Goal: Task Accomplishment & Management: Use online tool/utility

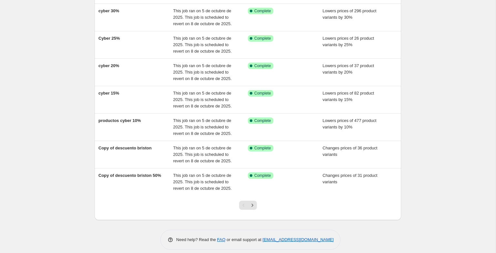
scroll to position [144, 0]
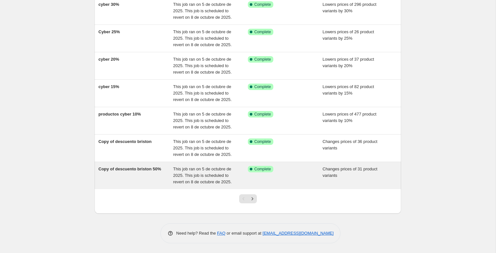
click at [196, 175] on span "This job ran on 5 de octubre de 2025. This job is scheduled to revert on 8 de o…" at bounding box center [202, 175] width 58 height 18
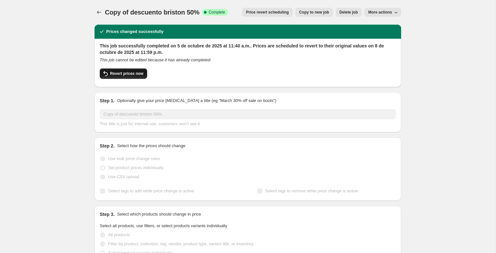
click at [109, 71] on button "Revert prices now" at bounding box center [123, 73] width 47 height 10
checkbox input "false"
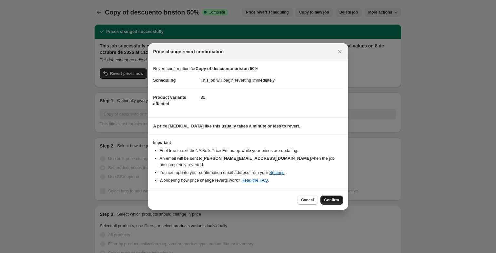
click at [330, 197] on span "Confirm" at bounding box center [331, 199] width 15 height 5
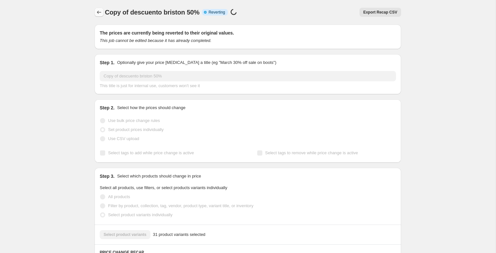
click at [101, 11] on icon "Price change jobs" at bounding box center [99, 12] width 6 height 6
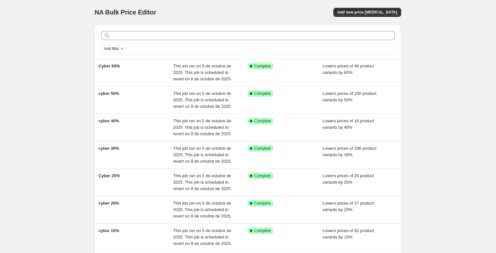
scroll to position [144, 0]
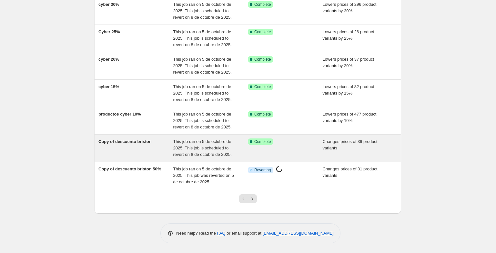
click at [154, 142] on div "Copy of descuento briston" at bounding box center [135, 147] width 75 height 19
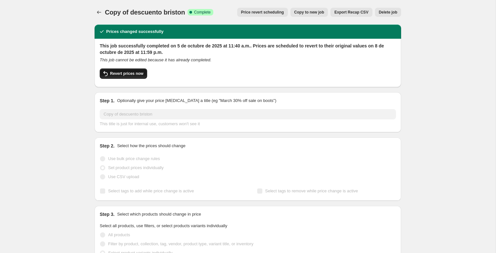
click at [131, 72] on span "Revert prices now" at bounding box center [126, 73] width 33 height 5
checkbox input "false"
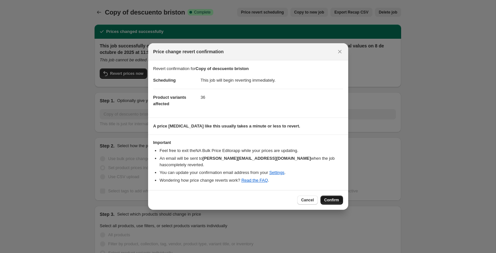
click at [331, 197] on span "Confirm" at bounding box center [331, 199] width 15 height 5
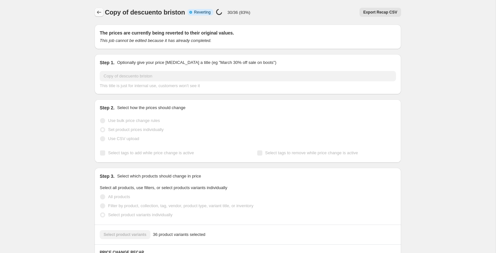
checkbox input "true"
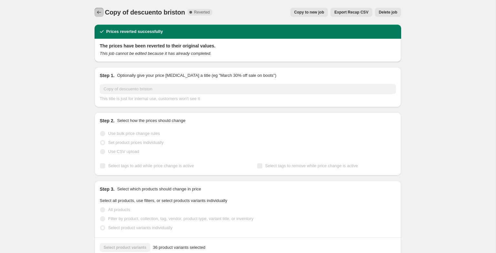
click at [96, 14] on icon "Price change jobs" at bounding box center [99, 12] width 6 height 6
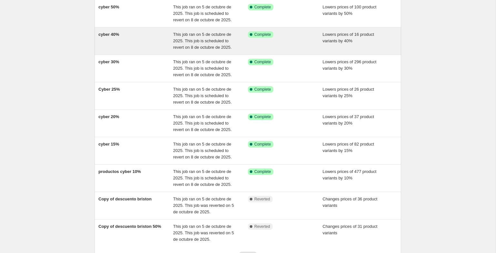
scroll to position [144, 0]
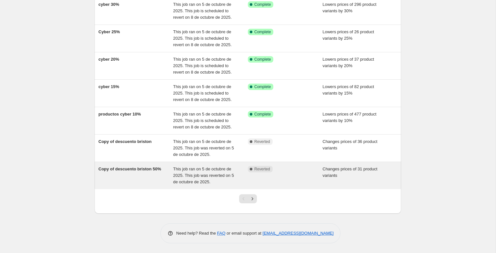
click at [148, 171] on span "Copy of descuento briston 50%" at bounding box center [129, 168] width 63 height 5
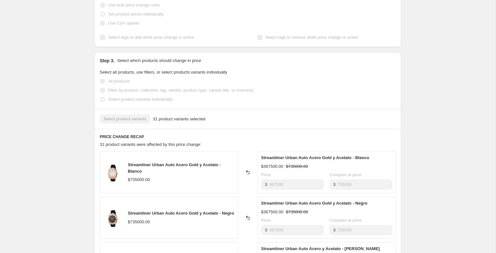
scroll to position [130, 0]
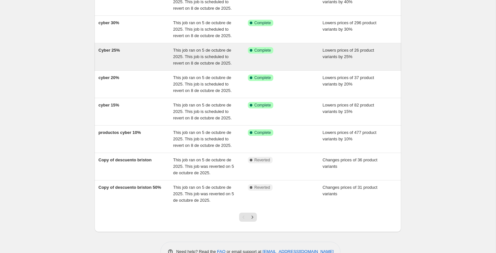
scroll to position [144, 0]
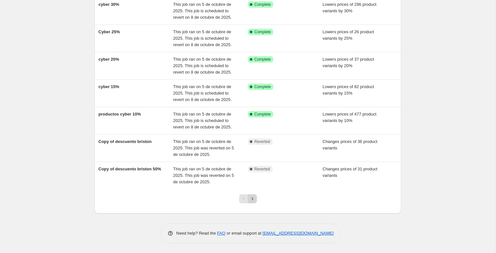
click at [251, 199] on icon "Next" at bounding box center [252, 198] width 6 height 6
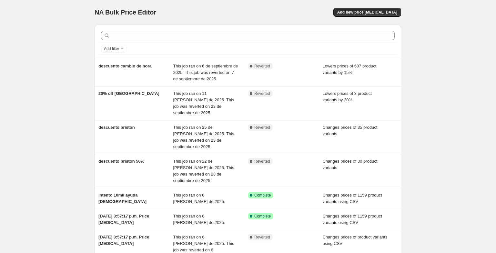
scroll to position [118, 0]
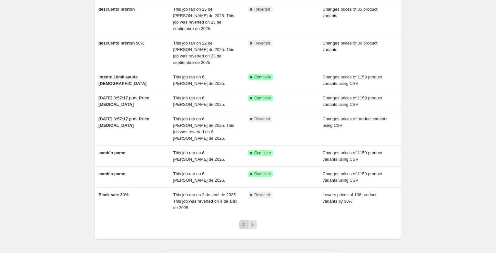
click at [243, 221] on icon "Previous" at bounding box center [243, 224] width 6 height 6
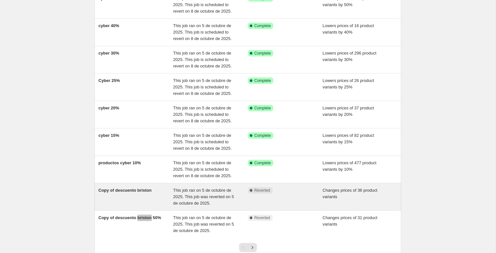
scroll to position [0, 0]
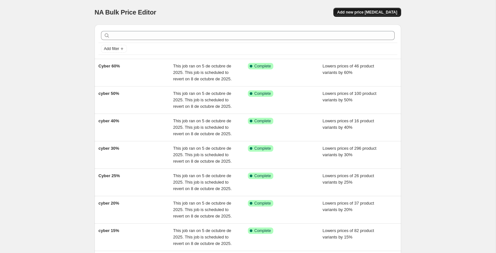
click at [356, 9] on button "Add new price change job" at bounding box center [367, 12] width 68 height 9
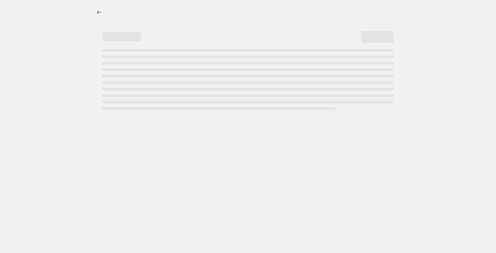
select select "percentage"
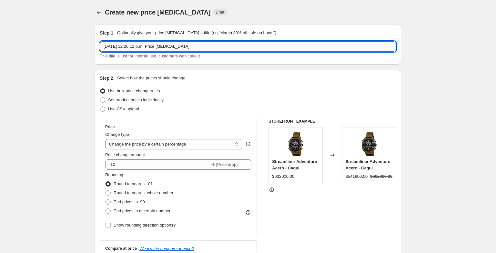
click at [210, 47] on input "5 oct 2025, 12:26:11 p.m. Price change job" at bounding box center [248, 46] width 296 height 10
type input "new descuento"
click at [131, 141] on select "Change the price to a certain amount Change the price by a certain amount Chang…" at bounding box center [173, 144] width 137 height 10
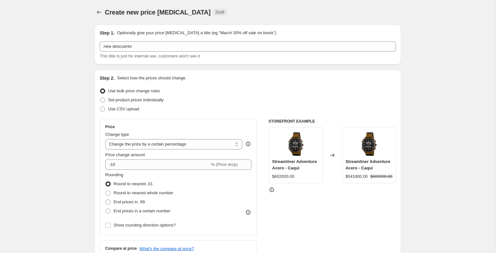
click at [180, 98] on div "Set product prices individually" at bounding box center [248, 99] width 296 height 9
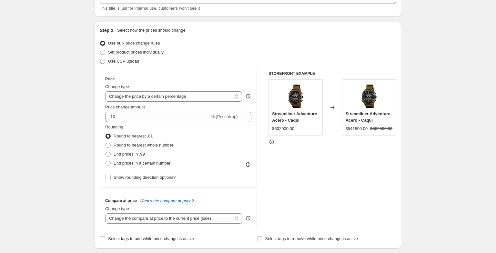
scroll to position [45, 0]
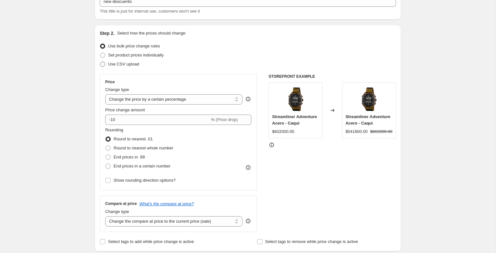
click at [121, 60] on label "Use CSV upload" at bounding box center [119, 64] width 39 height 9
click at [100, 62] on input "Use CSV upload" at bounding box center [100, 62] width 0 height 0
radio input "true"
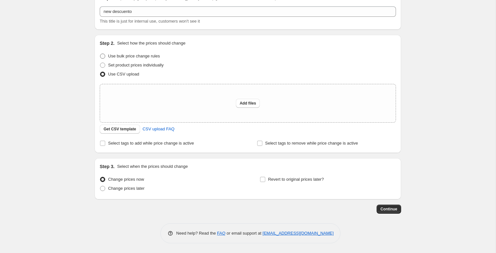
click at [121, 56] on span "Use bulk price change rules" at bounding box center [134, 56] width 52 height 5
click at [100, 54] on input "Use bulk price change rules" at bounding box center [100, 54] width 0 height 0
radio input "true"
select select "percentage"
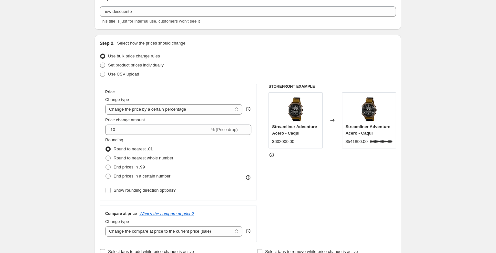
click at [114, 68] on label "Set product prices individually" at bounding box center [132, 65] width 64 height 9
click at [100, 63] on input "Set product prices individually" at bounding box center [100, 63] width 0 height 0
radio input "true"
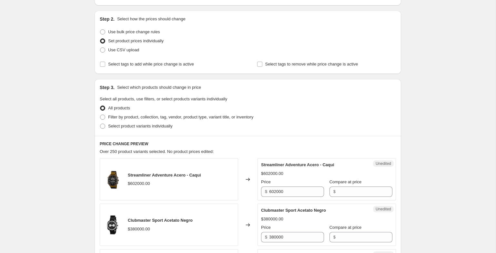
scroll to position [59, 0]
click at [105, 121] on label "Filter by product, collection, tag, vendor, product type, variant title, or inv…" at bounding box center [176, 117] width 153 height 9
click at [100, 115] on input "Filter by product, collection, tag, vendor, product type, variant title, or inv…" at bounding box center [100, 115] width 0 height 0
radio input "true"
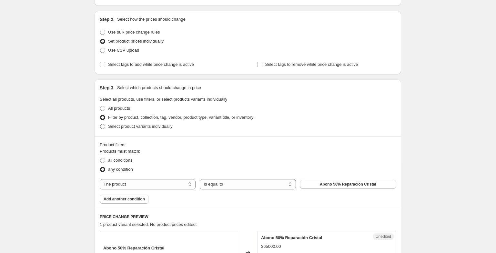
click at [105, 126] on span at bounding box center [102, 126] width 5 height 5
click at [100, 124] on input "Select product variants individually" at bounding box center [100, 124] width 0 height 0
radio input "true"
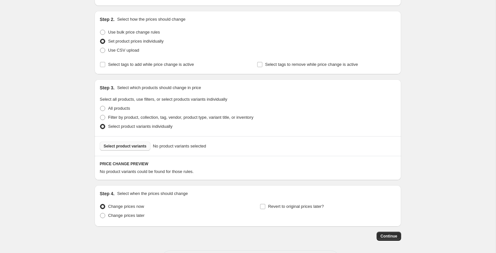
click at [123, 144] on span "Select product variants" at bounding box center [125, 145] width 43 height 5
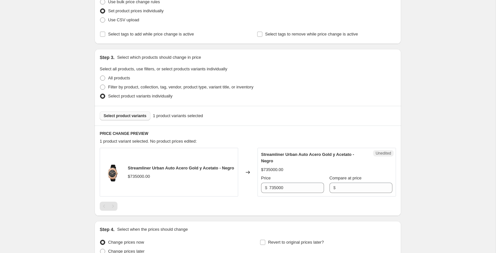
scroll to position [113, 0]
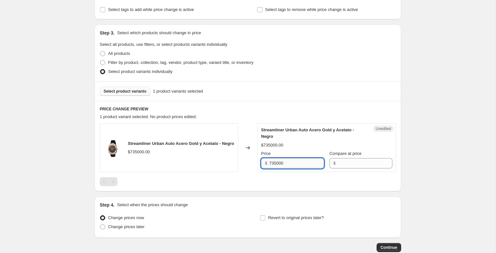
click at [308, 163] on input "735000" at bounding box center [296, 163] width 55 height 10
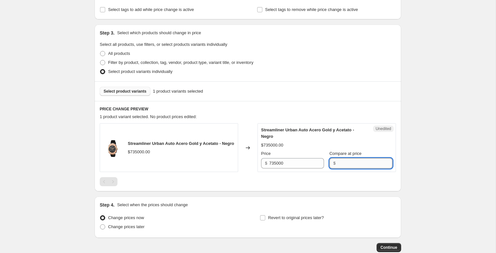
click at [355, 162] on input "Compare at price" at bounding box center [364, 163] width 55 height 10
paste input "735000"
type input "735000"
click at [284, 166] on input "735000" at bounding box center [296, 163] width 55 height 10
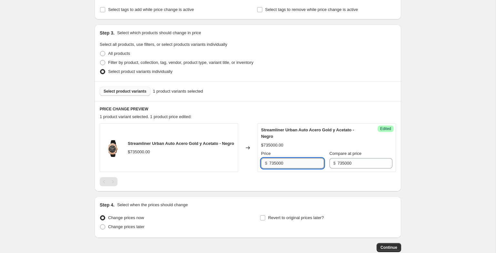
click at [284, 166] on input "735000" at bounding box center [296, 163] width 55 height 10
paste input "3675"
type input "367500"
click at [250, 172] on div "Streamliner Urban Auto Acero Gold y Acetato - Negro $735000.00 Changed to Succe…" at bounding box center [248, 154] width 296 height 63
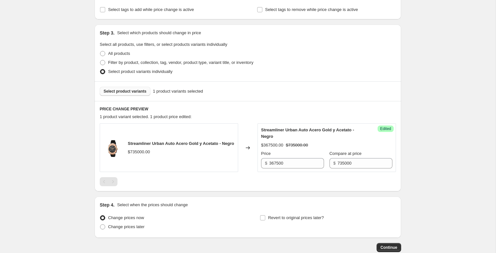
click at [250, 172] on div "Streamliner Urban Auto Acero Gold y Acetato - Negro $735000.00 Changed to Succe…" at bounding box center [248, 154] width 296 height 63
click at [131, 88] on button "Select product variants" at bounding box center [125, 91] width 51 height 9
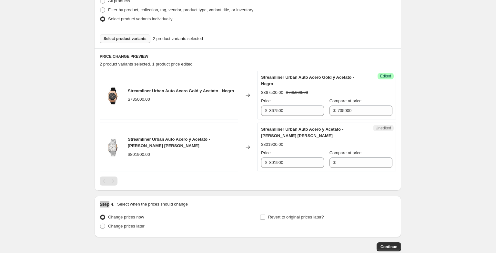
scroll to position [166, 0]
click at [293, 163] on input "801900" at bounding box center [296, 162] width 55 height 10
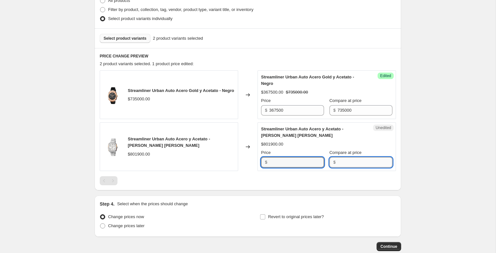
type input "801900"
click at [355, 162] on input "Compare at price" at bounding box center [364, 162] width 55 height 10
paste input "801900"
type input "801900"
click at [300, 160] on input "801900" at bounding box center [296, 162] width 55 height 10
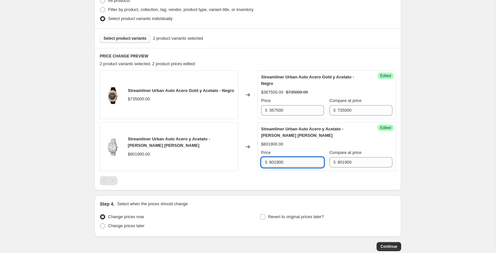
click at [300, 160] on input "801900" at bounding box center [296, 162] width 55 height 10
paste input "32076"
type input "320760"
click at [284, 134] on span "Streamliner Urban Auto Acero y Acetato - Blanco Malla de Acero" at bounding box center [302, 131] width 82 height 11
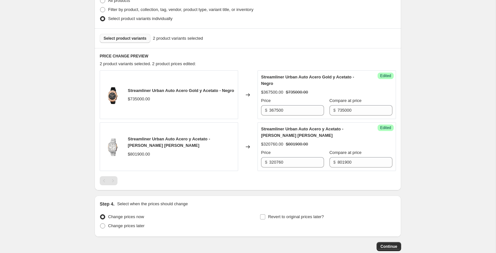
click at [118, 34] on button "Select product variants" at bounding box center [125, 38] width 51 height 9
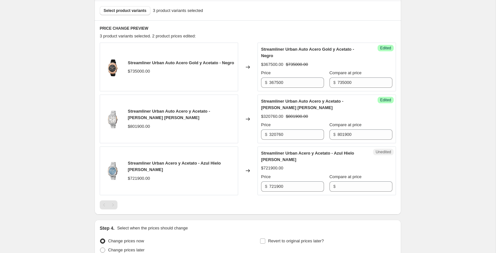
scroll to position [198, 0]
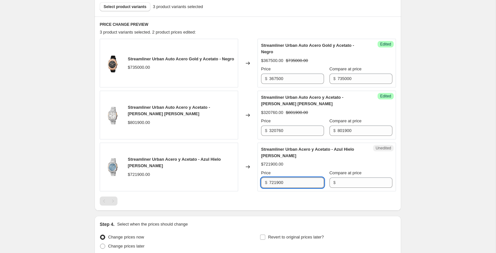
click at [282, 183] on input "721900" at bounding box center [296, 182] width 55 height 10
type input "721900"
click at [344, 183] on input "Compare at price" at bounding box center [364, 182] width 55 height 10
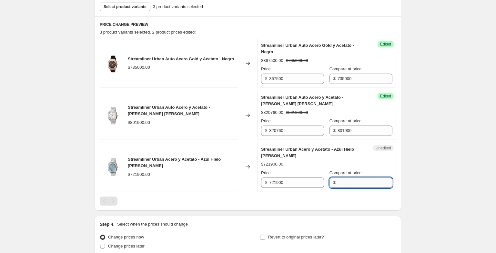
paste input "721900"
type input "721900"
click at [298, 181] on input "721900" at bounding box center [296, 182] width 55 height 10
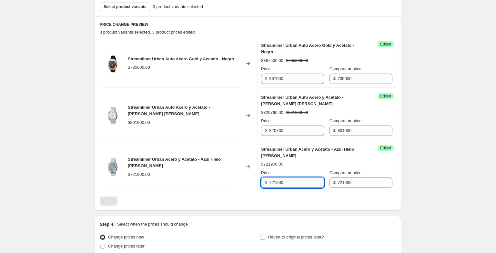
click at [298, 181] on input "721900" at bounding box center [296, 182] width 55 height 10
paste input "28876"
type input "288760"
click at [252, 189] on div "Changed to" at bounding box center [247, 167] width 19 height 49
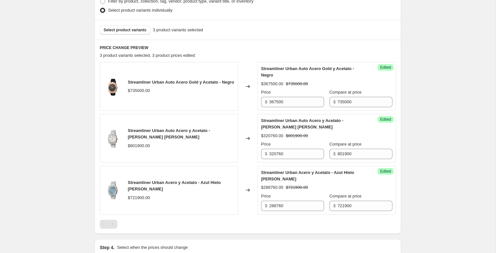
scroll to position [168, 0]
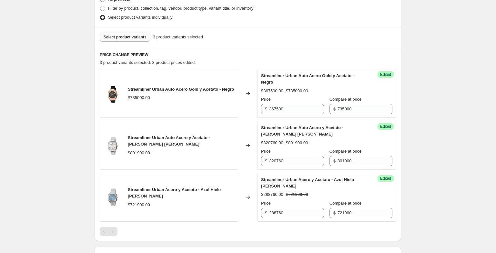
click at [126, 35] on span "Select product variants" at bounding box center [125, 37] width 43 height 5
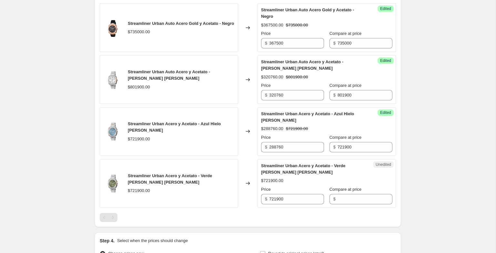
scroll to position [236, 0]
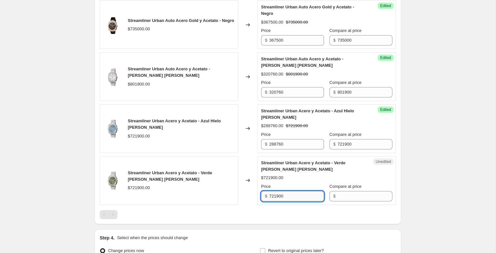
click at [281, 197] on input "721900" at bounding box center [296, 196] width 55 height 10
type input "721900"
click at [343, 196] on input "Compare at price" at bounding box center [364, 196] width 55 height 10
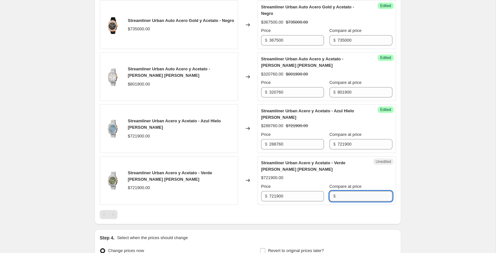
paste input "721900"
type input "721900"
click at [278, 201] on input "721900" at bounding box center [296, 196] width 55 height 10
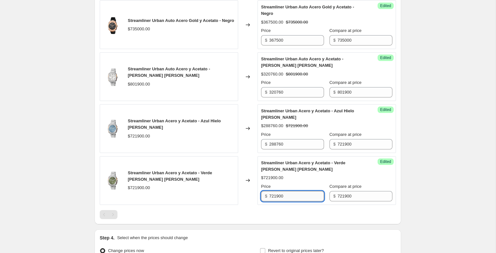
click at [278, 201] on input "721900" at bounding box center [296, 196] width 55 height 10
paste input "28876"
type input "288760"
click at [263, 202] on div "Success Edited Streamliner Urban Acero y Acetato - Verde Oliva Malla de Acero $…" at bounding box center [326, 180] width 138 height 49
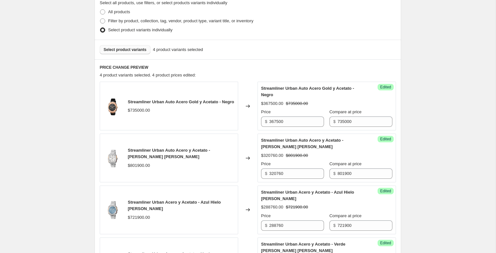
scroll to position [111, 0]
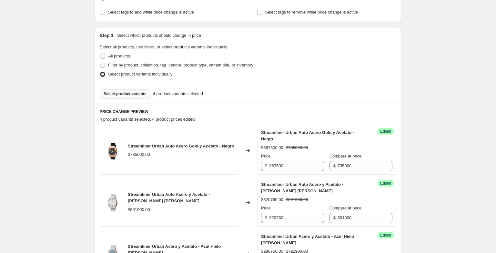
click at [132, 91] on button "Select product variants" at bounding box center [125, 93] width 51 height 9
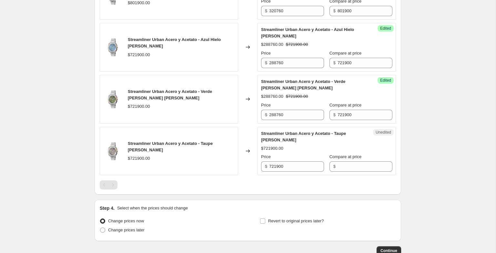
scroll to position [315, 0]
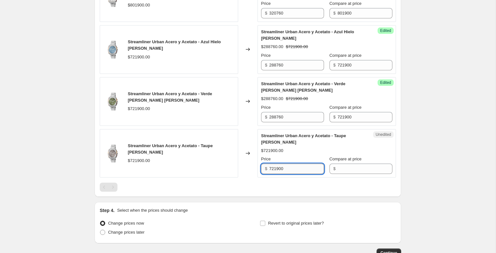
click at [287, 165] on input "721900" at bounding box center [296, 168] width 55 height 10
type input "721900"
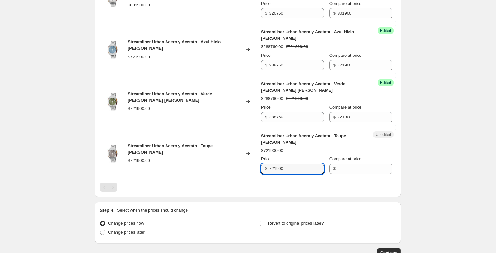
click at [336, 181] on div "Streamliner Urban Auto Acero Gold y Acetato - Negro $735000.00 Changed to Succe…" at bounding box center [248, 56] width 296 height 270
click at [336, 175] on div "Unedited Streamliner Urban Acero y Acetato - Taupe Malla de Acero $721900.00 Pr…" at bounding box center [326, 153] width 138 height 49
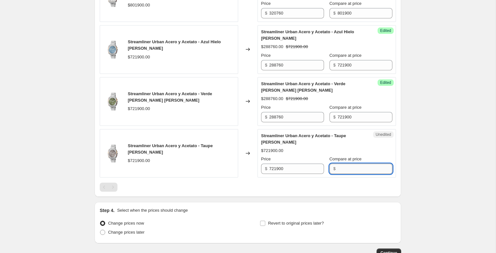
click at [339, 166] on input "Compare at price" at bounding box center [364, 168] width 55 height 10
paste input "721900"
type input "721900"
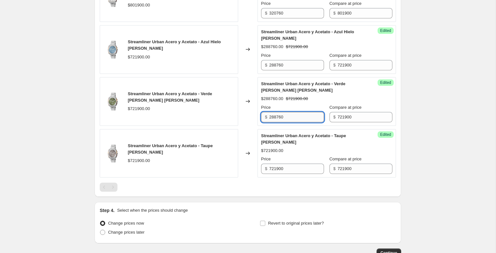
click at [286, 119] on input "288760" at bounding box center [296, 117] width 55 height 10
click at [283, 172] on input "721900" at bounding box center [296, 168] width 55 height 10
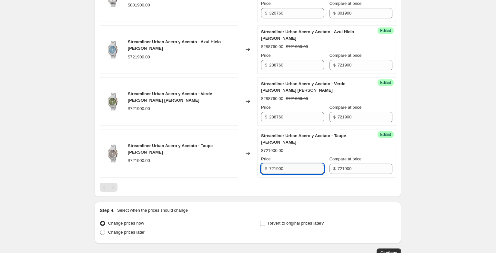
click at [283, 172] on input "721900" at bounding box center [296, 168] width 55 height 10
paste input "28876"
type input "288760"
click at [238, 191] on div at bounding box center [248, 187] width 296 height 9
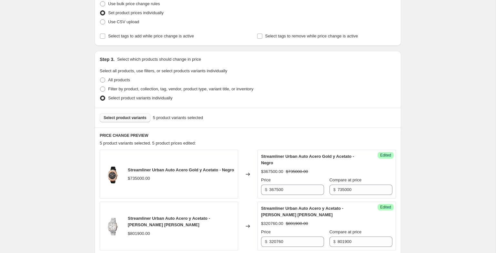
scroll to position [60, 0]
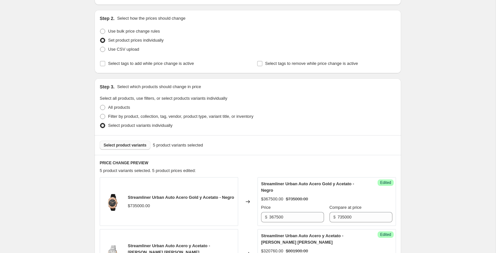
click at [123, 139] on div "Select product variants 5 product variants selected" at bounding box center [247, 145] width 306 height 20
click at [123, 143] on span "Select product variants" at bounding box center [125, 145] width 43 height 5
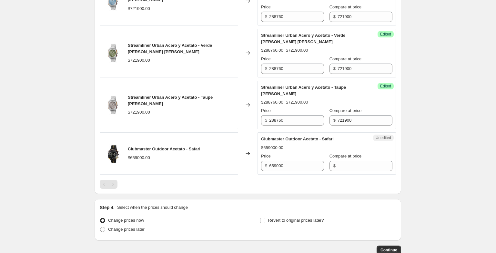
scroll to position [364, 0]
click at [286, 169] on input "659000" at bounding box center [296, 165] width 55 height 10
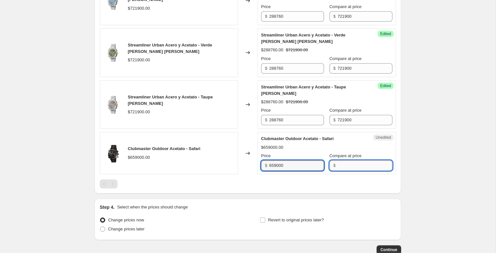
click at [337, 168] on input "Compare at price" at bounding box center [364, 165] width 55 height 10
paste input "659000"
type input "659000"
click at [288, 164] on input "659000" at bounding box center [296, 165] width 55 height 10
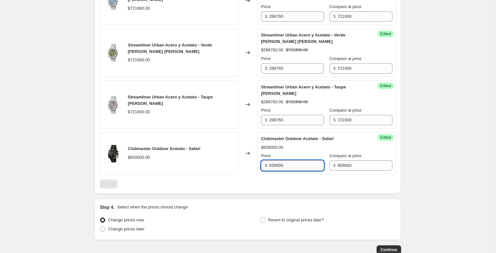
paste input "2636"
type input "263600"
click at [256, 178] on div "Streamliner Urban Auto Acero Gold y Acetato - Negro $735000.00 Changed to Succe…" at bounding box center [248, 31] width 296 height 316
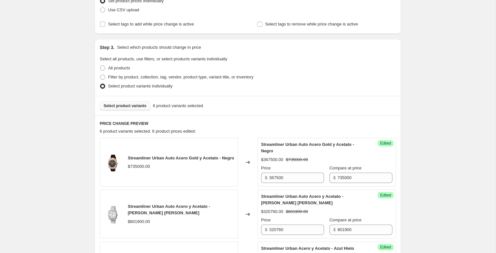
scroll to position [96, 0]
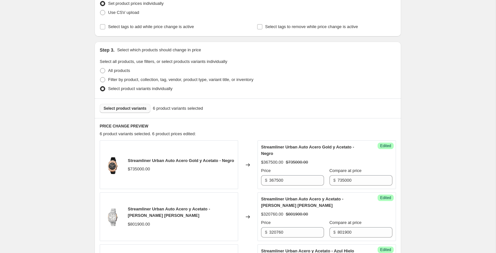
click at [129, 104] on button "Select product variants" at bounding box center [125, 108] width 51 height 9
click at [288, 198] on span "Streamliner Urban Auto Acero y Acetato - Blanco Malla de Acero" at bounding box center [302, 201] width 82 height 11
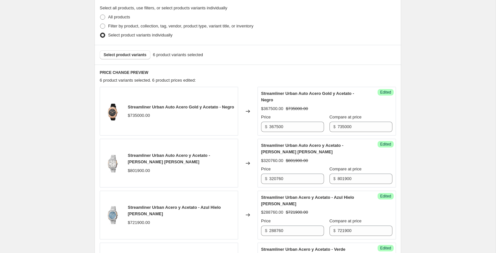
scroll to position [149, 0]
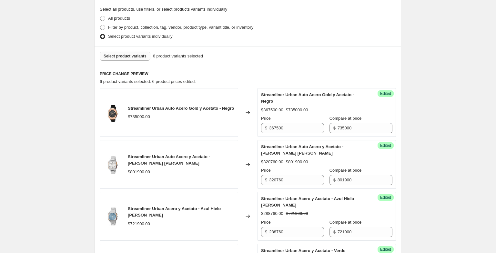
click at [133, 56] on span "Select product variants" at bounding box center [125, 56] width 43 height 5
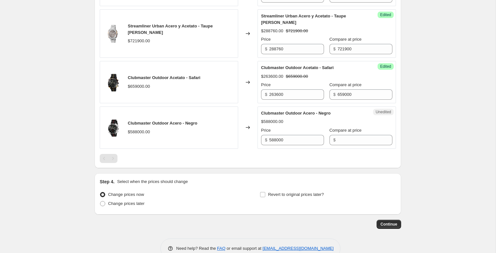
scroll to position [450, 0]
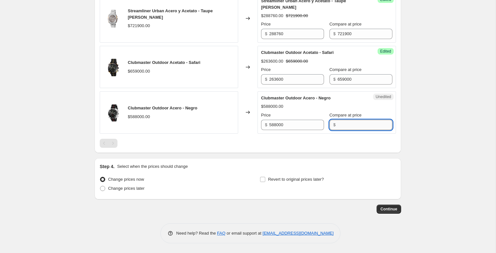
click at [343, 127] on input "Compare at price" at bounding box center [364, 125] width 55 height 10
paste input "588000"
type input "588000"
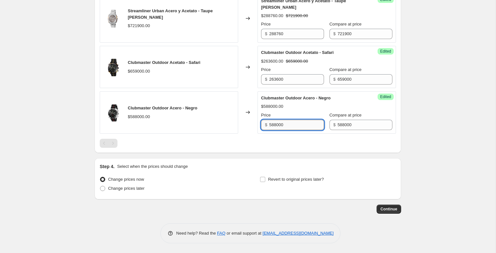
click at [293, 122] on input "588000" at bounding box center [296, 125] width 55 height 10
paste input "2352"
type input "235200"
click at [273, 144] on div at bounding box center [248, 143] width 296 height 9
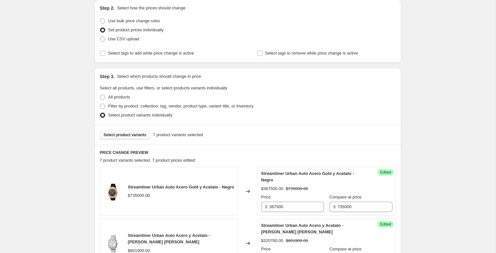
scroll to position [75, 0]
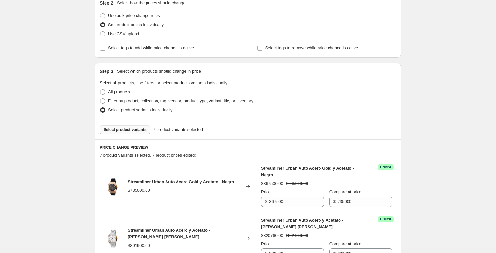
click at [142, 128] on span "Select product variants" at bounding box center [125, 129] width 43 height 5
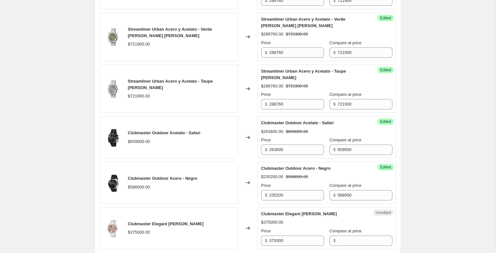
scroll to position [496, 0]
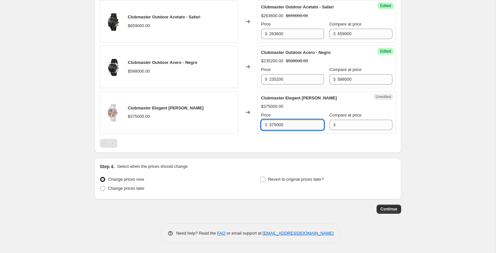
click at [280, 130] on input "375000" at bounding box center [296, 125] width 55 height 10
type input "375000"
click at [347, 129] on input "Compare at price" at bounding box center [364, 125] width 55 height 10
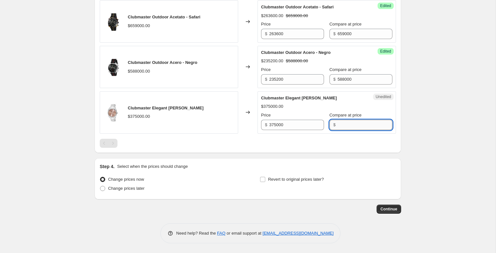
paste input "375000"
type input "375000"
click at [279, 122] on input "375000" at bounding box center [296, 125] width 55 height 10
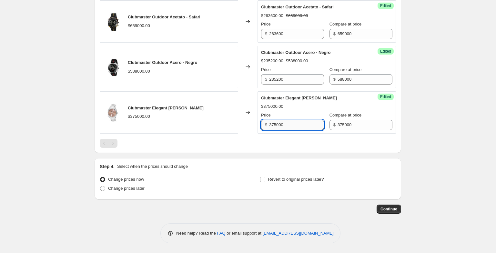
click at [279, 122] on input "375000" at bounding box center [296, 125] width 55 height 10
paste input "1875"
type input "187500"
click at [221, 143] on div at bounding box center [248, 143] width 296 height 9
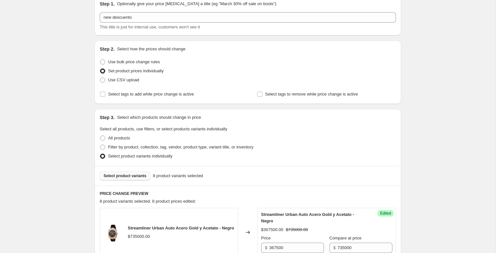
scroll to position [30, 0]
click at [143, 177] on button "Select product variants" at bounding box center [125, 174] width 51 height 9
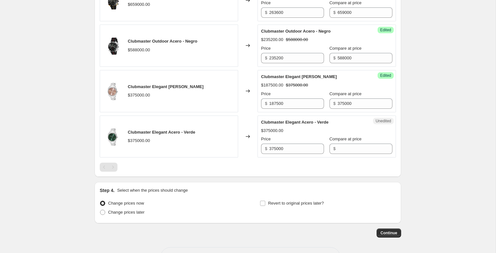
scroll to position [513, 0]
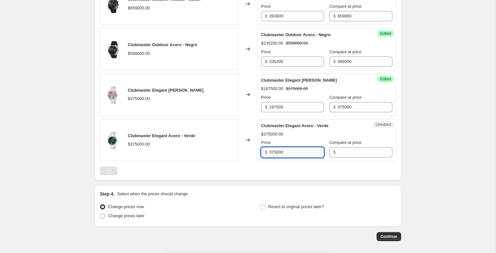
click at [297, 151] on input "375000" at bounding box center [296, 152] width 55 height 10
type input "375000"
click at [350, 157] on input "Compare at price" at bounding box center [364, 152] width 55 height 10
paste input "375000"
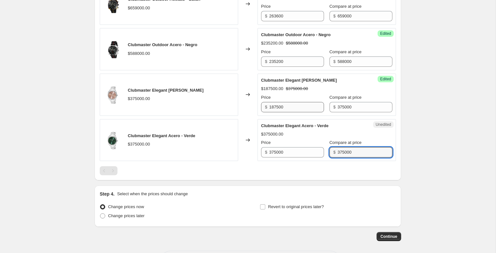
type input "375000"
click at [290, 109] on input "187500" at bounding box center [296, 107] width 55 height 10
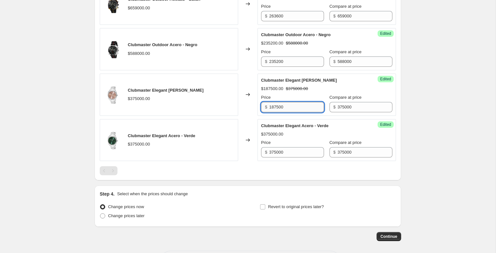
click at [290, 109] on input "187500" at bounding box center [296, 107] width 55 height 10
click at [291, 149] on input "375000" at bounding box center [296, 152] width 55 height 10
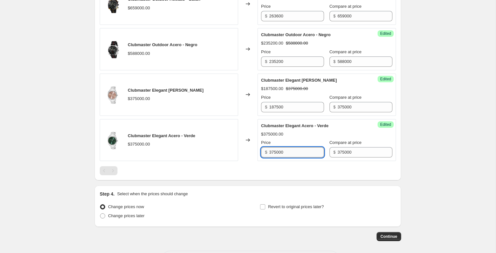
click at [291, 149] on input "375000" at bounding box center [296, 152] width 55 height 10
paste input "1875"
type input "187500"
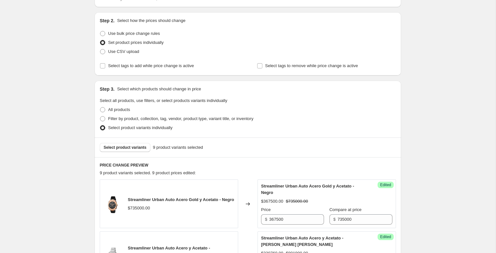
scroll to position [0, 0]
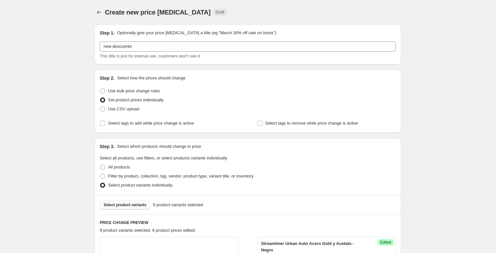
click at [132, 209] on button "Select product variants" at bounding box center [125, 204] width 51 height 9
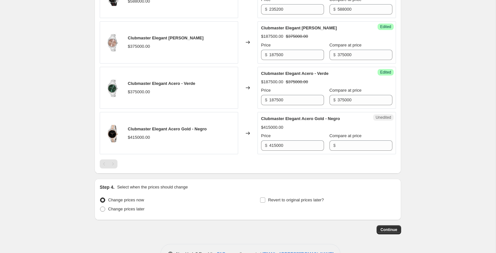
scroll to position [565, 0]
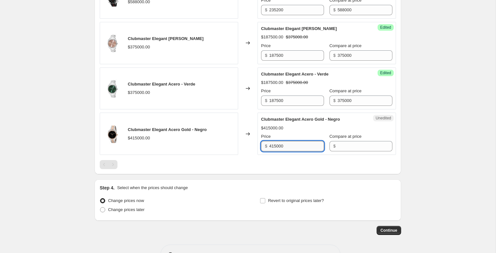
click at [281, 145] on input "415000" at bounding box center [296, 146] width 55 height 10
type input "415000"
click at [353, 151] on input "Compare at price" at bounding box center [364, 146] width 55 height 10
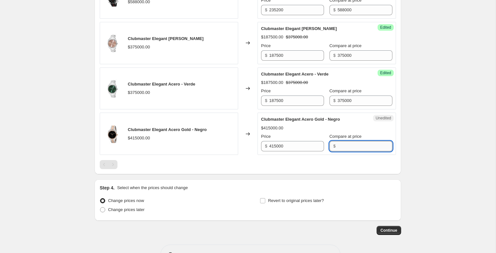
click at [353, 151] on input "Compare at price" at bounding box center [364, 146] width 55 height 10
paste input "415000"
type input "415000"
click at [302, 145] on input "415000" at bounding box center [296, 146] width 55 height 10
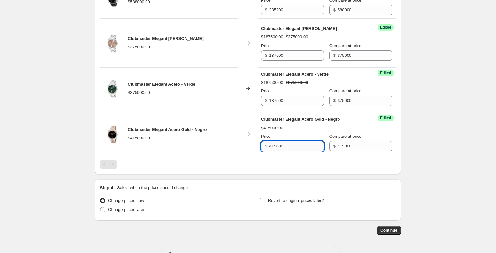
click at [302, 145] on input "415000" at bounding box center [296, 146] width 55 height 10
paste input "207500."
click at [291, 145] on input "207500.00" at bounding box center [296, 146] width 55 height 10
type input "207500"
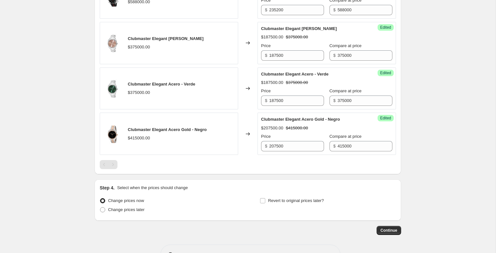
click at [281, 163] on div at bounding box center [248, 164] width 296 height 9
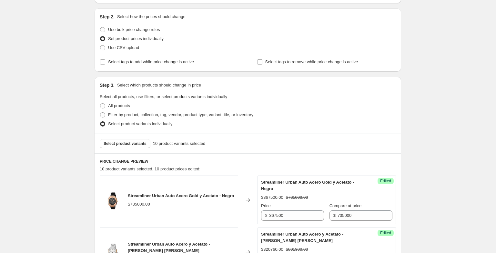
scroll to position [71, 0]
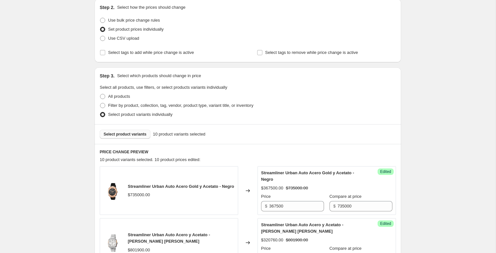
click at [133, 131] on button "Select product variants" at bounding box center [125, 134] width 51 height 9
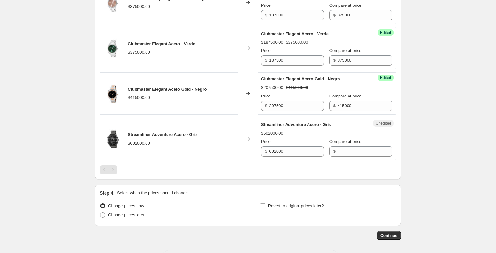
scroll to position [605, 0]
click at [289, 150] on input "602000" at bounding box center [296, 152] width 55 height 10
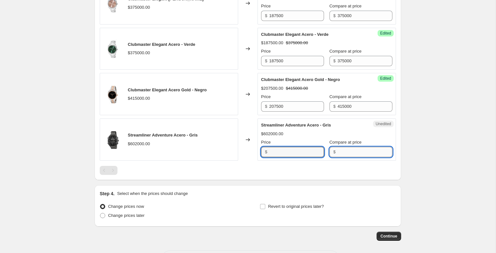
type input "602000"
click at [342, 153] on input "Compare at price" at bounding box center [364, 152] width 55 height 10
paste input "602000"
type input "602000"
click at [270, 151] on input "602000" at bounding box center [296, 152] width 55 height 10
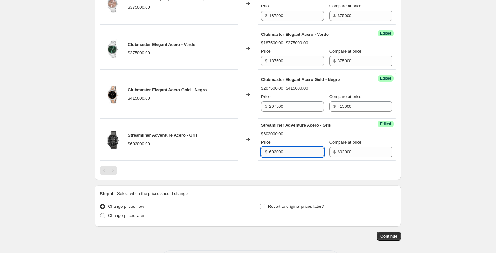
click at [270, 151] on input "602000" at bounding box center [296, 152] width 55 height 10
paste input "240800."
type input "240800.00"
click at [254, 160] on div "Changed to" at bounding box center [247, 139] width 19 height 42
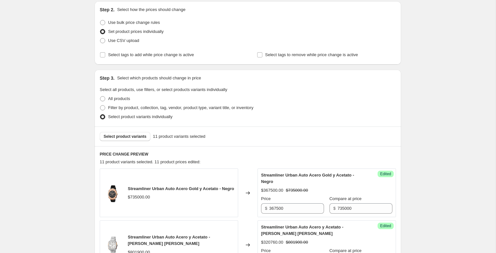
scroll to position [84, 0]
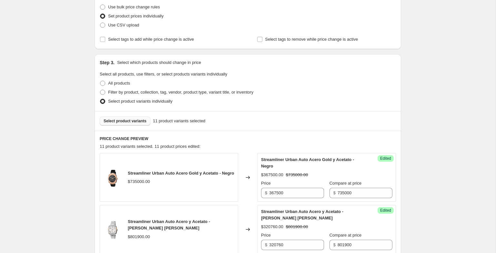
click at [133, 117] on button "Select product variants" at bounding box center [125, 120] width 51 height 9
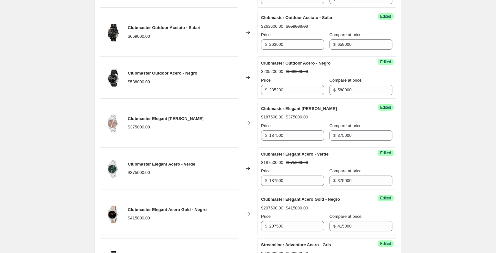
scroll to position [677, 0]
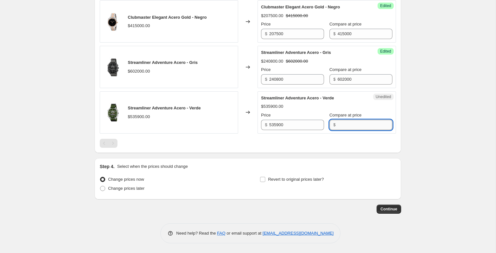
click at [352, 122] on input "Compare at price" at bounding box center [364, 125] width 55 height 10
paste input "602000"
type input "602000"
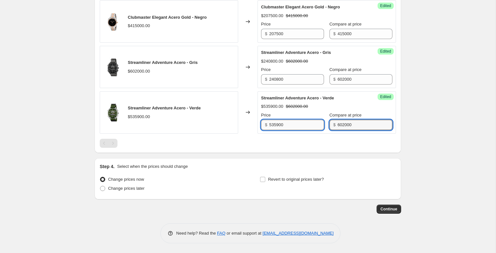
click at [277, 123] on input "535900" at bounding box center [296, 125] width 55 height 10
paste input "2408"
type input "240800"
click at [280, 108] on div "$535900.00" at bounding box center [272, 106] width 22 height 6
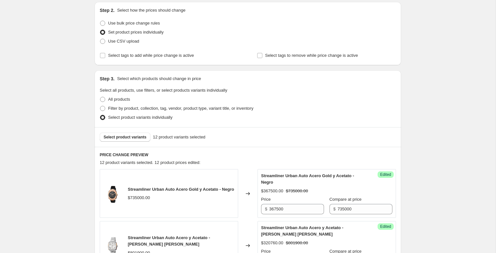
scroll to position [64, 0]
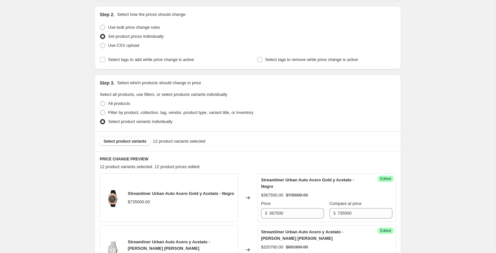
drag, startPoint x: 128, startPoint y: 143, endPoint x: 132, endPoint y: 155, distance: 13.3
click at [132, 144] on button "Select product variants" at bounding box center [125, 141] width 51 height 9
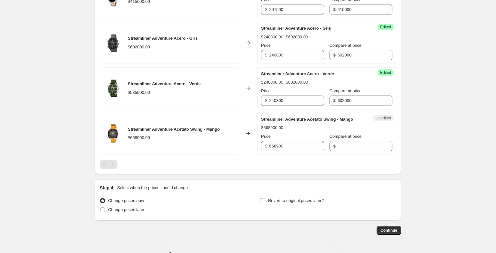
scroll to position [701, 0]
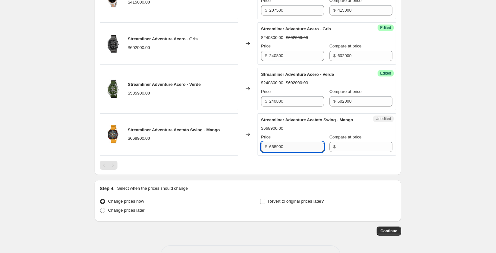
click at [292, 151] on input "668900" at bounding box center [296, 147] width 55 height 10
type input "668900"
click at [363, 149] on input "Compare at price" at bounding box center [364, 147] width 55 height 10
paste input "668900"
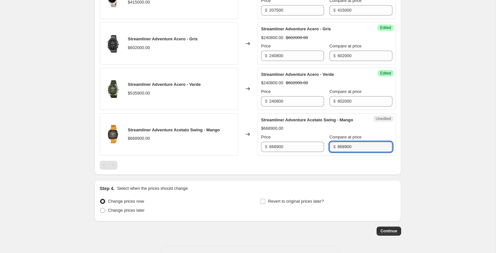
type input "668900"
click at [296, 155] on div "Success Edited Streamliner Adventure Acetato Swing - Mango $668900.00 Price $ 6…" at bounding box center [326, 134] width 138 height 42
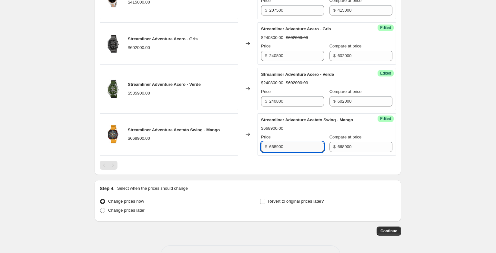
click at [296, 152] on input "668900" at bounding box center [296, 147] width 55 height 10
paste input "26756"
type input "267560"
click at [292, 170] on div at bounding box center [248, 165] width 296 height 9
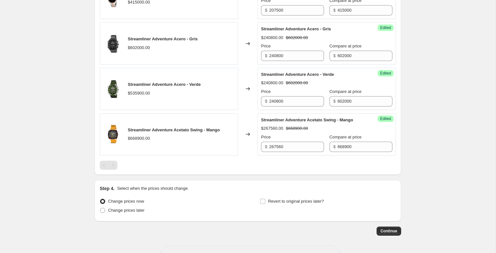
click at [292, 170] on div at bounding box center [248, 165] width 296 height 9
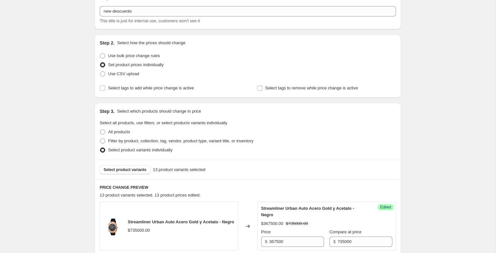
scroll to position [39, 0]
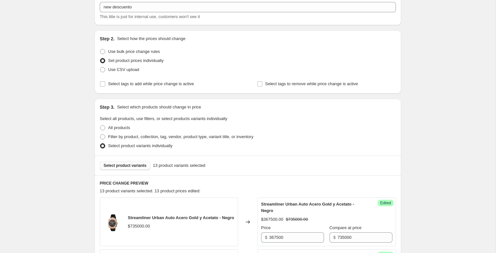
click at [133, 167] on span "Select product variants" at bounding box center [125, 165] width 43 height 5
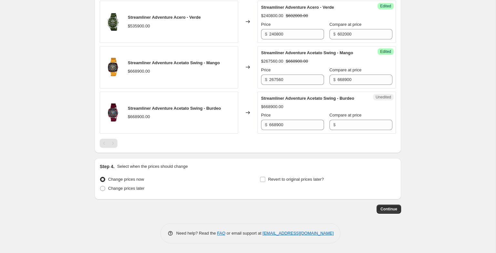
scroll to position [780, 0]
click at [300, 124] on input "668900" at bounding box center [296, 125] width 55 height 10
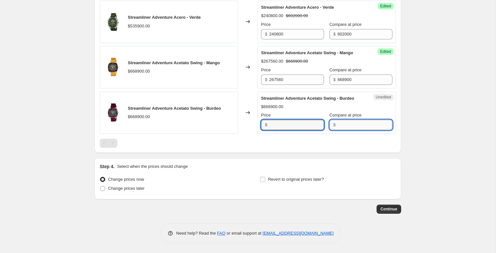
type input "668900"
click at [350, 126] on input "Compare at price" at bounding box center [364, 125] width 55 height 10
paste input "668900"
type input "668900"
click at [284, 131] on div "Success Edited Streamliner Adventure Acetato Swing - Burdeo $668900.00 Price $ …" at bounding box center [326, 113] width 138 height 42
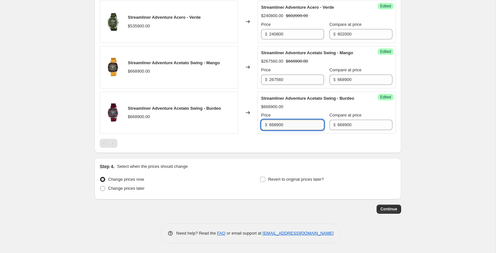
click at [285, 126] on input "668900" at bounding box center [296, 125] width 55 height 10
paste input "26756"
type input "267560"
click at [291, 146] on div at bounding box center [248, 143] width 296 height 9
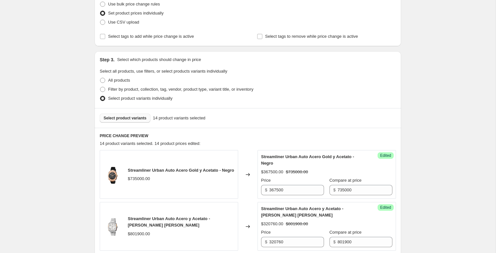
scroll to position [0, 0]
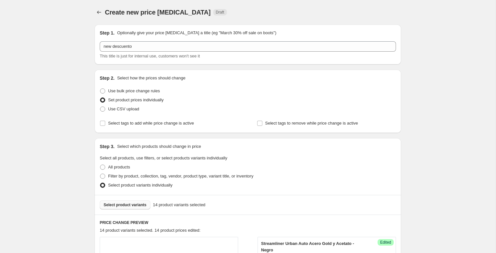
click at [118, 207] on button "Select product variants" at bounding box center [125, 204] width 51 height 9
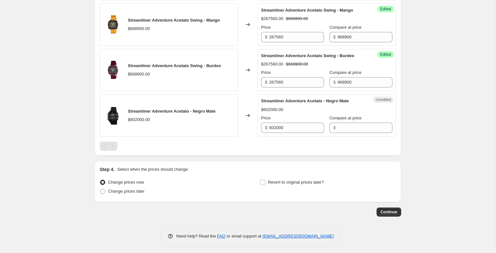
scroll to position [809, 0]
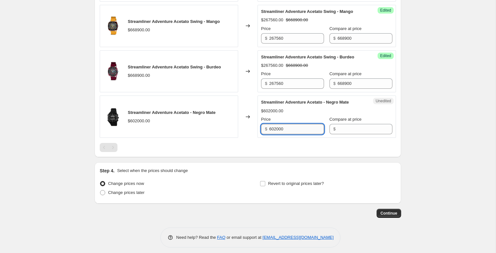
click at [279, 134] on input "602000" at bounding box center [296, 129] width 55 height 10
type input "602000"
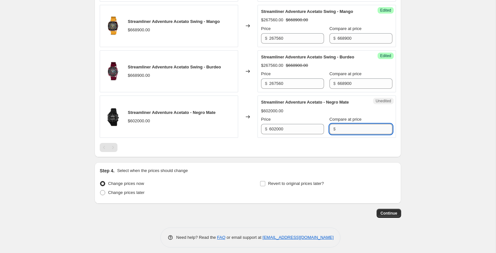
click at [341, 134] on input "Compare at price" at bounding box center [364, 129] width 55 height 10
paste input "602000"
type input "602000"
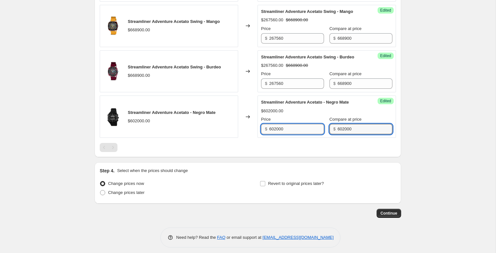
click at [288, 134] on input "602000" at bounding box center [296, 129] width 55 height 10
paste input "2408"
type input "240800"
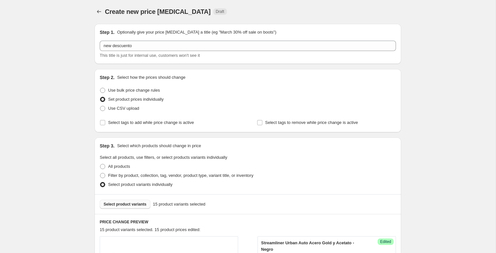
scroll to position [0, 0]
click at [120, 203] on span "Select product variants" at bounding box center [125, 204] width 43 height 5
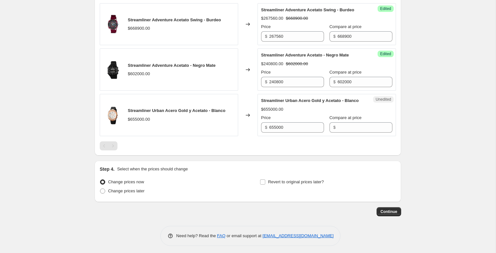
scroll to position [853, 0]
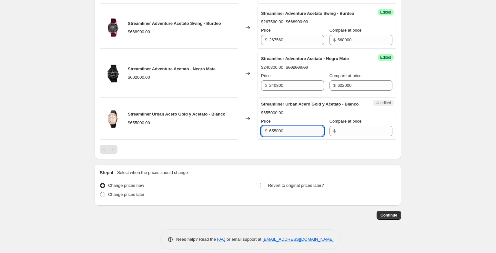
click at [296, 136] on input "655000" at bounding box center [296, 131] width 55 height 10
type input "655000"
click at [337, 136] on input "Compare at price" at bounding box center [364, 131] width 55 height 10
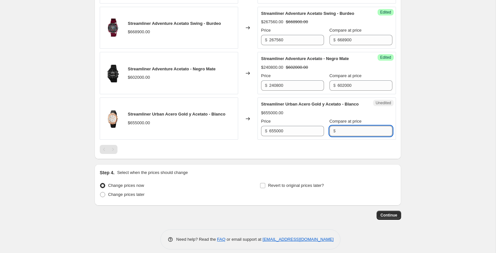
paste input "655000"
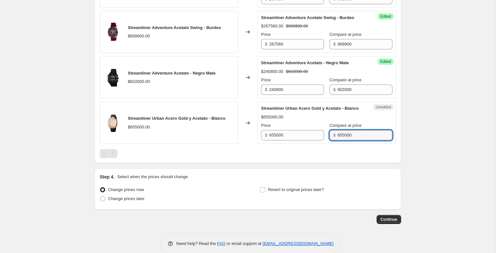
scroll to position [878, 0]
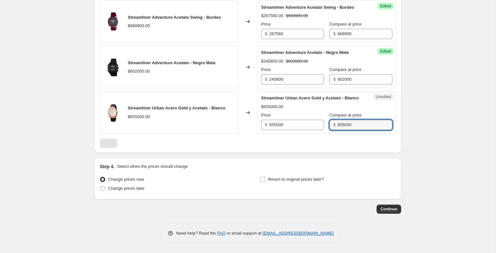
type input "655000"
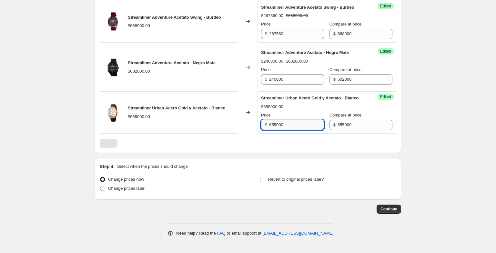
click at [288, 123] on input "655000" at bounding box center [296, 125] width 55 height 10
paste input "262"
type input "262000"
click at [262, 139] on div at bounding box center [248, 143] width 296 height 9
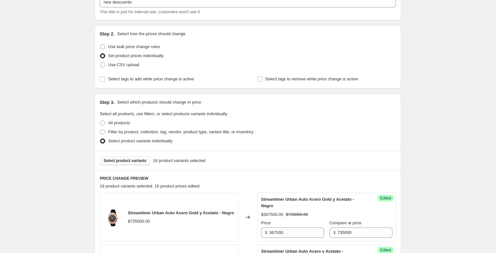
scroll to position [45, 0]
click at [128, 162] on span "Select product variants" at bounding box center [125, 159] width 43 height 5
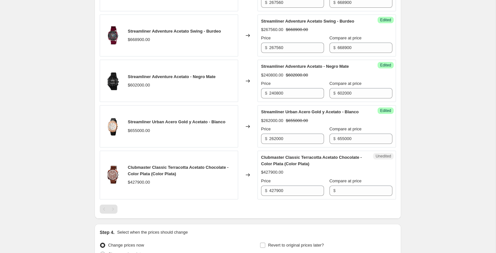
scroll to position [930, 0]
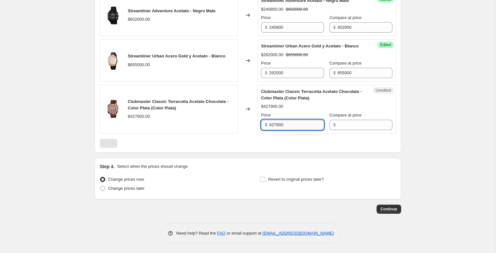
click at [303, 126] on input "427900" at bounding box center [296, 125] width 55 height 10
type input "427900"
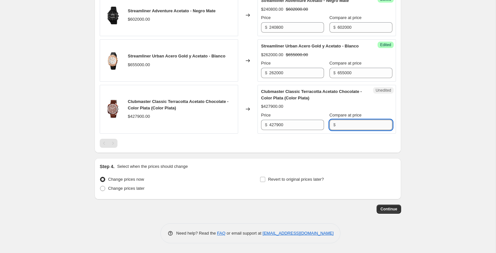
click at [345, 122] on input "Compare at price" at bounding box center [364, 125] width 55 height 10
paste input "427900"
type input "427900"
click at [293, 127] on input "427900" at bounding box center [296, 125] width 55 height 10
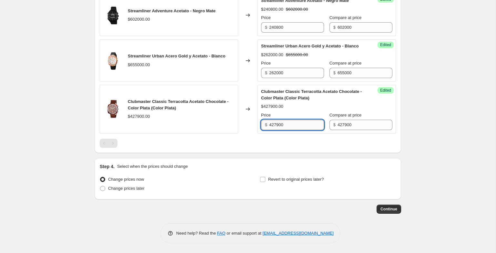
click at [293, 127] on input "427900" at bounding box center [296, 125] width 55 height 10
paste input "171160."
type input "171160"
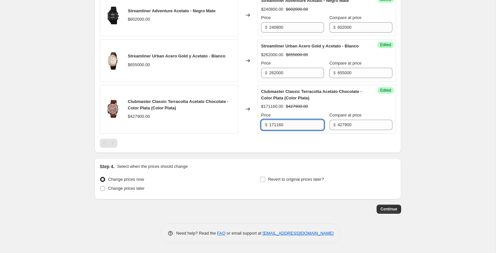
click at [277, 128] on input "171160" at bounding box center [296, 125] width 55 height 10
click at [277, 125] on input "171160" at bounding box center [296, 125] width 55 height 10
click at [276, 126] on input "171160" at bounding box center [296, 125] width 55 height 10
click at [275, 144] on div at bounding box center [248, 143] width 296 height 9
click at [276, 126] on input "171160" at bounding box center [296, 125] width 55 height 10
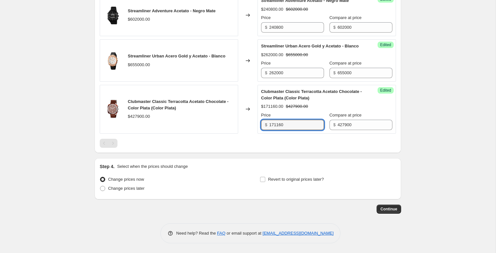
click at [276, 145] on div at bounding box center [248, 143] width 296 height 9
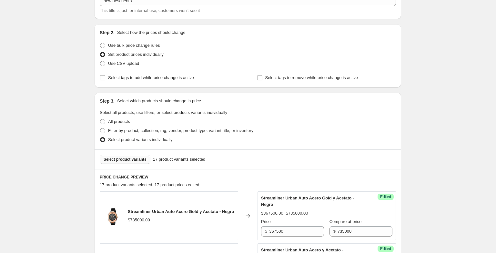
scroll to position [45, 0]
click at [137, 159] on span "Select product variants" at bounding box center [125, 159] width 43 height 5
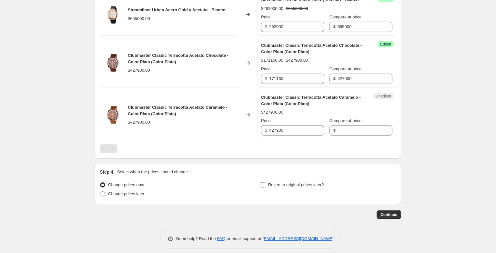
scroll to position [982, 0]
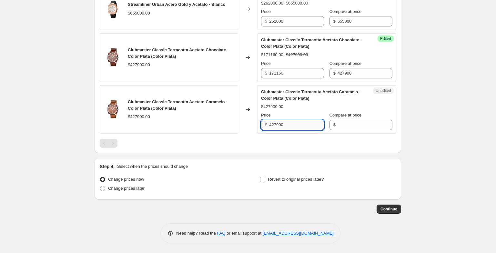
click at [286, 123] on input "427900" at bounding box center [296, 125] width 55 height 10
type input "427900"
click at [365, 122] on input "Compare at price" at bounding box center [364, 125] width 55 height 10
paste input "427900"
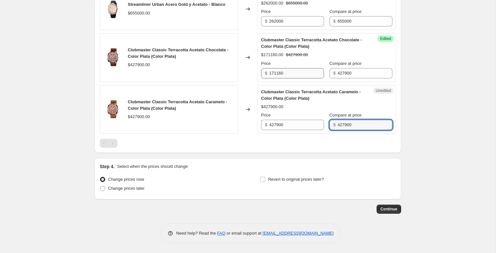
type input "427900"
click at [288, 71] on input "171160" at bounding box center [296, 73] width 55 height 10
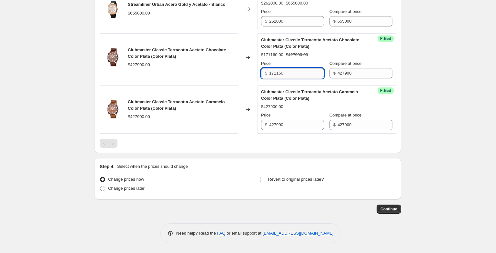
click at [288, 71] on input "171160" at bounding box center [296, 73] width 55 height 10
click at [288, 119] on div "Price $ 427900" at bounding box center [292, 121] width 63 height 18
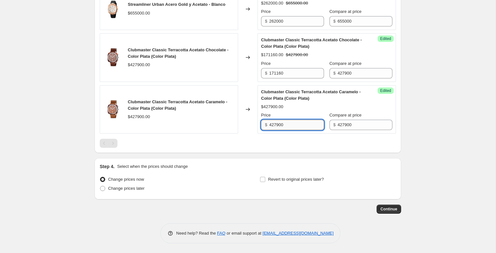
click at [288, 123] on input "427900" at bounding box center [296, 125] width 55 height 10
paste input "17116"
type input "171160"
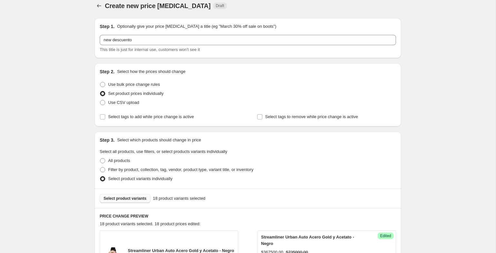
scroll to position [0, 0]
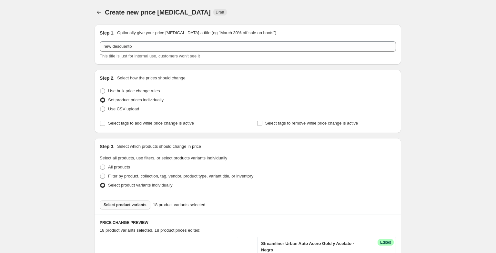
click at [129, 209] on button "Select product variants" at bounding box center [125, 204] width 51 height 9
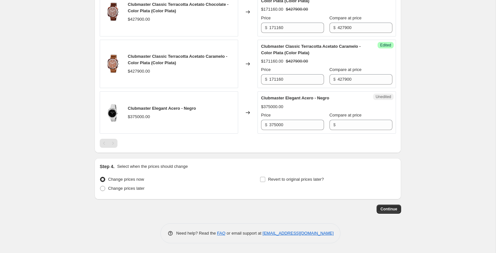
scroll to position [1007, 0]
click at [291, 130] on input "375000" at bounding box center [296, 125] width 55 height 10
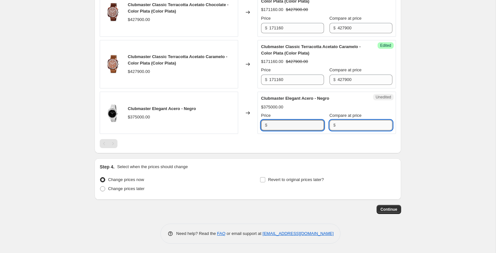
type input "375000"
click at [337, 130] on input "Compare at price" at bounding box center [364, 125] width 55 height 10
paste input "375000"
type input "375000"
click at [285, 130] on input "375000" at bounding box center [296, 125] width 55 height 10
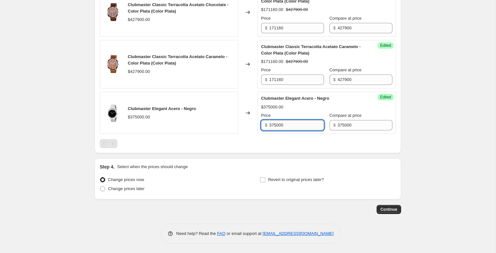
click at [285, 130] on input "375000" at bounding box center [296, 125] width 55 height 10
paste input "1875"
type input "187500"
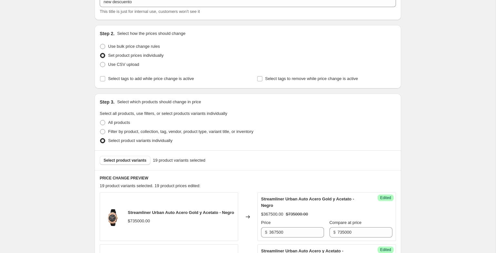
scroll to position [44, 0]
click at [134, 164] on button "Select product variants" at bounding box center [125, 160] width 51 height 9
click at [130, 163] on button "Select product variants" at bounding box center [125, 160] width 51 height 9
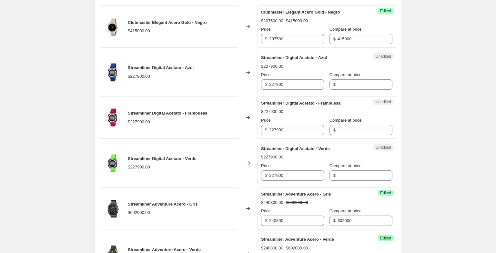
scroll to position [673, 0]
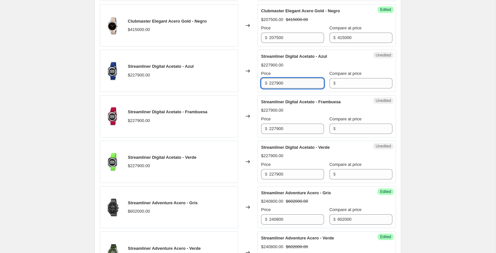
click at [295, 82] on input "227900" at bounding box center [296, 83] width 55 height 10
click at [361, 83] on input "Compare at price" at bounding box center [364, 83] width 55 height 10
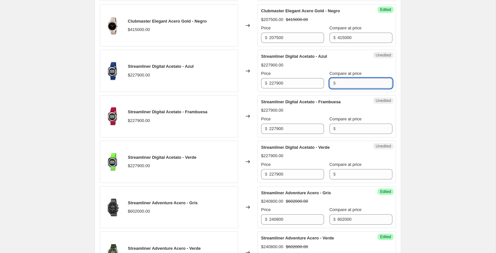
paste input "227900"
type input "227900"
click at [351, 131] on input "Compare at price" at bounding box center [364, 128] width 55 height 10
paste input "227900"
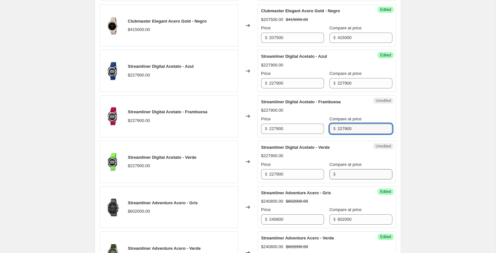
type input "227900"
click at [349, 170] on input "Compare at price" at bounding box center [364, 174] width 55 height 10
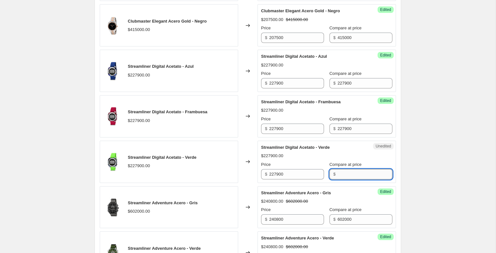
paste input "227900"
type input "227900"
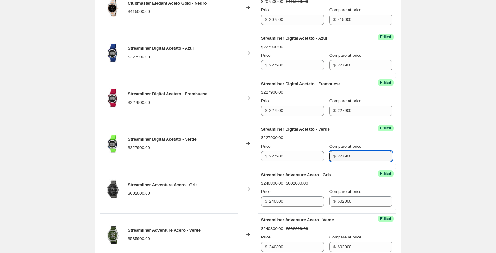
scroll to position [699, 0]
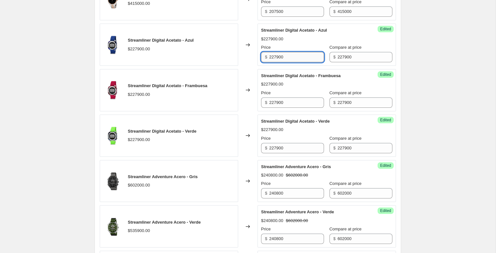
click at [302, 61] on input "227900" at bounding box center [296, 57] width 55 height 10
click at [255, 120] on div "Changed to" at bounding box center [247, 135] width 19 height 42
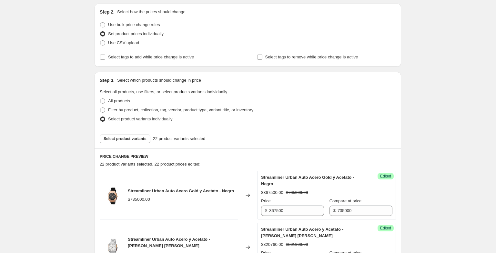
scroll to position [86, 0]
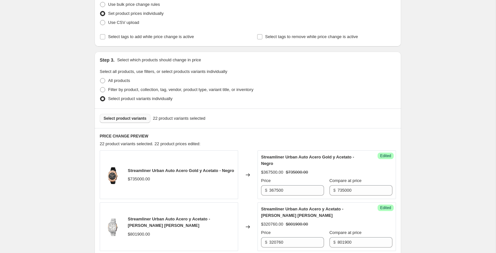
click at [130, 121] on span "Select product variants" at bounding box center [125, 118] width 43 height 5
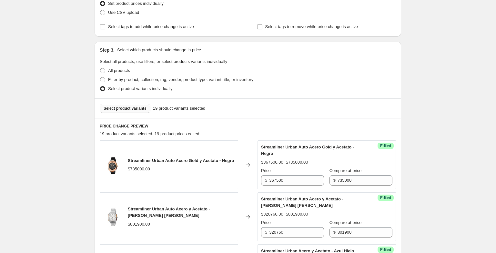
scroll to position [94, 0]
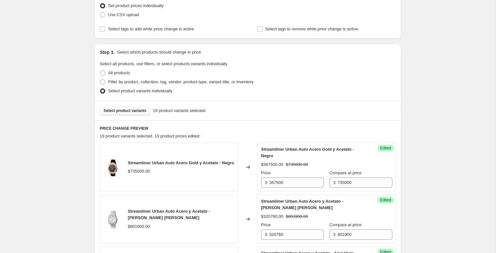
click at [116, 113] on span "Select product variants" at bounding box center [125, 110] width 43 height 5
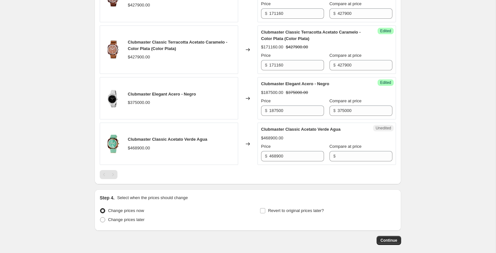
scroll to position [1016, 0]
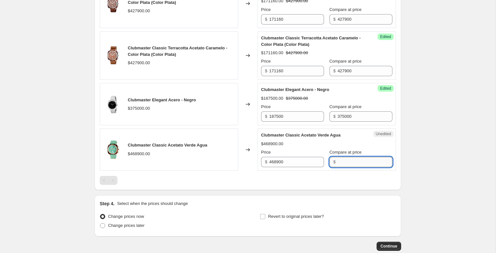
click at [341, 167] on input "Compare at price" at bounding box center [364, 162] width 55 height 10
paste input "468900"
type input "468900"
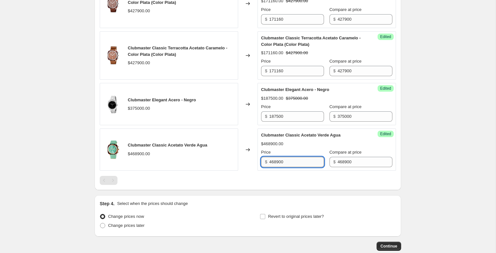
click at [300, 167] on input "468900" at bounding box center [296, 162] width 55 height 10
paste input "23445"
type input "234450"
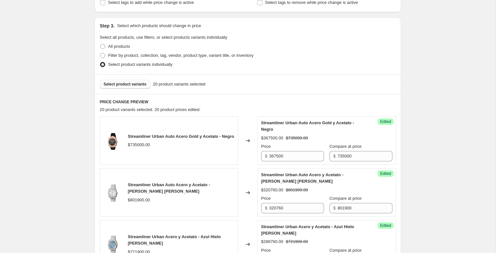
scroll to position [114, 0]
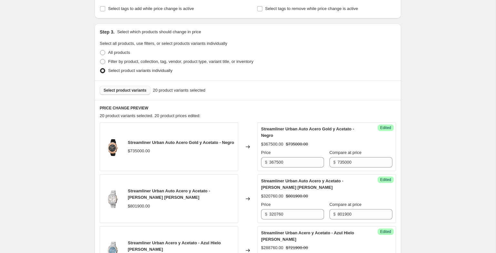
click at [123, 89] on span "Select product variants" at bounding box center [125, 90] width 43 height 5
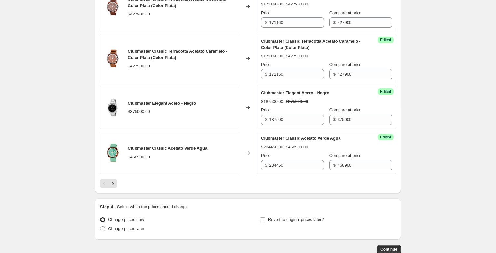
scroll to position [1072, 0]
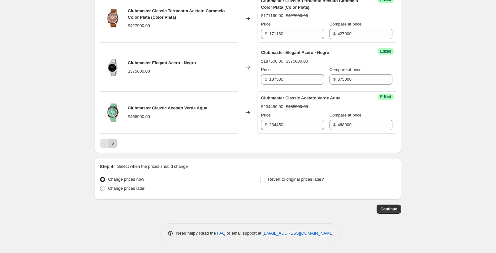
click at [114, 146] on icon "Next" at bounding box center [113, 143] width 6 height 6
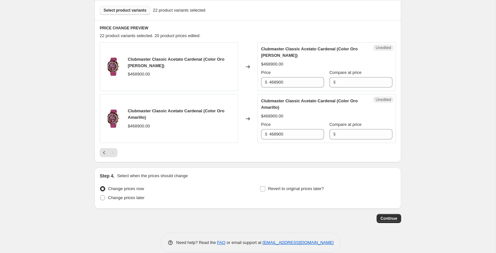
scroll to position [194, 0]
click at [287, 80] on input "468900" at bounding box center [296, 83] width 55 height 10
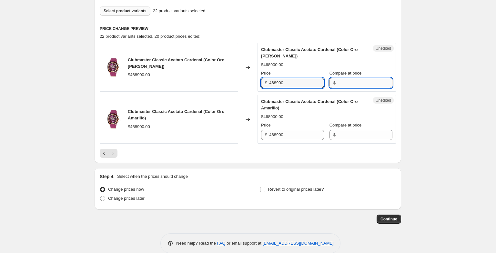
click at [359, 87] on input "Compare at price" at bounding box center [364, 83] width 55 height 10
paste input "468900"
type input "468900"
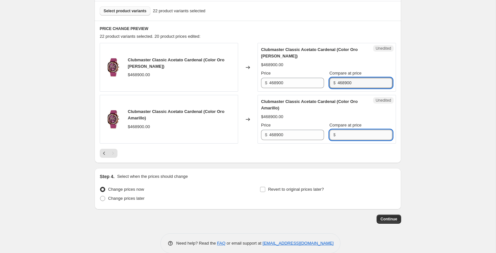
click at [345, 134] on input "Compare at price" at bounding box center [364, 135] width 55 height 10
paste input "468900"
type input "468900"
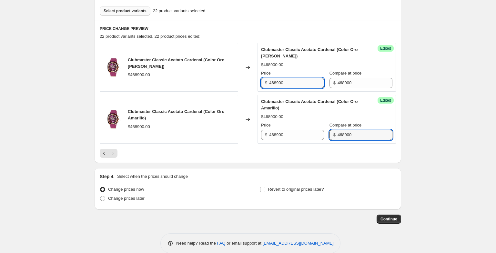
click at [295, 86] on input "468900" at bounding box center [296, 83] width 55 height 10
paste input "23445"
type input "234450"
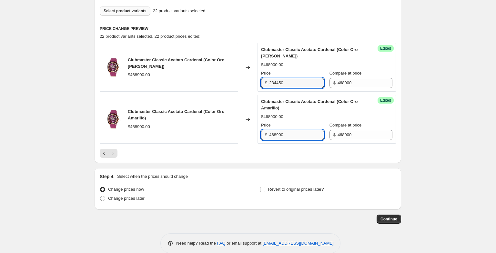
click at [294, 137] on input "468900" at bounding box center [296, 135] width 55 height 10
paste input "23445"
type input "234450"
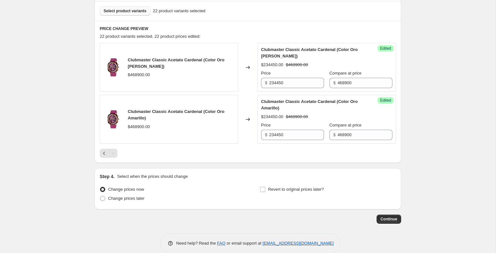
click at [270, 157] on div at bounding box center [248, 153] width 296 height 9
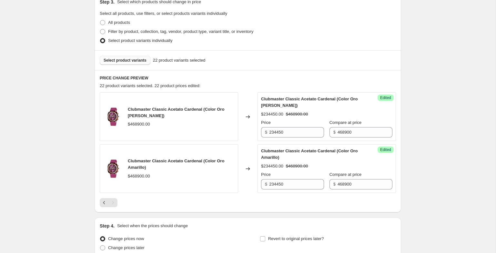
scroll to position [143, 0]
click at [131, 61] on span "Select product variants" at bounding box center [125, 61] width 43 height 5
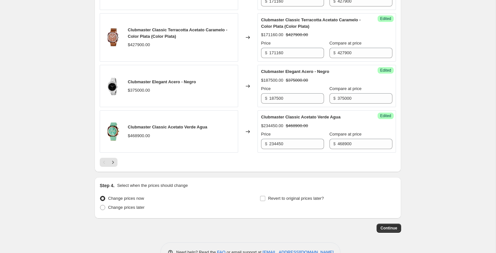
scroll to position [1072, 0]
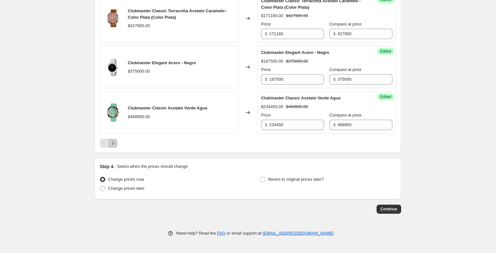
click at [112, 144] on icon "Next" at bounding box center [113, 143] width 6 height 6
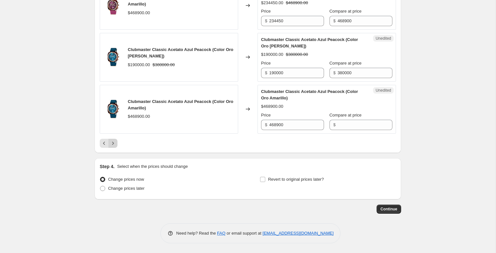
scroll to position [307, 0]
click at [307, 122] on input "468900" at bounding box center [296, 125] width 55 height 10
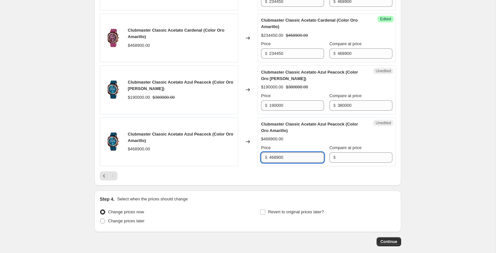
scroll to position [271, 0]
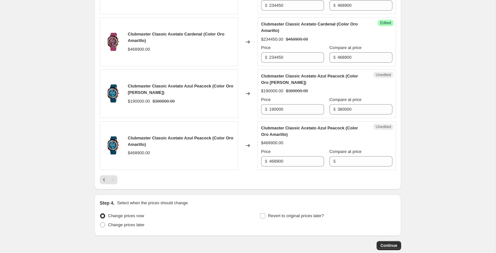
click at [335, 164] on div "$" at bounding box center [360, 161] width 63 height 10
paste input "468900"
type input "468900"
click at [297, 63] on div "Success Edited Clubmaster Classic Acetato Cardenal (Color Oro Amarillo) $234450…" at bounding box center [326, 41] width 138 height 49
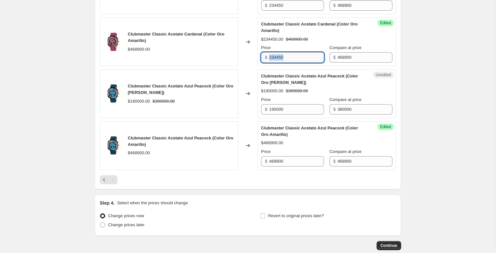
click at [297, 59] on input "234450" at bounding box center [296, 57] width 55 height 10
click at [293, 159] on input "468900" at bounding box center [296, 161] width 55 height 10
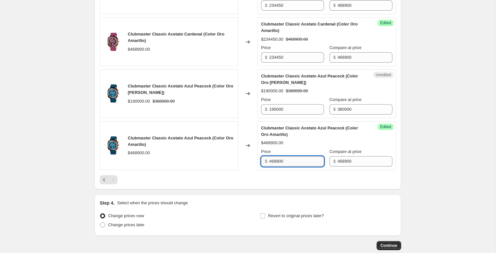
click at [293, 159] on input "468900" at bounding box center [296, 161] width 55 height 10
paste input "23445"
type input "234450"
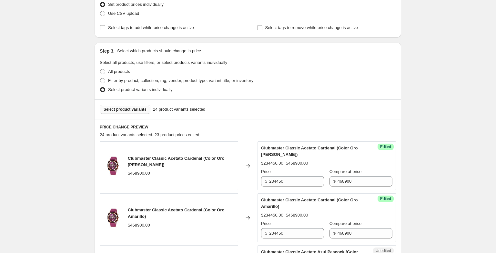
scroll to position [101, 0]
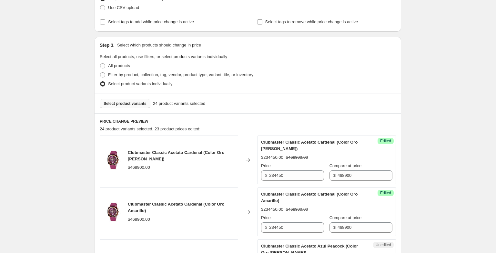
click at [138, 108] on div "Select product variants 24 product variants selected" at bounding box center [247, 104] width 306 height 20
click at [138, 106] on button "Select product variants" at bounding box center [125, 103] width 51 height 9
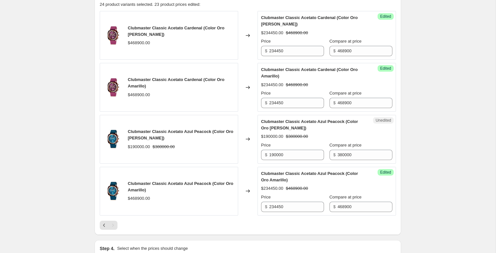
scroll to position [224, 0]
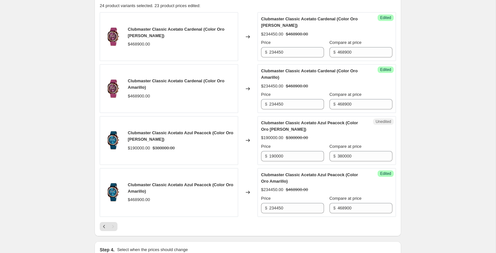
click at [193, 129] on div "Clubmaster Classic Acetato Azul Peacock (Color Oro Rosa) $190000.00 $380000.00" at bounding box center [169, 140] width 138 height 49
copy span "Clubmaster Classic Acetato Azul Peacock (Color Oro Rosa)"
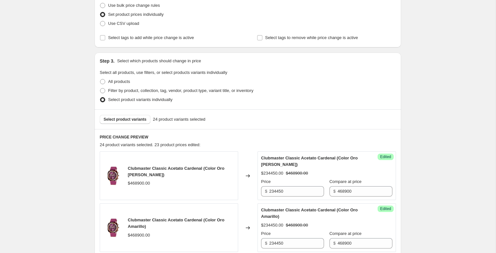
scroll to position [83, 0]
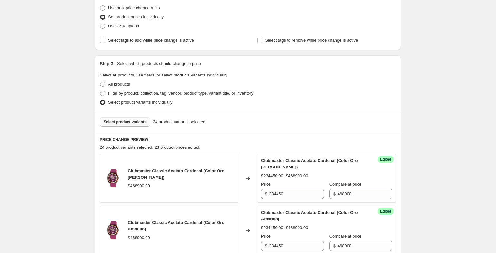
click at [138, 117] on button "Select product variants" at bounding box center [125, 121] width 51 height 9
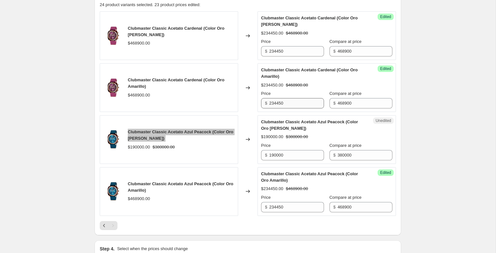
scroll to position [227, 0]
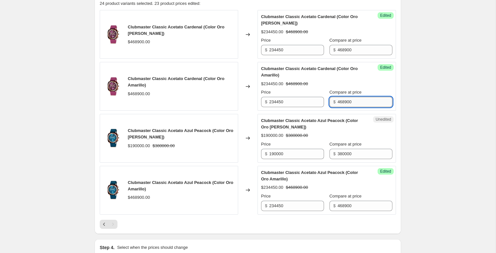
click at [340, 104] on input "468900" at bounding box center [364, 102] width 55 height 10
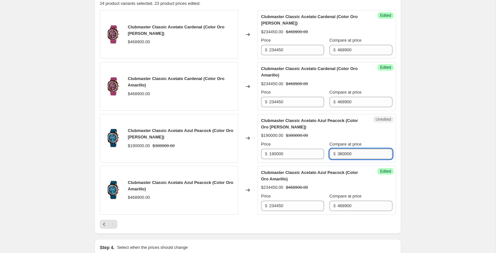
click at [352, 151] on input "380000" at bounding box center [364, 154] width 55 height 10
paste input "4689"
type input "468900"
click at [289, 105] on input "234450" at bounding box center [296, 102] width 55 height 10
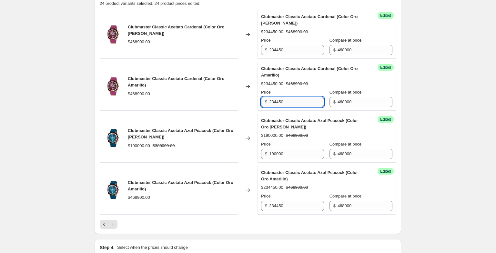
click at [289, 105] on input "234450" at bounding box center [296, 102] width 55 height 10
click at [298, 152] on input "190000" at bounding box center [296, 154] width 55 height 10
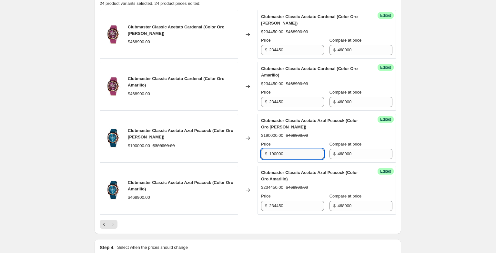
click at [298, 152] on input "190000" at bounding box center [296, 154] width 55 height 10
paste input "23445"
type input "234450"
click at [295, 178] on div "Clubmaster Classic Acetato Azul Peacock (Color Oro Amarillo)" at bounding box center [313, 175] width 105 height 13
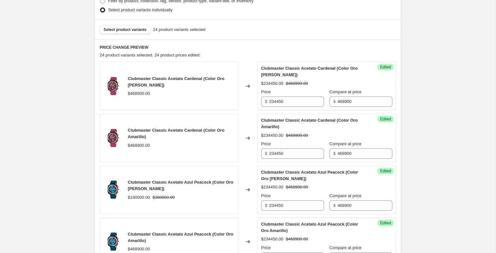
scroll to position [162, 0]
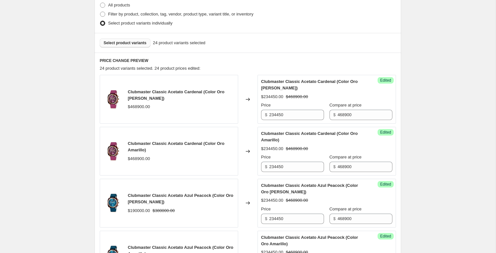
click at [146, 44] on span "Select product variants" at bounding box center [125, 42] width 43 height 5
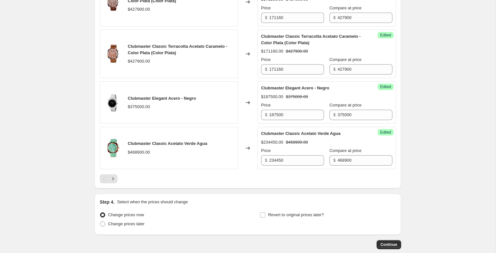
scroll to position [1072, 0]
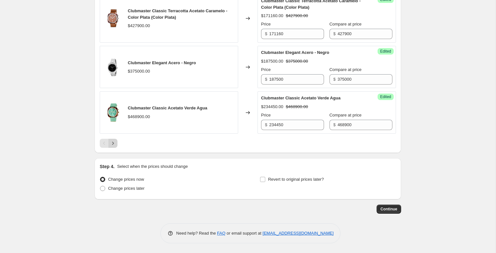
click at [111, 147] on button "Next" at bounding box center [112, 143] width 9 height 9
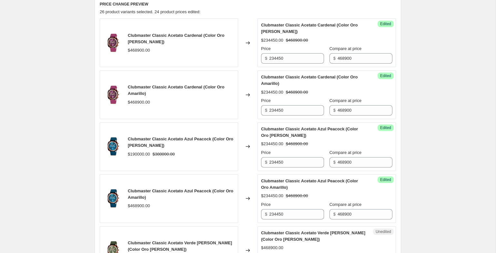
scroll to position [208, 0]
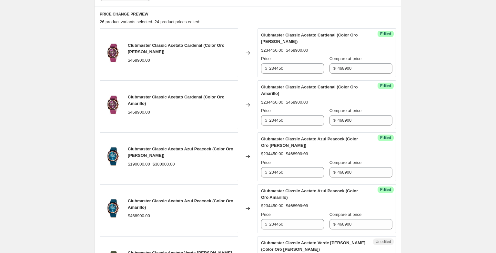
click at [195, 146] on span "Clubmaster Classic Acetato Azul Peacock (Color Oro Rosa)" at bounding box center [180, 151] width 105 height 11
copy span "Clubmaster Classic Acetato Azul Peacock (Color Oro Rosa)"
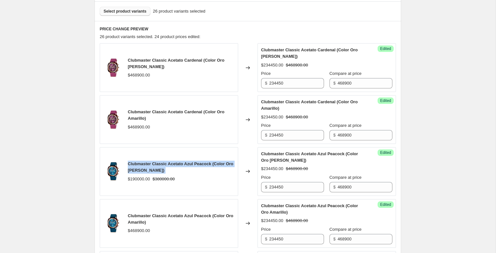
scroll to position [193, 0]
click at [128, 10] on span "Select product variants" at bounding box center [125, 11] width 43 height 5
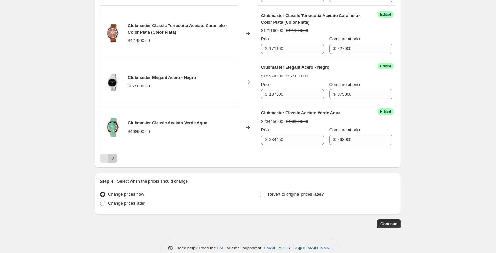
click at [114, 161] on icon "Next" at bounding box center [113, 158] width 6 height 6
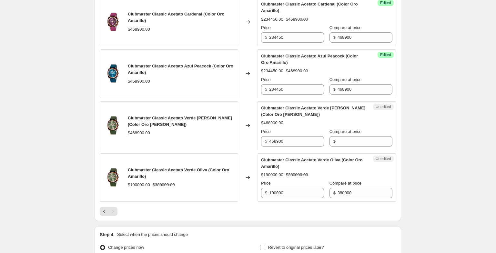
scroll to position [294, 0]
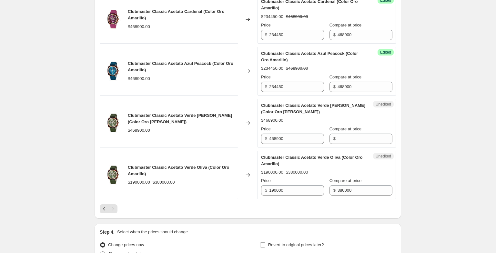
click at [159, 114] on span "Clubmaster Classic Acetato Verde Oliva (Color Oro Rosa)" at bounding box center [180, 118] width 104 height 11
copy span "Clubmaster Classic Acetato Verde Oliva (Color Oro Rosa)"
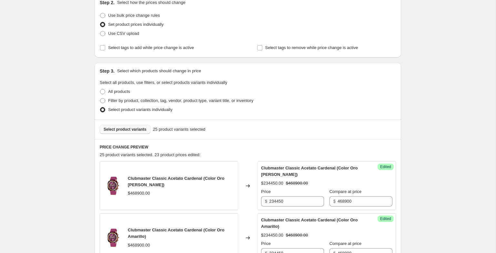
scroll to position [78, 0]
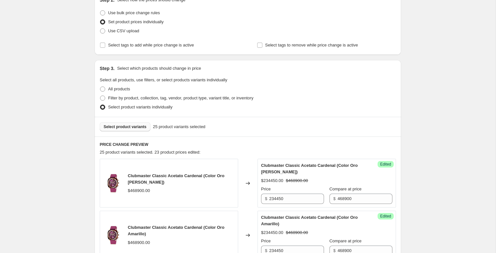
click at [130, 124] on span "Select product variants" at bounding box center [125, 126] width 43 height 5
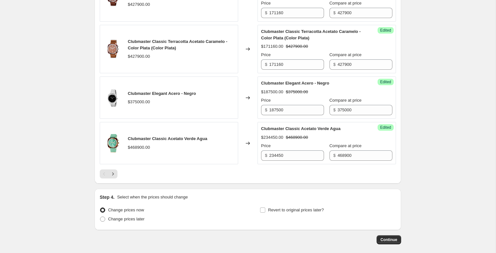
scroll to position [1072, 0]
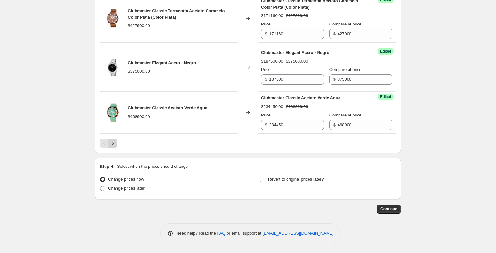
click at [116, 145] on button "Next" at bounding box center [112, 143] width 9 height 9
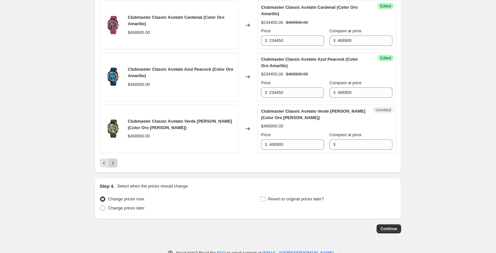
scroll to position [287, 0]
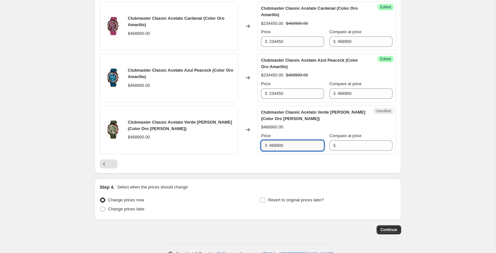
click at [286, 145] on input "468900" at bounding box center [296, 145] width 55 height 10
type input "468900"
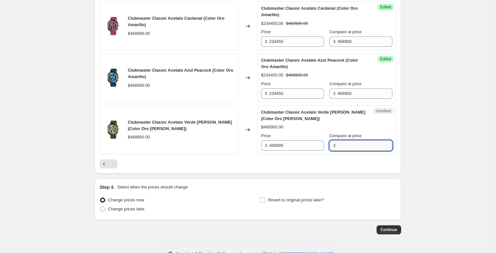
click at [337, 141] on input "Compare at price" at bounding box center [364, 145] width 55 height 10
paste input "468900"
type input "468900"
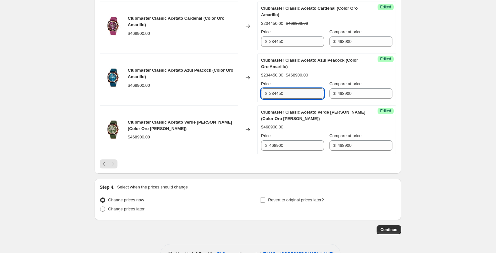
click at [288, 96] on input "234450" at bounding box center [296, 93] width 55 height 10
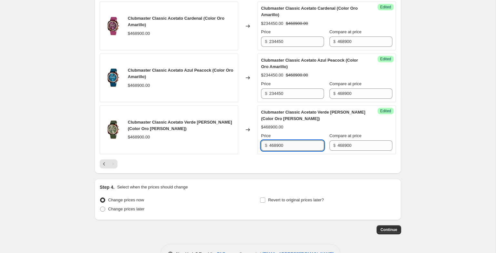
click at [288, 144] on input "468900" at bounding box center [296, 145] width 55 height 10
paste input "23445"
type input "234450"
click at [279, 163] on div at bounding box center [248, 163] width 296 height 9
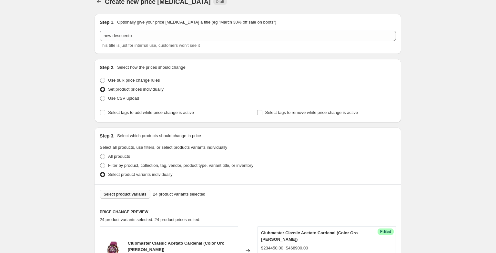
scroll to position [11, 0]
click at [135, 194] on span "Select product variants" at bounding box center [125, 193] width 43 height 5
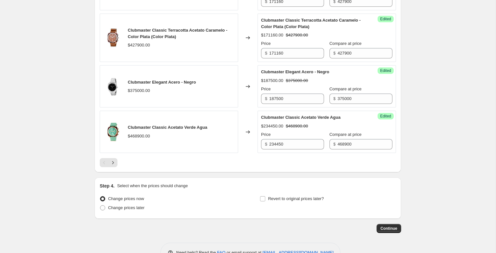
scroll to position [1035, 0]
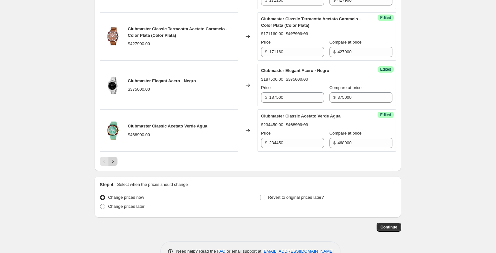
click at [114, 164] on icon "Next" at bounding box center [113, 161] width 6 height 6
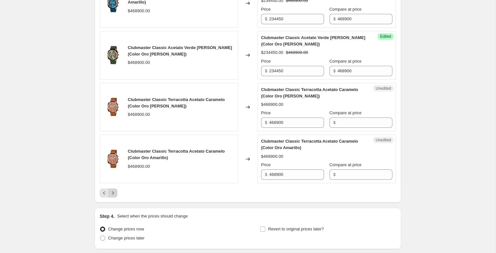
scroll to position [346, 0]
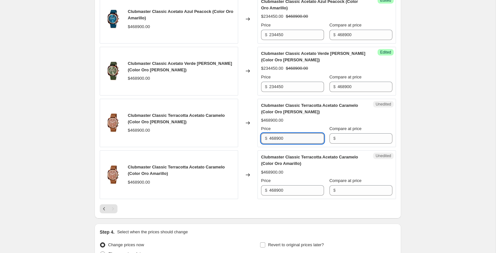
click at [282, 137] on input "468900" at bounding box center [296, 138] width 55 height 10
type input "468900"
click at [360, 132] on div "Compare at price $" at bounding box center [360, 134] width 63 height 18
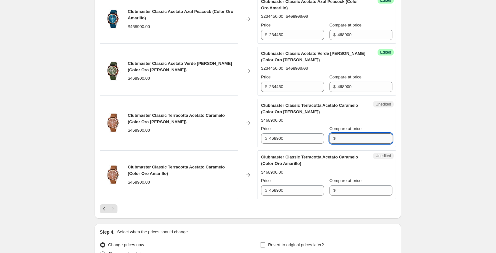
click at [358, 135] on input "Compare at price" at bounding box center [364, 138] width 55 height 10
paste input "468900"
type input "468900"
click at [352, 193] on input "Compare at price" at bounding box center [364, 190] width 55 height 10
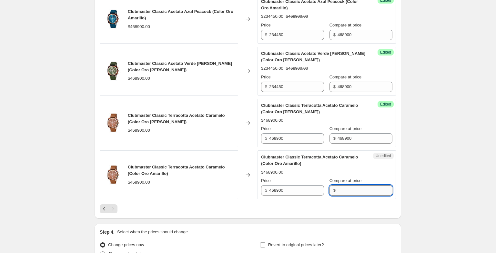
paste input "468900"
type input "468900"
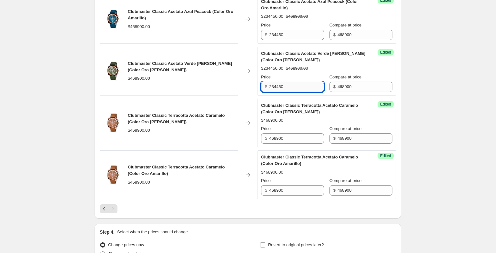
click at [287, 90] on input "234450" at bounding box center [296, 87] width 55 height 10
click at [289, 142] on input "468900" at bounding box center [296, 138] width 55 height 10
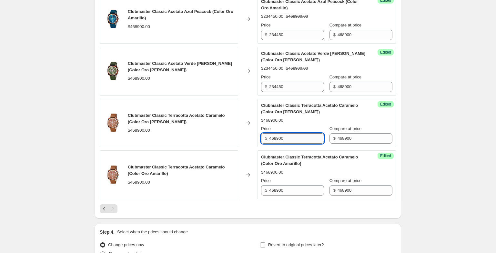
click at [289, 142] on input "468900" at bounding box center [296, 138] width 55 height 10
paste input "23445"
type input "234450"
click at [289, 190] on input "468900" at bounding box center [296, 190] width 55 height 10
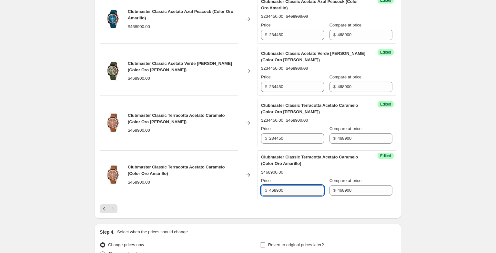
click at [289, 190] on input "468900" at bounding box center [296, 190] width 55 height 10
paste input "23445"
type input "234450"
click at [244, 210] on div at bounding box center [248, 208] width 296 height 9
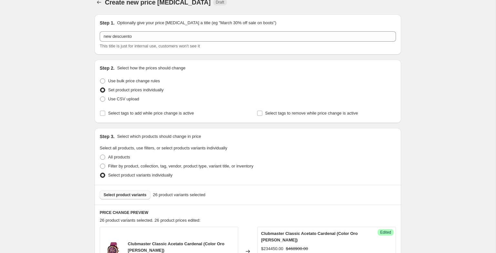
scroll to position [0, 0]
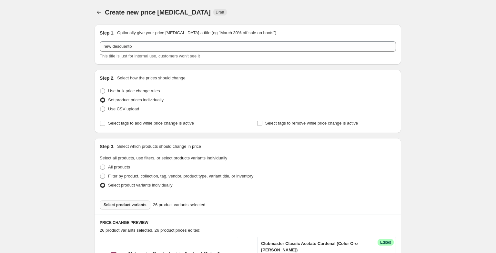
click at [135, 204] on span "Select product variants" at bounding box center [125, 204] width 43 height 5
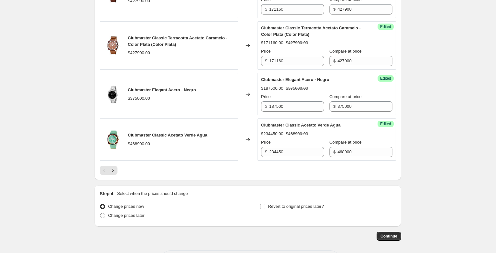
scroll to position [1072, 0]
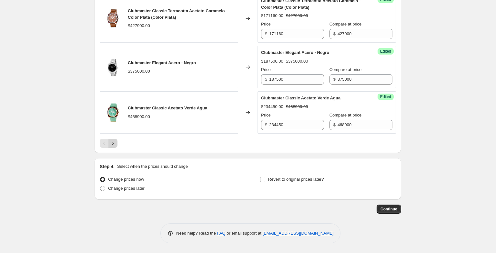
click at [113, 141] on icon "Next" at bounding box center [113, 143] width 6 height 6
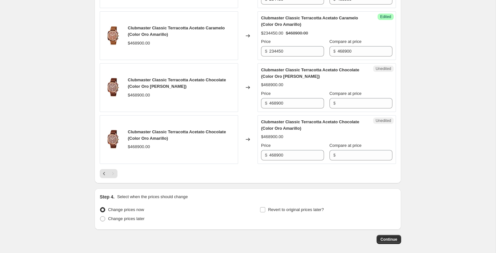
scroll to position [473, 0]
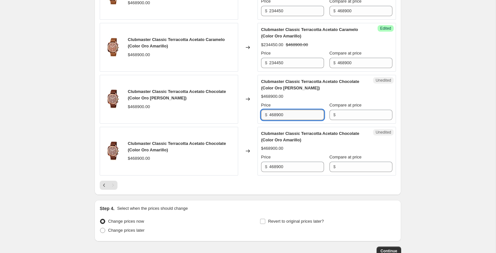
click at [282, 115] on input "468900" at bounding box center [296, 115] width 55 height 10
click at [373, 115] on input "Compare at price" at bounding box center [364, 115] width 55 height 10
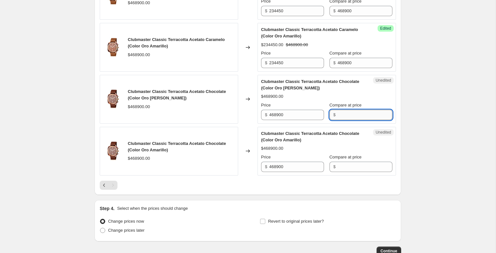
paste input "468900"
type input "468900"
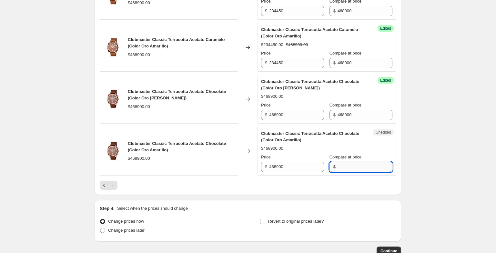
click at [357, 169] on input "Compare at price" at bounding box center [364, 167] width 55 height 10
paste input "468900"
type input "468900"
click at [285, 60] on input "234450" at bounding box center [296, 63] width 55 height 10
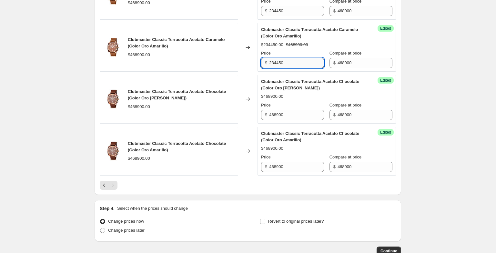
click at [285, 60] on input "234450" at bounding box center [296, 63] width 55 height 10
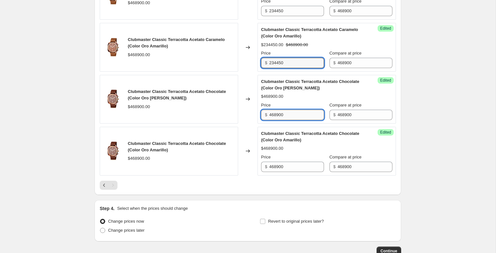
click at [290, 110] on input "468900" at bounding box center [296, 115] width 55 height 10
paste input "23445"
type input "234450"
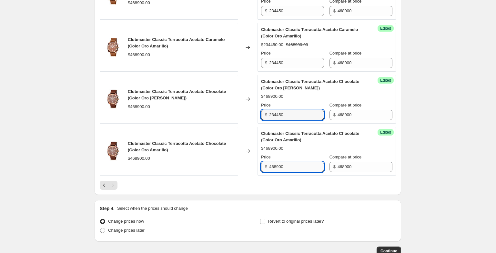
click at [291, 169] on input "468900" at bounding box center [296, 167] width 55 height 10
paste input "23445"
type input "234450"
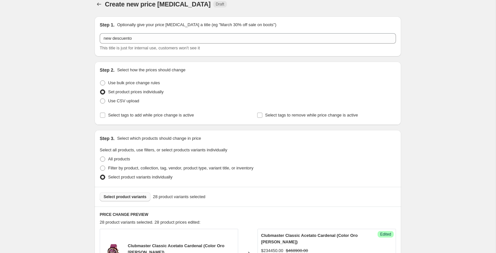
scroll to position [7, 0]
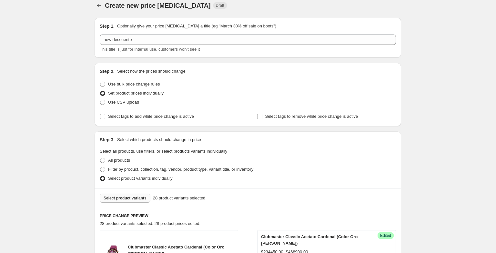
click at [127, 194] on button "Select product variants" at bounding box center [125, 197] width 51 height 9
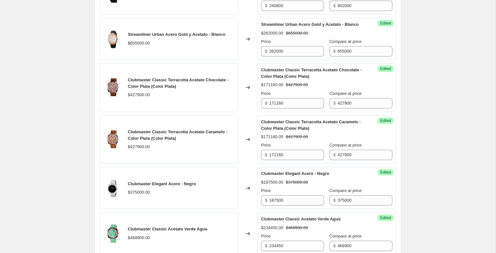
scroll to position [1072, 0]
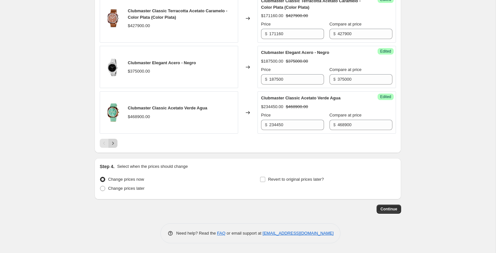
click at [111, 143] on icon "Next" at bounding box center [113, 143] width 6 height 6
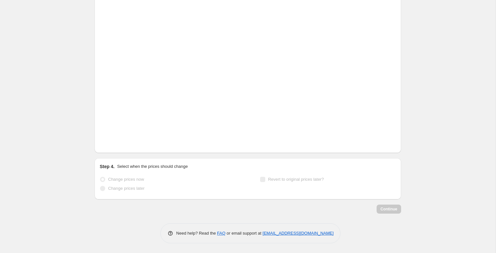
scroll to position [567, 0]
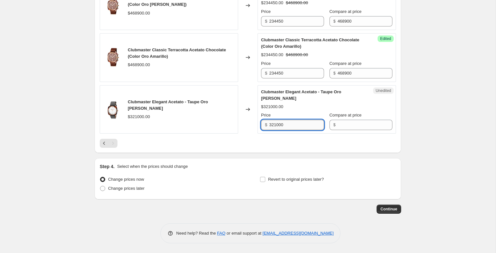
click at [289, 127] on input "321000" at bounding box center [296, 125] width 55 height 10
type input "321000"
click at [329, 121] on div "$" at bounding box center [360, 125] width 63 height 10
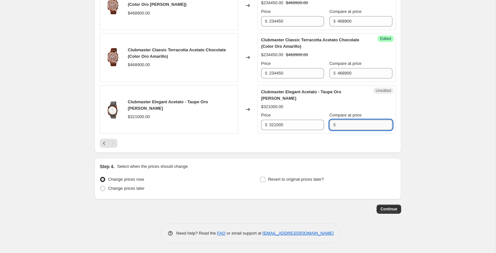
paste input "321000"
type input "321000"
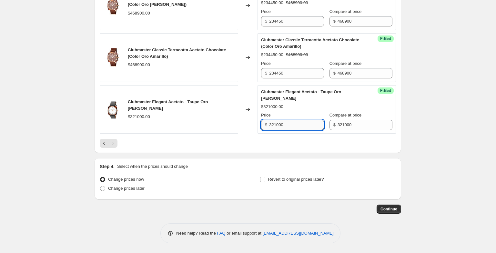
click at [291, 121] on input "321000" at bounding box center [296, 125] width 55 height 10
paste input "1605"
type input "160500"
click at [258, 146] on div at bounding box center [248, 143] width 296 height 9
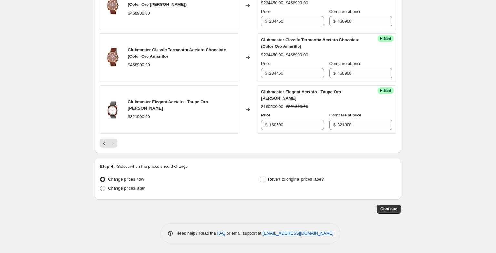
click at [136, 187] on span "Change prices later" at bounding box center [126, 188] width 36 height 5
click at [100, 186] on input "Change prices later" at bounding box center [100, 186] width 0 height 0
radio input "true"
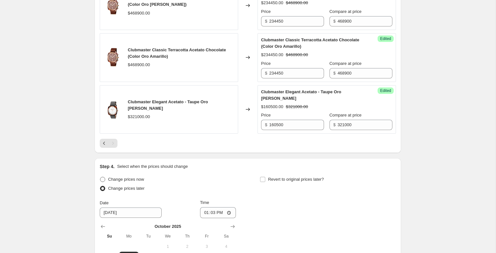
click at [139, 175] on label "Change prices now" at bounding box center [122, 179] width 44 height 9
click at [100, 177] on input "Change prices now" at bounding box center [100, 177] width 0 height 0
radio input "true"
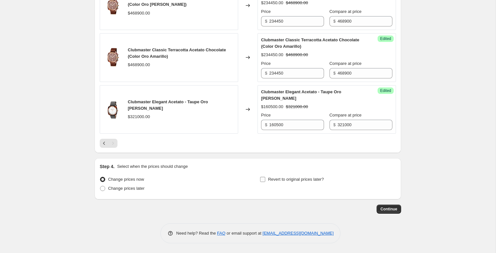
click at [272, 180] on span "Revert to original prices later?" at bounding box center [296, 179] width 56 height 5
click at [265, 180] on input "Revert to original prices later?" at bounding box center [262, 179] width 5 height 5
checkbox input "true"
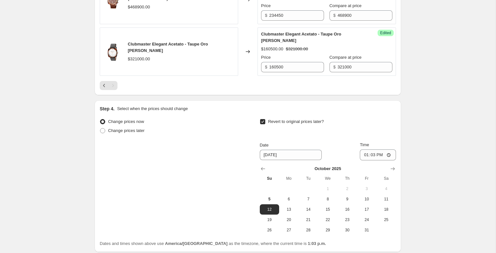
scroll to position [626, 0]
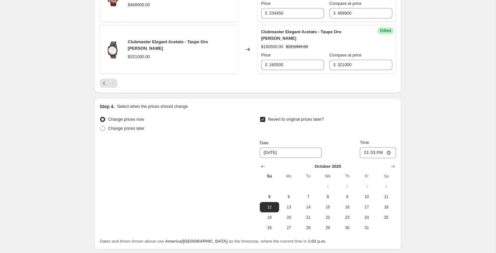
click at [345, 123] on div "Revert to original prices later?" at bounding box center [328, 124] width 136 height 19
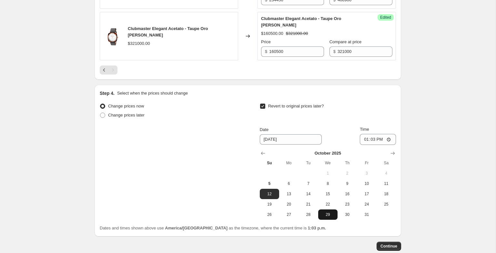
scroll to position [645, 0]
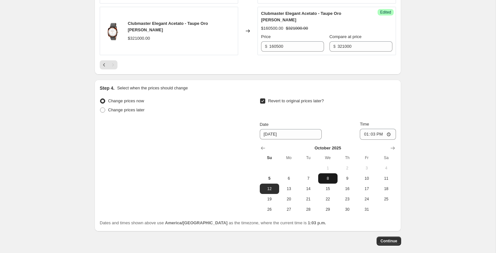
click at [329, 181] on button "8" at bounding box center [327, 178] width 19 height 10
type input "[DATE]"
click at [364, 131] on input "13:03" at bounding box center [378, 134] width 36 height 11
click at [360, 133] on input "17:09" at bounding box center [378, 134] width 36 height 11
type input "23:59"
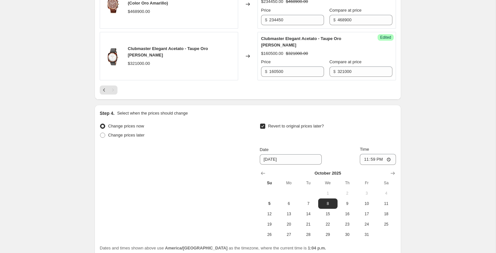
scroll to position [677, 0]
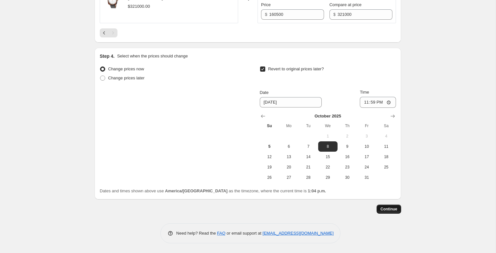
click at [396, 212] on button "Continue" at bounding box center [388, 208] width 25 height 9
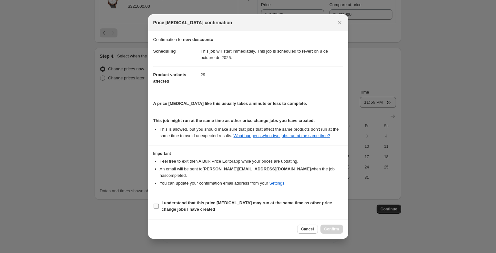
click at [296, 199] on label "I understand that this price [MEDICAL_DATA] may run at the same time as other p…" at bounding box center [248, 205] width 190 height 15
click at [159, 203] on input "I understand that this price [MEDICAL_DATA] may run at the same time as other p…" at bounding box center [155, 205] width 5 height 5
checkbox input "true"
click at [328, 222] on div "Cancel Confirm" at bounding box center [248, 229] width 200 height 20
click at [331, 227] on span "Confirm" at bounding box center [331, 228] width 15 height 5
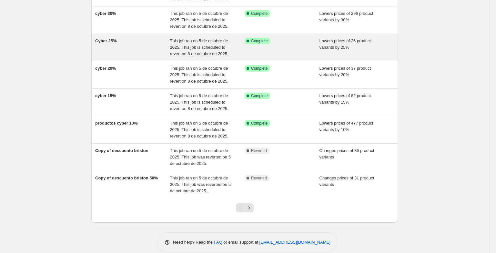
scroll to position [134, 0]
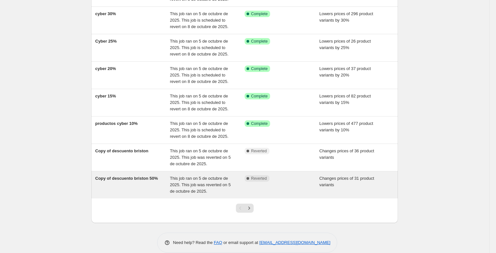
click at [132, 190] on div "Copy of descuento briston 50%" at bounding box center [132, 184] width 75 height 19
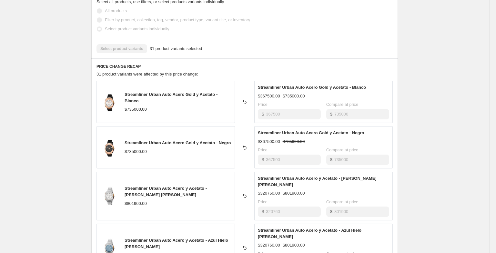
scroll to position [199, 0]
click at [135, 90] on div "Streamliner Urban Auto Acero Gold y Acetato - Blanco $735000.00" at bounding box center [165, 101] width 138 height 42
copy span "Streamliner Urban Auto Acero Gold y Acetato - Blanco"
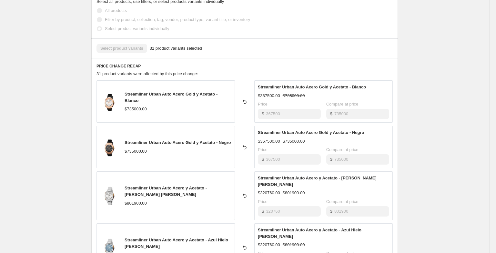
click at [132, 139] on div "Streamliner Urban Auto Acero Gold y Acetato - Negro" at bounding box center [177, 142] width 106 height 6
copy span "Streamliner Urban Auto Acero Gold y Acetato - Negro"
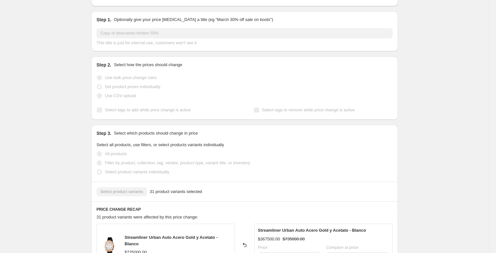
scroll to position [0, 0]
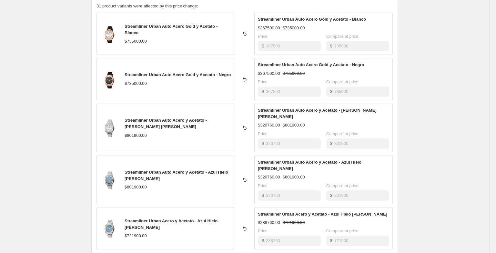
scroll to position [266, 0]
click at [150, 116] on div "Streamliner Urban Auto Acero y Acetato - Blanco Malla de Acero $801900.00" at bounding box center [165, 128] width 138 height 49
click at [149, 121] on span "Streamliner Urban Auto Acero y Acetato - Blanco Malla de Acero" at bounding box center [165, 123] width 82 height 11
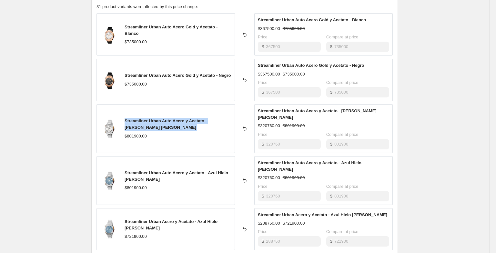
copy span "Streamliner Urban Auto Acero y Acetato - Blanco Malla de Acero"
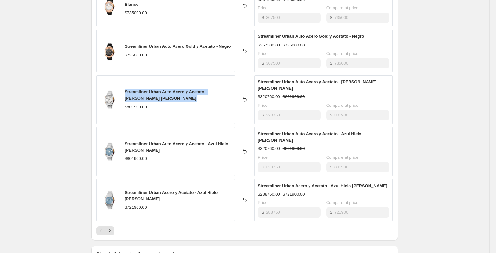
scroll to position [307, 0]
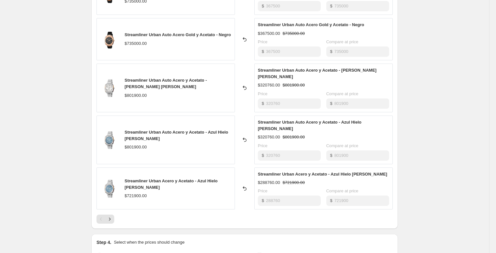
click at [138, 136] on span "Streamliner Urban Auto Acero y Acetato - Azul Hielo Malla de Acero" at bounding box center [176, 135] width 104 height 11
copy span "Streamliner Urban Auto Acero y Acetato - Azul Hielo Malla de Acero"
click at [127, 188] on span "Streamliner Urban Acero y Acetato - Azul Hielo Malla de Acero" at bounding box center [170, 183] width 93 height 11
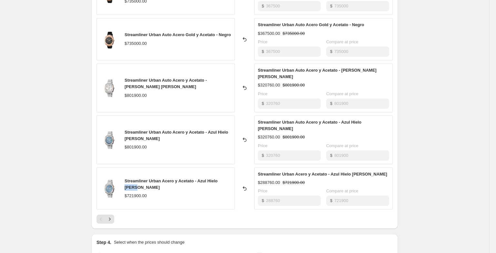
click at [127, 188] on span "Streamliner Urban Acero y Acetato - Azul Hielo Malla de Acero" at bounding box center [170, 183] width 93 height 11
copy span "Streamliner Urban Acero y Acetato - Azul Hielo Malla de Acero"
click at [111, 215] on button "Next" at bounding box center [109, 218] width 9 height 9
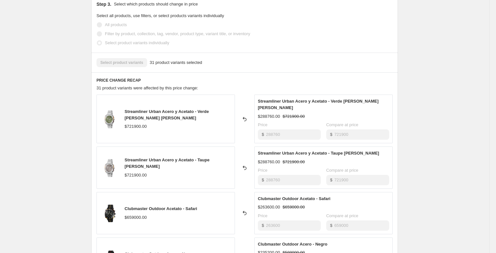
scroll to position [182, 0]
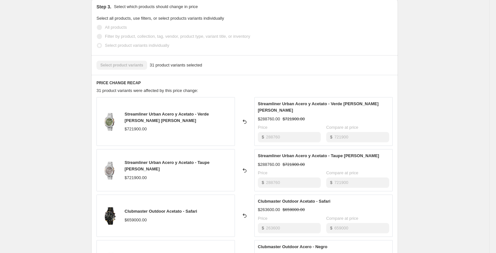
click at [155, 112] on span "Streamliner Urban Acero y Acetato - Verde Oliva Malla de Acero" at bounding box center [166, 117] width 84 height 11
copy span "Streamliner Urban Acero y Acetato - Verde Oliva Malla de Acero"
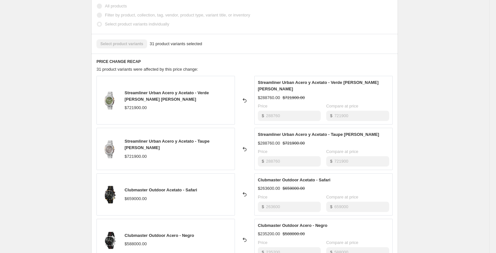
click at [133, 139] on span "Streamliner Urban Acero y Acetato - Taupe Malla de Acero" at bounding box center [166, 144] width 85 height 11
copy span "Streamliner Urban Acero y Acetato - Taupe Malla de Acero"
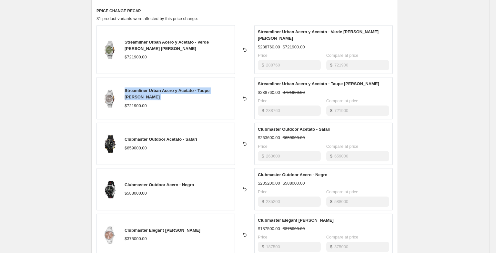
scroll to position [260, 0]
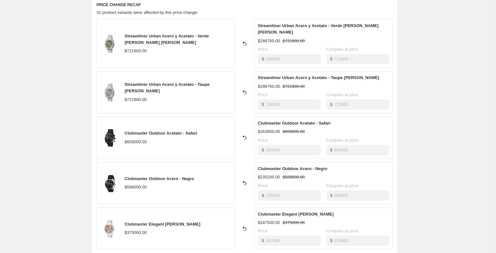
click at [133, 122] on div "Clubmaster Outdoor Acetato - Safari $659000.00" at bounding box center [165, 137] width 138 height 42
copy span "Clubmaster Outdoor Acetato - Safari"
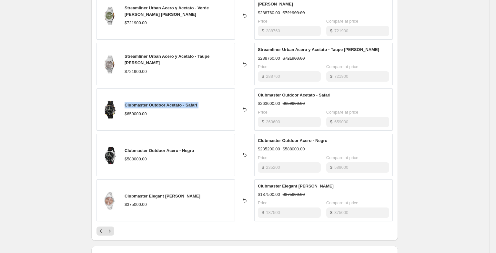
scroll to position [291, 0]
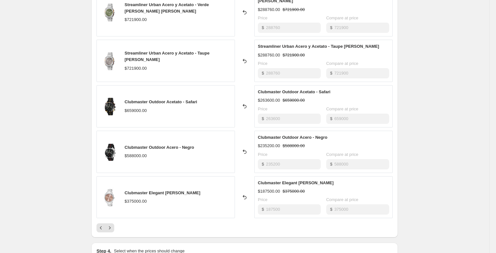
click at [169, 145] on span "Clubmaster Outdoor Acero - Negro" at bounding box center [158, 147] width 69 height 5
copy span "Clubmaster Outdoor Acero - Negro"
click at [140, 90] on div "Clubmaster Outdoor Acetato - Safari $659000.00" at bounding box center [165, 106] width 138 height 42
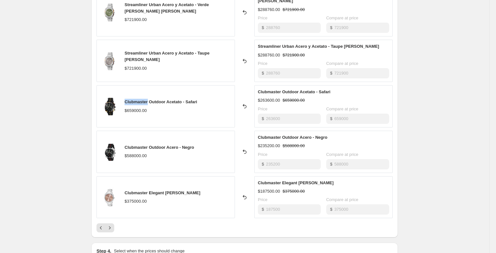
click at [140, 90] on div "Clubmaster Outdoor Acetato - Safari $659000.00" at bounding box center [165, 106] width 138 height 42
copy span "Clubmaster Outdoor Acetato - Safari"
click at [143, 144] on div "Clubmaster Outdoor Acero - Negro" at bounding box center [158, 147] width 69 height 6
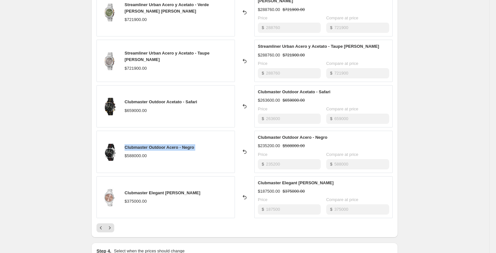
click at [143, 144] on div "Clubmaster Outdoor Acero - Negro" at bounding box center [158, 147] width 69 height 6
click at [331, 166] on div "Clubmaster Outdoor Acero - Negro $235200.00 $588000.00 Price $ 235200 Compare a…" at bounding box center [323, 152] width 138 height 42
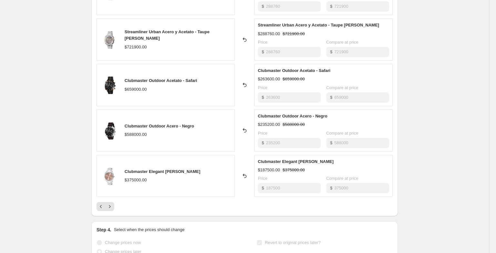
click at [149, 159] on div "Clubmaster Elegant Acero - Rosa $375000.00" at bounding box center [165, 176] width 138 height 42
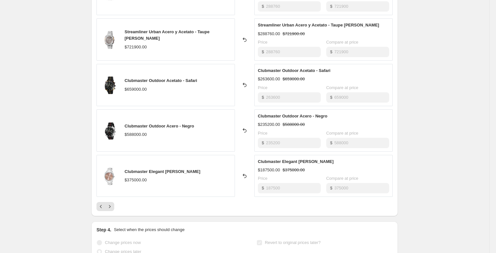
click at [259, 183] on div "$ 187500" at bounding box center [289, 188] width 63 height 10
click at [265, 183] on div "$ 187500" at bounding box center [289, 188] width 63 height 10
click at [109, 203] on icon "Next" at bounding box center [109, 206] width 6 height 6
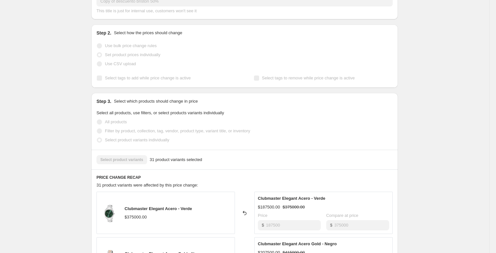
scroll to position [91, 0]
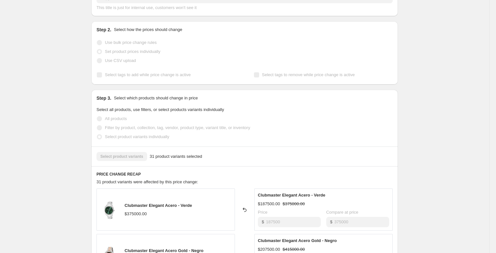
click at [143, 199] on div "Clubmaster Elegant Acero - Verde $375000.00" at bounding box center [165, 209] width 138 height 42
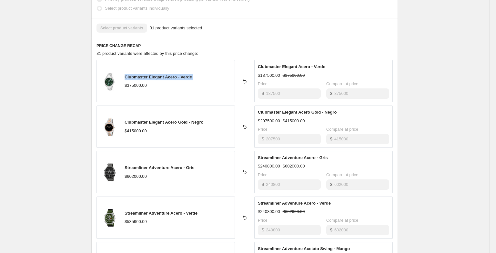
scroll to position [221, 0]
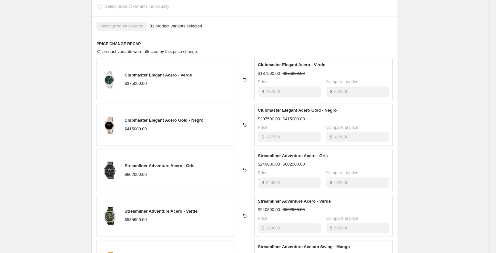
click at [173, 124] on div "Clubmaster Elegant Acero Gold - Negro $415000.00" at bounding box center [163, 124] width 79 height 15
click at [172, 120] on span "Clubmaster Elegant Acero Gold - Negro" at bounding box center [163, 120] width 79 height 5
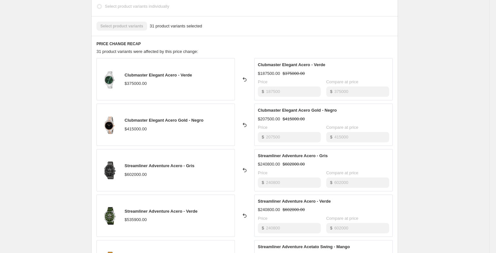
click at [267, 116] on div "$207500.00" at bounding box center [269, 119] width 22 height 6
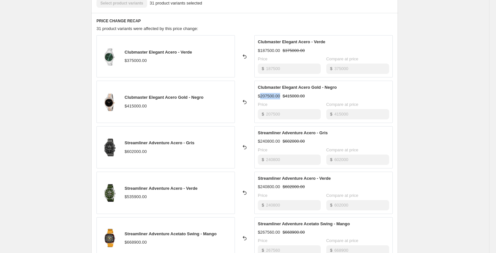
scroll to position [266, 0]
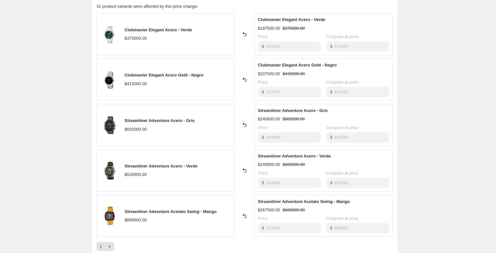
click at [163, 122] on span "Streamliner Adventure Acero - Gris" at bounding box center [159, 120] width 70 height 5
click at [279, 121] on div "$240800.00" at bounding box center [269, 119] width 22 height 6
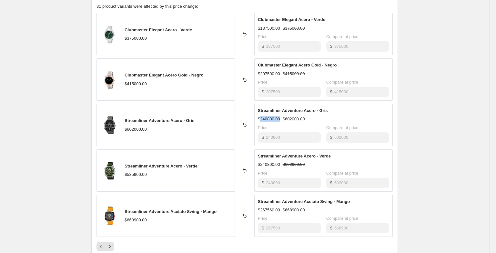
click at [271, 120] on div "$240800.00" at bounding box center [269, 119] width 22 height 6
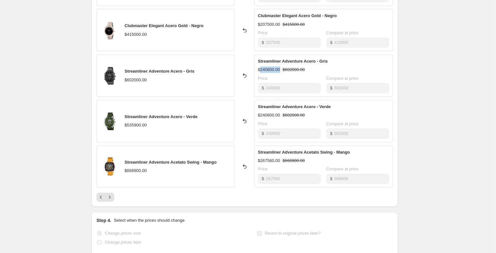
scroll to position [323, 0]
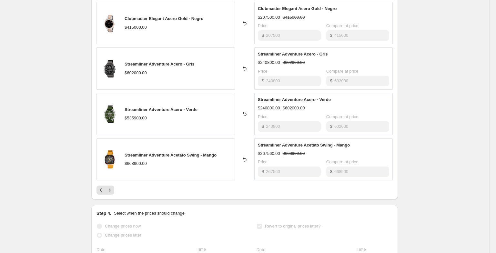
click at [149, 108] on span "Streamliner Adventure Acero - Verde" at bounding box center [160, 109] width 73 height 5
click at [264, 111] on div "$240800.00" at bounding box center [269, 108] width 22 height 6
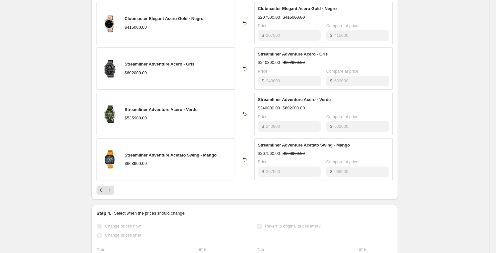
click at [282, 132] on div "Streamliner Adventure Acero - Verde $240800.00 $602000.00 Price $ 240800 Compar…" at bounding box center [323, 114] width 138 height 42
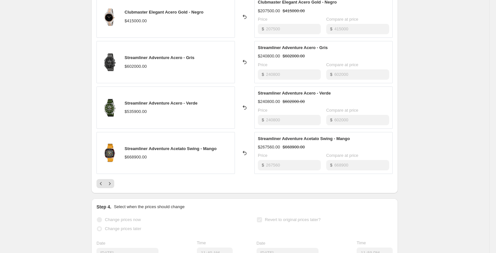
scroll to position [331, 0]
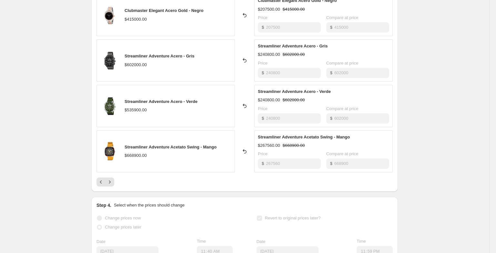
click at [166, 149] on span "Streamliner Adventure Acetato Swing - Mango" at bounding box center [170, 146] width 92 height 5
click at [111, 182] on icon "Next" at bounding box center [109, 182] width 6 height 6
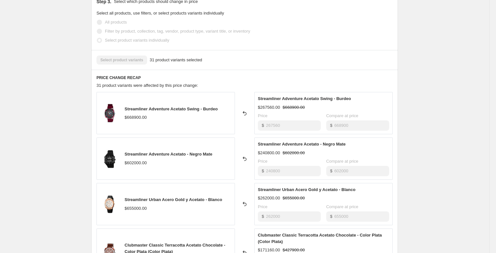
scroll to position [183, 0]
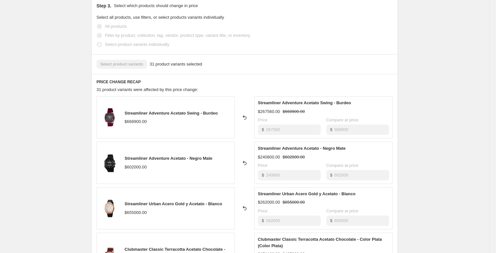
click at [156, 112] on span "Streamliner Adventure Acetato Swing - Burdeo" at bounding box center [170, 113] width 93 height 5
click at [145, 159] on span "Streamliner Adventure Acetato - Negro Mate" at bounding box center [168, 158] width 88 height 5
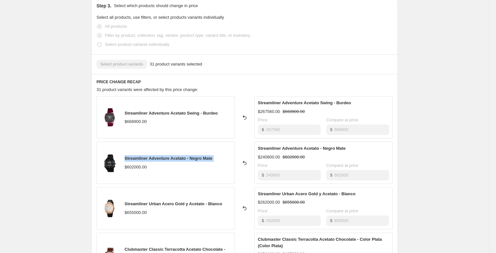
click at [145, 159] on span "Streamliner Adventure Acetato - Negro Mate" at bounding box center [168, 158] width 88 height 5
click at [144, 198] on div "Streamliner Urban Acero Gold y Acetato - Blanco $655000.00" at bounding box center [165, 208] width 138 height 42
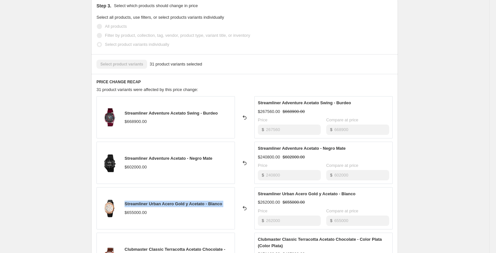
click at [144, 198] on div "Streamliner Urban Acero Gold y Acetato - Blanco $655000.00" at bounding box center [165, 208] width 138 height 42
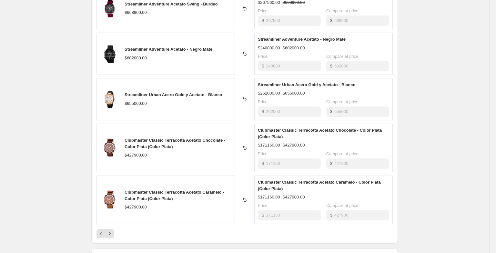
scroll to position [293, 0]
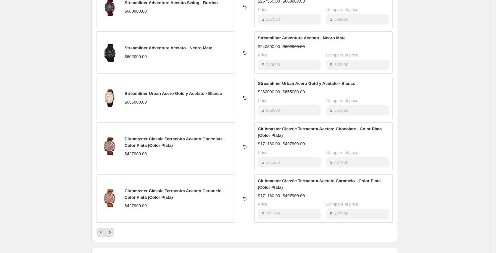
click at [144, 136] on span "Clubmaster Classic Terracotta Acetato Chocolate - Color Plata (Color Plata)" at bounding box center [174, 141] width 101 height 11
click at [269, 142] on div "$171160.00" at bounding box center [269, 144] width 22 height 6
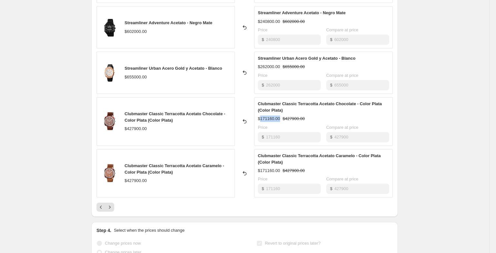
scroll to position [324, 0]
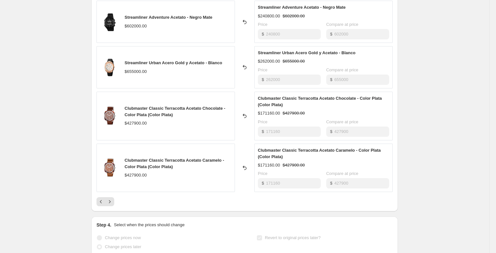
click at [158, 160] on span "Clubmaster Classic Terracotta Acetato Caramelo - Color Plata (Color Plata)" at bounding box center [174, 163] width 100 height 11
click at [108, 203] on icon "Next" at bounding box center [109, 201] width 6 height 6
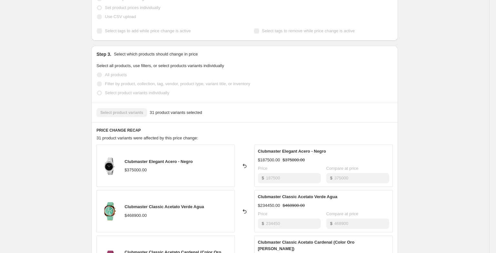
scroll to position [134, 0]
click at [142, 164] on span "Clubmaster Elegant Acero - Negro" at bounding box center [158, 162] width 68 height 5
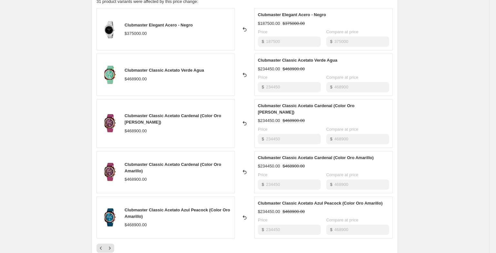
scroll to position [275, 0]
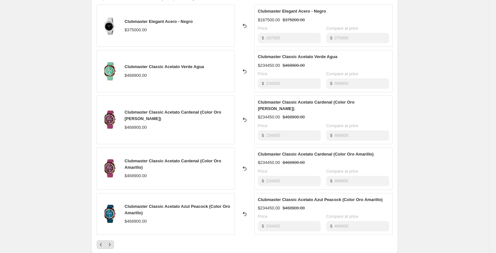
click at [155, 63] on div "Clubmaster Classic Acetato Verde Agua $468900.00" at bounding box center [165, 71] width 138 height 42
click at [285, 101] on span "Clubmaster Classic Acetato Cardenal (Color Oro Rosa)" at bounding box center [306, 105] width 96 height 11
click at [159, 110] on span "Clubmaster Classic Acetato Cardenal (Color Oro Rosa)" at bounding box center [172, 115] width 96 height 11
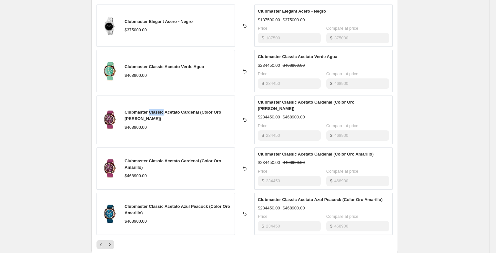
click at [159, 110] on span "Clubmaster Classic Acetato Cardenal (Color Oro Rosa)" at bounding box center [172, 115] width 96 height 11
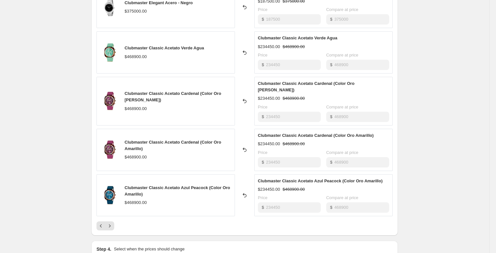
click at [193, 185] on span "Clubmaster Classic Acetato Azul Peacock (Color Oro Amarillo)" at bounding box center [176, 190] width 105 height 11
click at [200, 203] on div "Clubmaster Classic Acetato Azul Peacock (Color Oro Amarillo) $468900.00" at bounding box center [165, 195] width 138 height 42
click at [109, 222] on icon "Next" at bounding box center [109, 225] width 6 height 6
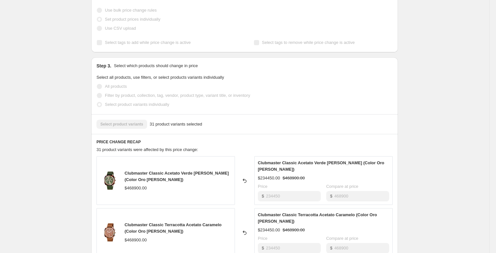
scroll to position [136, 0]
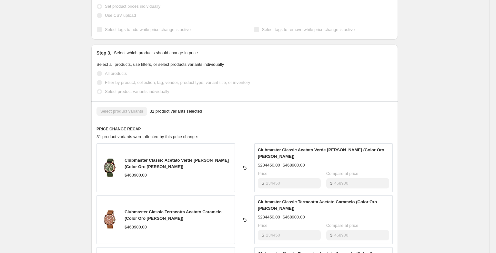
click at [141, 158] on span "Clubmaster Classic Acetato Verde Oliva (Color Oro Rosa)" at bounding box center [176, 163] width 104 height 11
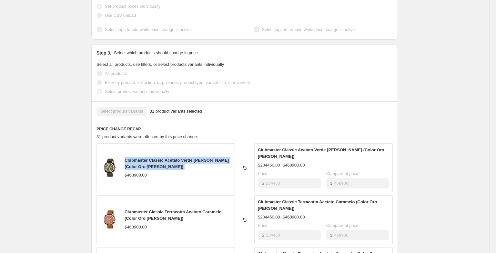
click at [141, 158] on span "Clubmaster Classic Acetato Verde Oliva (Color Oro Rosa)" at bounding box center [176, 163] width 104 height 11
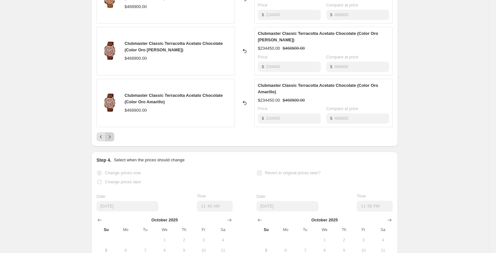
scroll to position [403, 0]
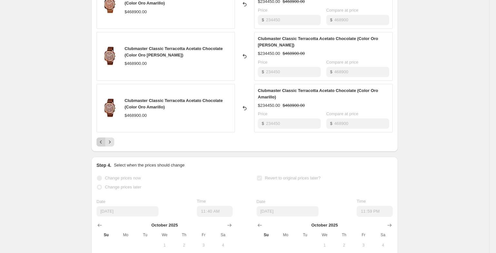
click at [103, 139] on icon "Previous" at bounding box center [101, 142] width 6 height 6
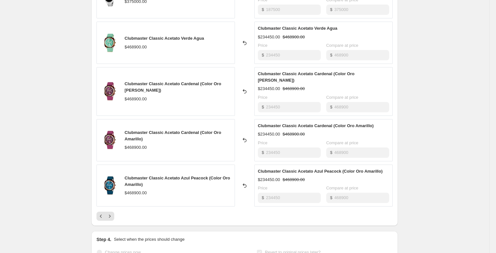
scroll to position [303, 0]
click at [110, 213] on icon "Next" at bounding box center [109, 216] width 6 height 6
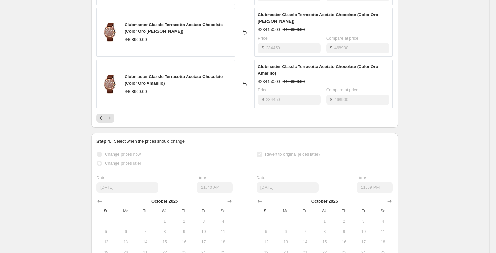
scroll to position [418, 0]
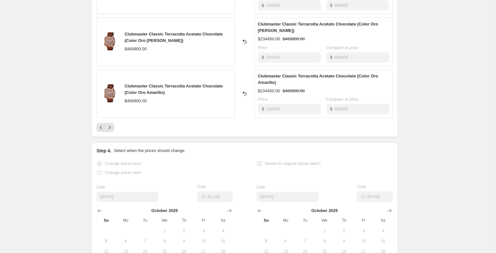
click at [97, 123] on button "Previous" at bounding box center [100, 127] width 9 height 9
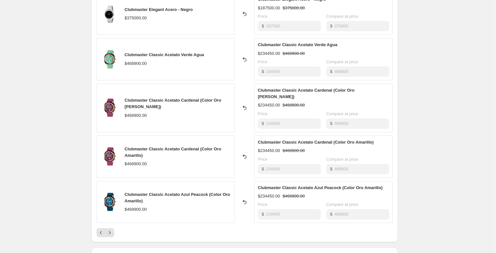
scroll to position [306, 0]
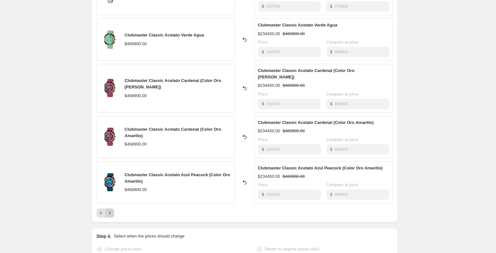
click at [112, 208] on button "Next" at bounding box center [109, 212] width 9 height 9
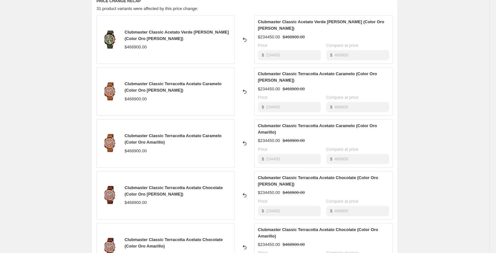
scroll to position [259, 0]
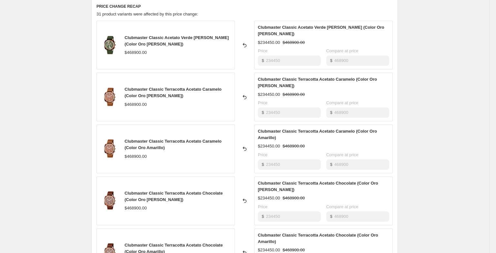
click at [158, 87] on span "Clubmaster Classic Terracotta Acetato Caramelo (Color Oro Rosa)" at bounding box center [172, 92] width 97 height 11
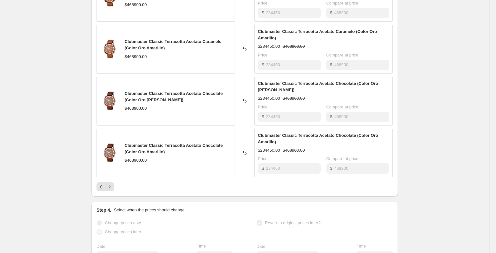
scroll to position [361, 0]
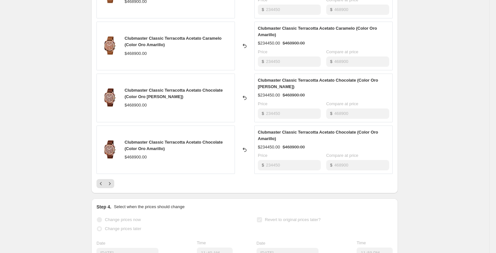
click at [154, 87] on div "Clubmaster Classic Terracotta Acetato Chocolate (Color Oro Rosa)" at bounding box center [177, 93] width 107 height 13
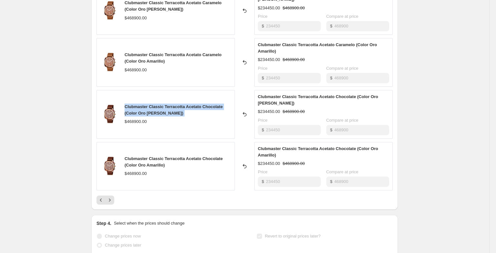
scroll to position [344, 0]
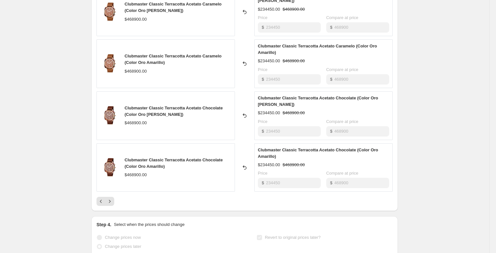
click at [171, 164] on div "Clubmaster Classic Terracotta Acetato Chocolate (Color Oro Amarillo) $468900.00" at bounding box center [177, 167] width 107 height 21
click at [109, 198] on icon "Next" at bounding box center [109, 201] width 6 height 6
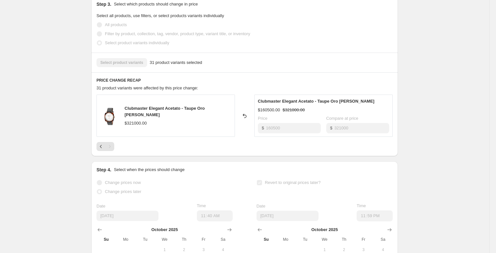
scroll to position [183, 0]
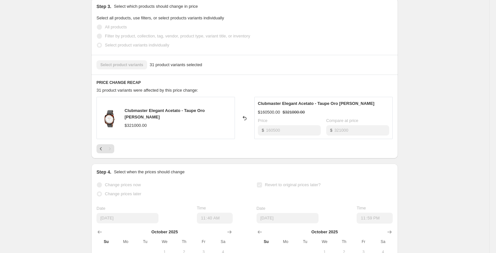
click at [168, 117] on div "Clubmaster Elegant Acetato - Taupe Oro [PERSON_NAME]" at bounding box center [177, 113] width 107 height 13
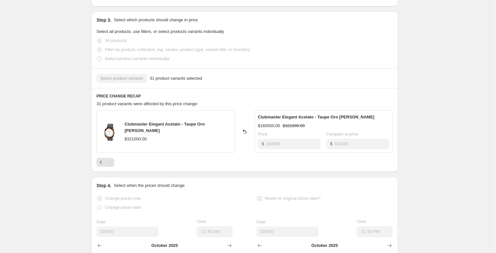
scroll to position [162, 0]
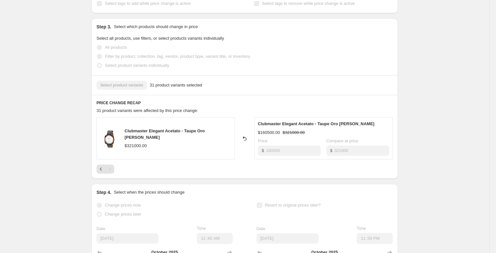
click at [95, 169] on div "PRICE CHANGE RECAP 31 product variants were affected by this price change: Club…" at bounding box center [244, 137] width 306 height 84
click at [97, 169] on button "Previous" at bounding box center [100, 168] width 9 height 9
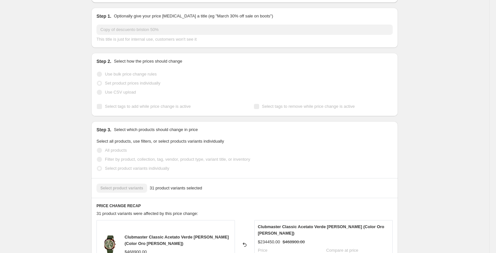
scroll to position [0, 0]
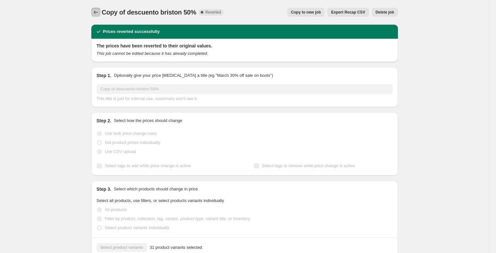
click at [96, 11] on icon "Price change jobs" at bounding box center [96, 12] width 6 height 6
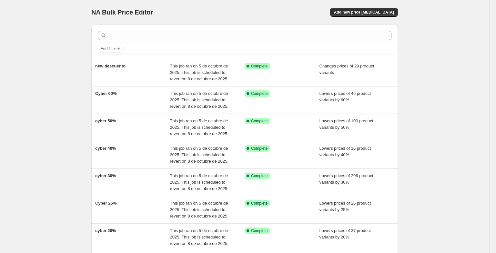
click at [366, 5] on div "NA Bulk Price Editor. This page is ready NA Bulk Price Editor Add new price cha…" at bounding box center [244, 12] width 306 height 25
click at [366, 11] on span "Add new price [MEDICAL_DATA]" at bounding box center [364, 12] width 60 height 5
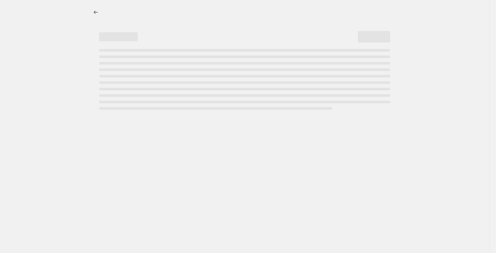
select select "percentage"
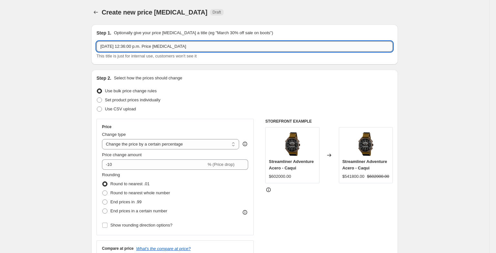
click at [223, 49] on input "5 oct 2025, 12:36:00 p.m. Price change job" at bounding box center [244, 46] width 296 height 10
type input "5"
click at [107, 45] on input "text" at bounding box center [244, 46] width 296 height 10
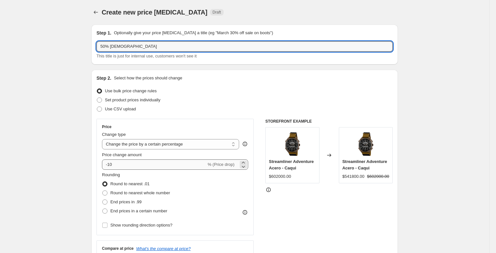
type input "50% [DEMOGRAPHIC_DATA]"
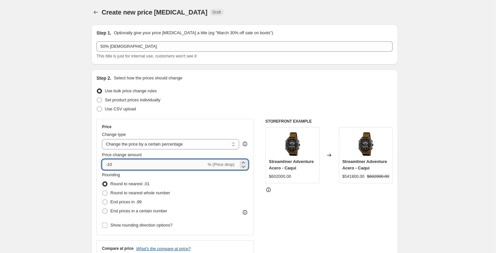
click at [154, 164] on input "-10" at bounding box center [154, 164] width 104 height 10
type input "-1"
type input "-50"
click at [145, 192] on span "Round to nearest whole number" at bounding box center [140, 192] width 60 height 5
click at [103, 191] on input "Round to nearest whole number" at bounding box center [102, 190] width 0 height 0
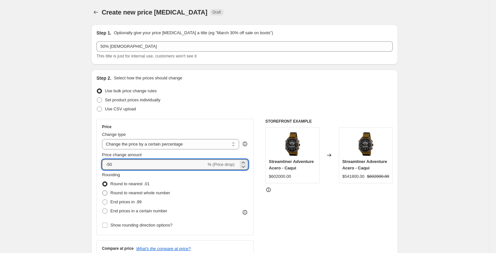
radio input "true"
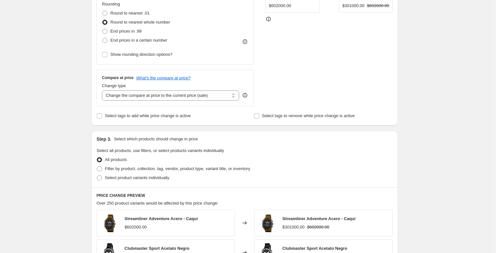
scroll to position [171, 0]
click at [131, 166] on span "Filter by product, collection, tag, vendor, product type, variant title, or inv…" at bounding box center [177, 168] width 145 height 5
click at [97, 166] on input "Filter by product, collection, tag, vendor, product type, variant title, or inv…" at bounding box center [97, 166] width 0 height 0
radio input "true"
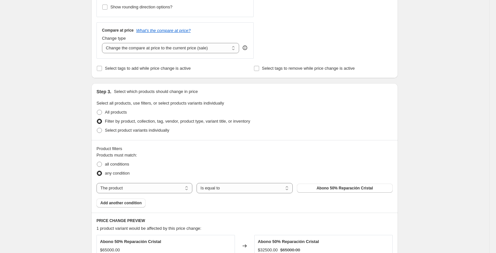
scroll to position [220, 0]
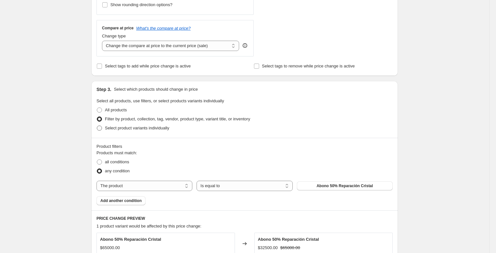
click at [129, 129] on span "Select product variants individually" at bounding box center [137, 127] width 64 height 5
click at [97, 126] on input "Select product variants individually" at bounding box center [97, 125] width 0 height 0
radio input "true"
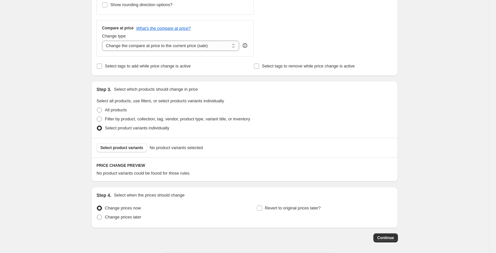
click at [121, 152] on div "Select product variants No product variants selected" at bounding box center [244, 148] width 306 height 20
click at [121, 149] on span "Select product variants" at bounding box center [121, 147] width 43 height 5
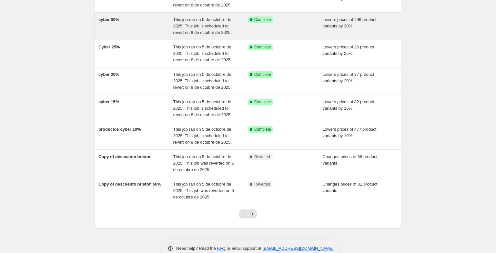
scroll to position [144, 0]
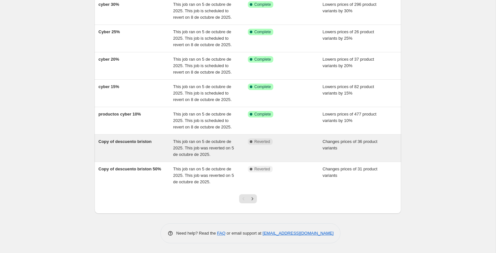
click at [116, 138] on div "Copy of descuento briston This job ran on 5 de octubre de 2025. This job was re…" at bounding box center [247, 147] width 306 height 27
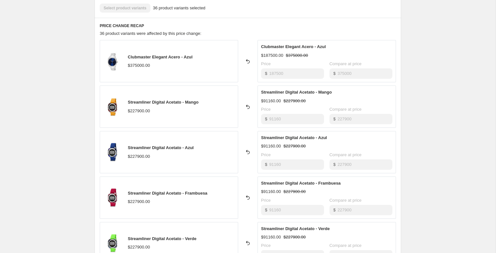
scroll to position [233, 0]
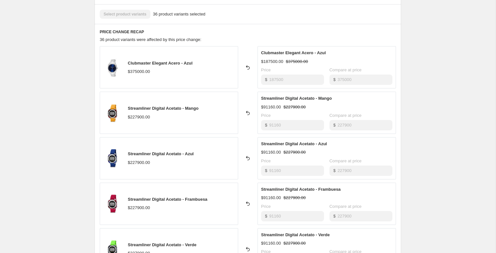
click at [144, 108] on span "Streamliner Digital Acetato - Mango" at bounding box center [163, 108] width 71 height 5
copy span "Streamliner Digital Acetato - Mango"
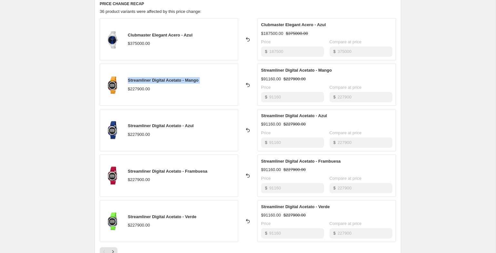
scroll to position [277, 0]
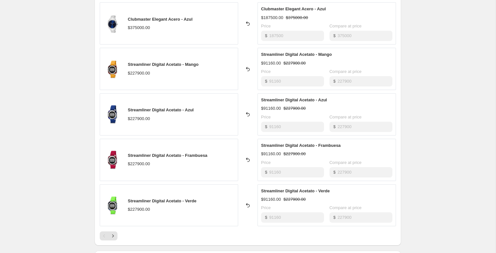
click at [152, 105] on div "Streamliner Digital Acetato - Azul $227900.00" at bounding box center [169, 114] width 138 height 42
copy span "Streamliner Digital Acetato - Azul"
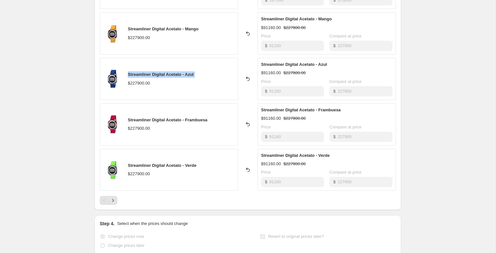
scroll to position [324, 0]
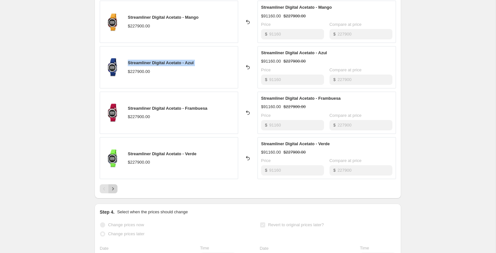
click at [115, 190] on icon "Next" at bounding box center [113, 188] width 6 height 6
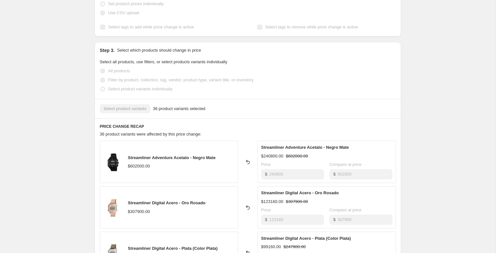
scroll to position [0, 0]
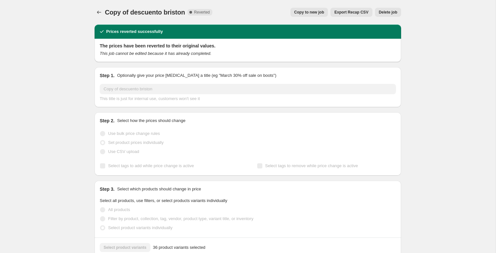
click at [241, 114] on div "Step 2. Select how the prices should change Use bulk price change rules Set pro…" at bounding box center [247, 143] width 306 height 63
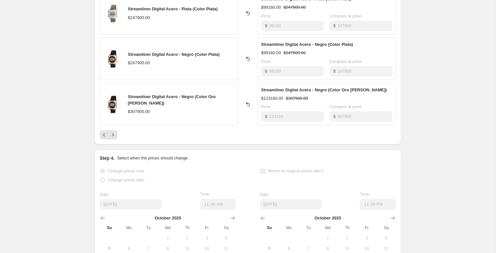
scroll to position [466, 0]
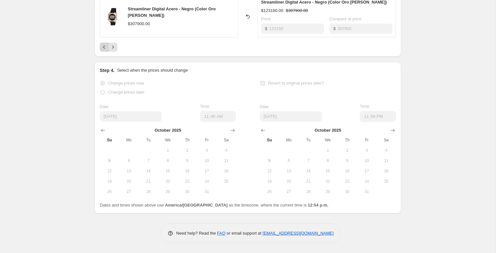
click at [105, 49] on icon "Previous" at bounding box center [104, 47] width 6 height 6
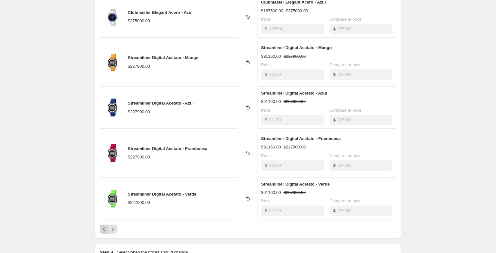
scroll to position [289, 0]
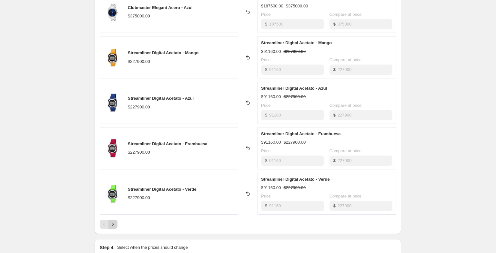
click at [114, 223] on icon "Next" at bounding box center [113, 224] width 6 height 6
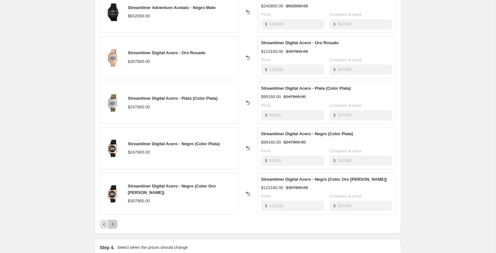
click at [114, 223] on icon "Next" at bounding box center [113, 224] width 6 height 6
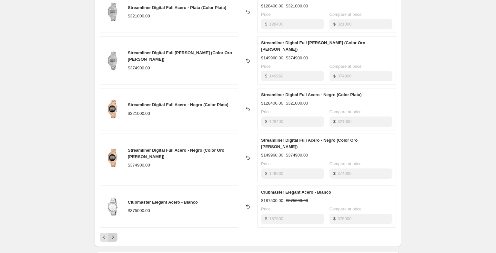
click at [114, 234] on icon "Next" at bounding box center [113, 237] width 6 height 6
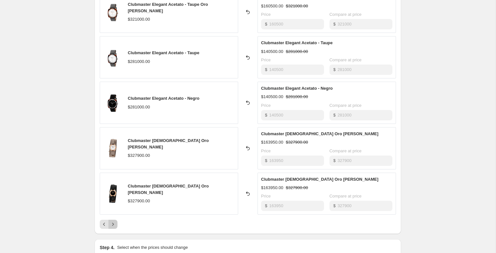
click at [114, 223] on icon "Next" at bounding box center [113, 224] width 6 height 6
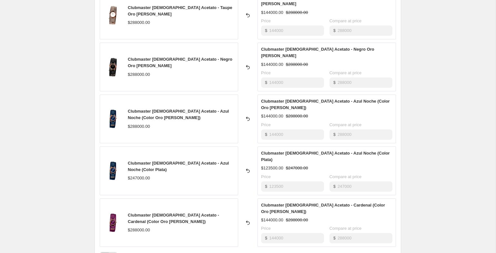
click at [101, 252] on icon "Previous" at bounding box center [104, 256] width 6 height 6
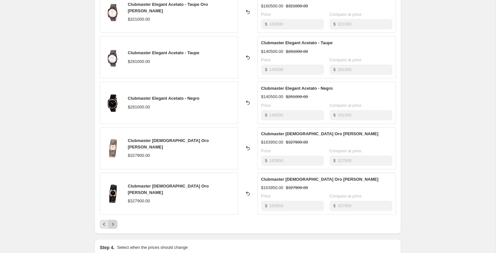
click at [110, 223] on icon "Next" at bounding box center [113, 224] width 6 height 6
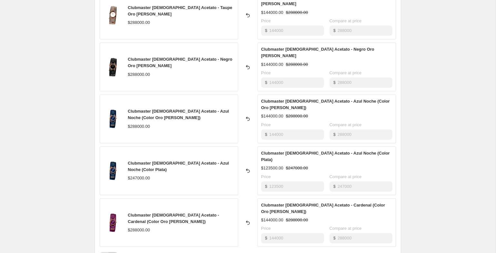
click at [110, 252] on icon "Next" at bounding box center [113, 256] width 6 height 6
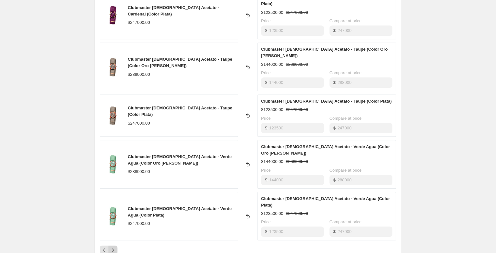
click at [110, 247] on icon "Next" at bounding box center [113, 250] width 6 height 6
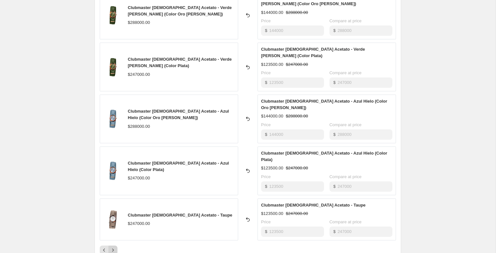
click at [110, 247] on icon "Next" at bounding box center [113, 250] width 6 height 6
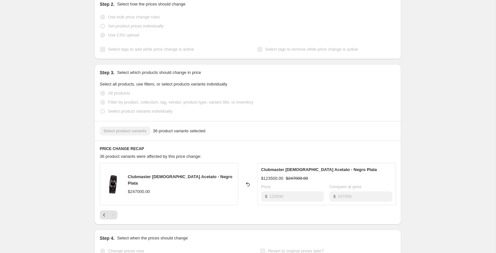
scroll to position [117, 0]
click at [104, 215] on icon "Previous" at bounding box center [104, 214] width 6 height 6
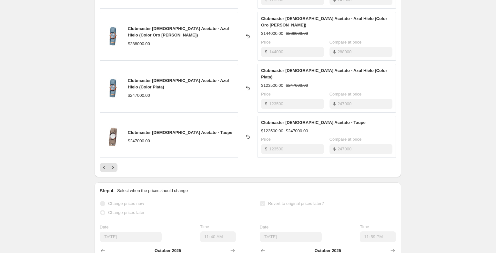
scroll to position [374, 0]
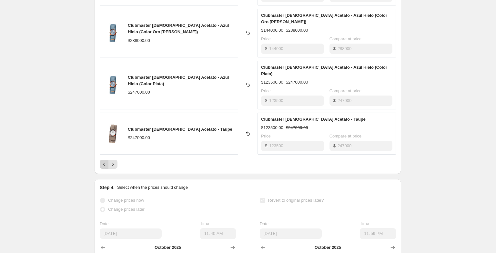
click at [102, 161] on icon "Previous" at bounding box center [104, 164] width 6 height 6
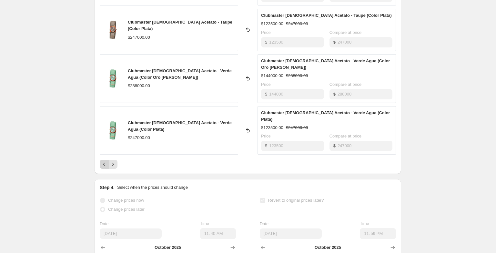
click at [102, 161] on icon "Previous" at bounding box center [104, 164] width 6 height 6
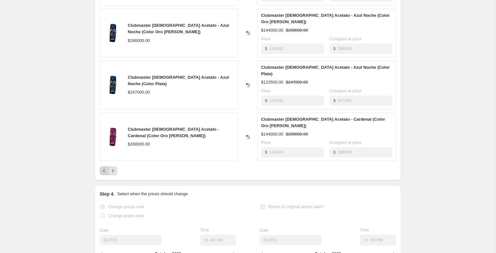
click at [102, 167] on icon "Previous" at bounding box center [104, 170] width 6 height 6
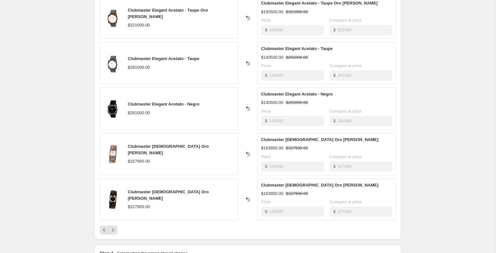
scroll to position [285, 0]
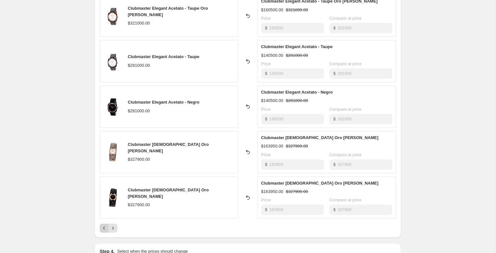
click at [101, 230] on icon "Previous" at bounding box center [104, 228] width 6 height 6
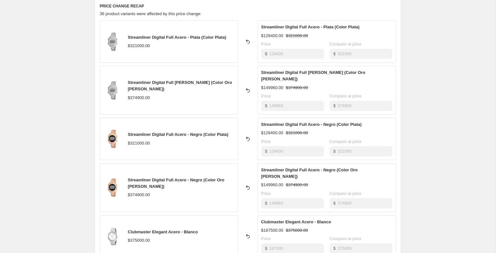
scroll to position [265, 0]
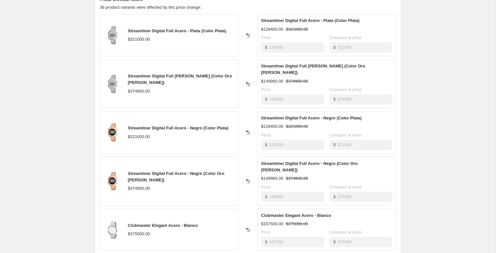
click at [102, 234] on div "Clubmaster Elegant Acero - Blanco $375000.00" at bounding box center [169, 230] width 138 height 42
click at [101, 231] on div "Clubmaster Elegant Acero - Blanco $375000.00" at bounding box center [169, 230] width 138 height 42
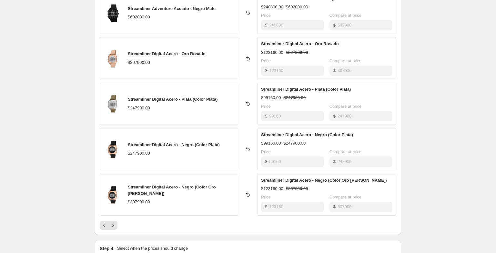
scroll to position [297, 0]
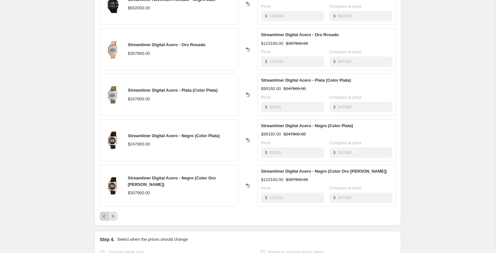
click at [102, 218] on icon "Previous" at bounding box center [104, 216] width 6 height 6
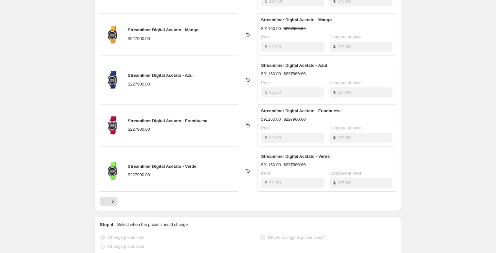
scroll to position [318, 0]
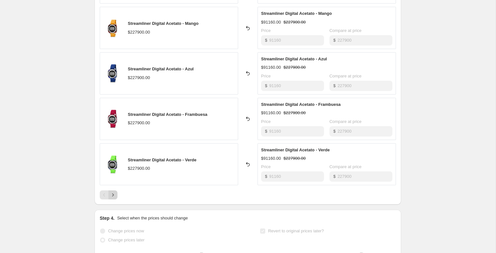
click at [111, 195] on icon "Next" at bounding box center [113, 195] width 6 height 6
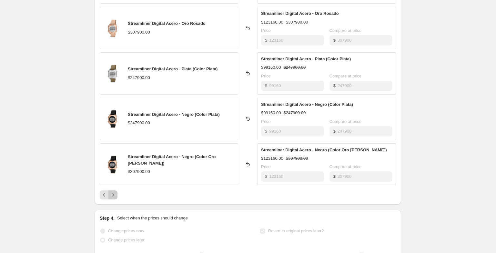
click at [113, 191] on button "Next" at bounding box center [112, 194] width 9 height 9
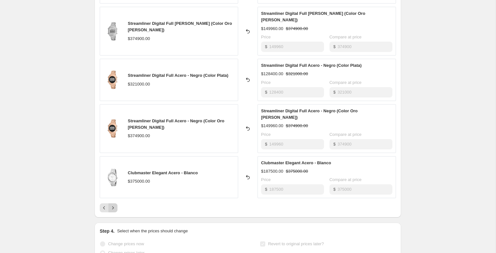
click at [113, 203] on button "Next" at bounding box center [112, 207] width 9 height 9
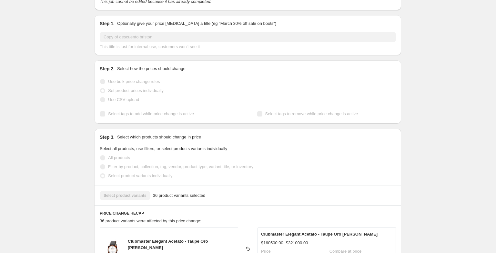
scroll to position [0, 0]
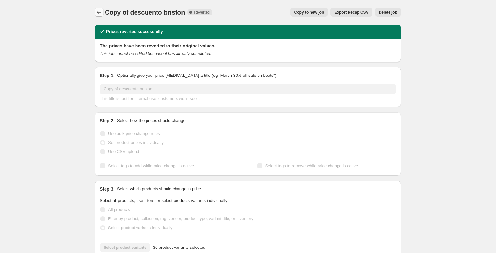
click at [98, 13] on icon "Price change jobs" at bounding box center [99, 12] width 6 height 6
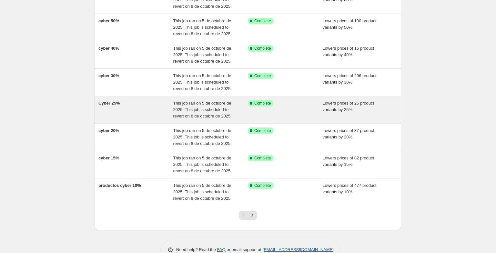
scroll to position [144, 0]
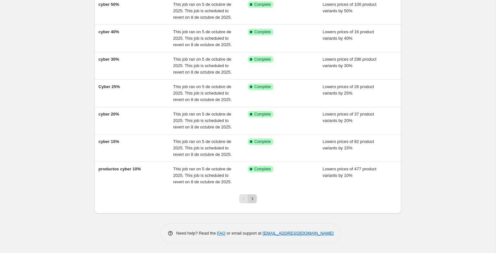
click at [248, 202] on button "Next" at bounding box center [252, 198] width 9 height 9
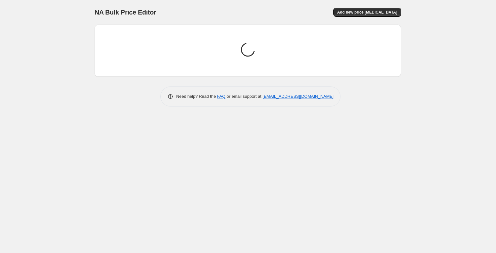
scroll to position [0, 0]
click at [248, 202] on div "NA Bulk Price Editor. This page is ready NA Bulk Price Editor Add new price cha…" at bounding box center [247, 126] width 495 height 253
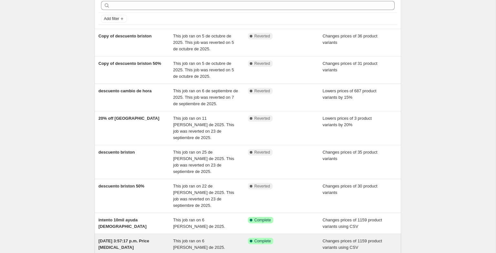
scroll to position [25, 0]
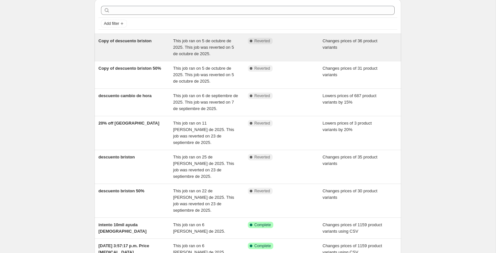
click at [155, 53] on div "Copy of descuento briston" at bounding box center [135, 47] width 75 height 19
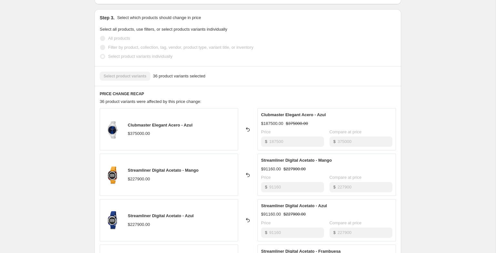
scroll to position [172, 0]
click at [168, 126] on span "Clubmaster Elegant Acero - Azul" at bounding box center [160, 124] width 65 height 5
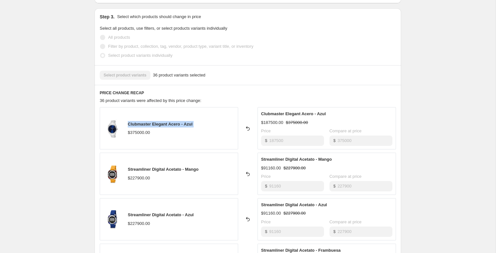
click at [168, 126] on span "Clubmaster Elegant Acero - Azul" at bounding box center [160, 124] width 65 height 5
copy span "Clubmaster Elegant Acero - Azul"
click at [152, 166] on div "Streamliner Digital Acetato - Mango" at bounding box center [163, 169] width 71 height 6
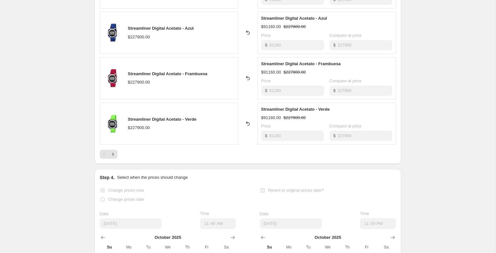
scroll to position [364, 0]
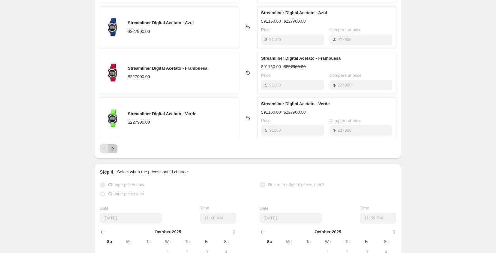
click at [113, 147] on icon "Next" at bounding box center [113, 148] width 6 height 6
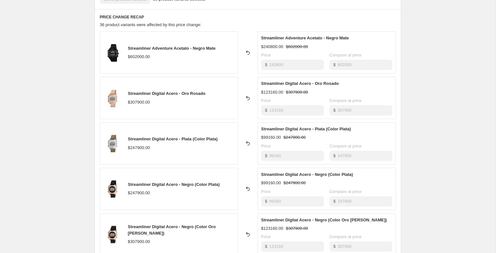
scroll to position [259, 0]
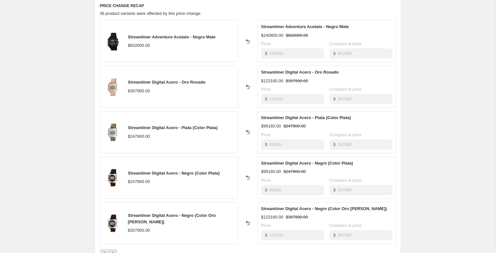
click at [154, 34] on div "Streamliner Adventure Acetato - Negro Mate" at bounding box center [172, 37] width 88 height 6
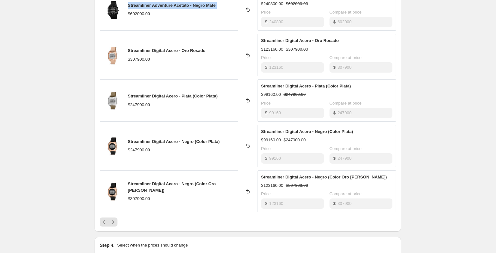
scroll to position [312, 0]
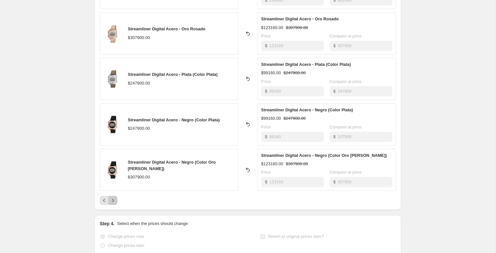
click at [114, 200] on icon "Next" at bounding box center [113, 200] width 6 height 6
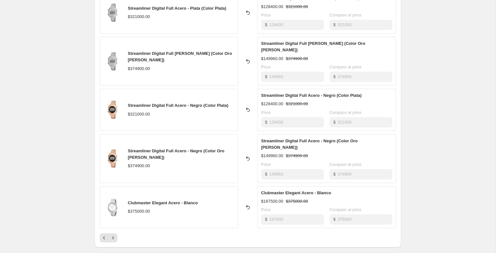
scroll to position [289, 0]
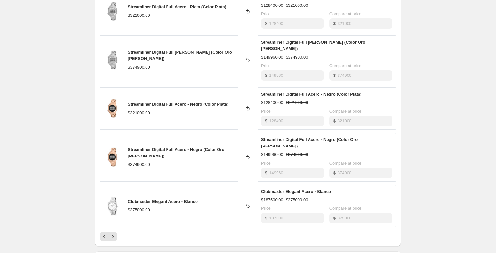
click at [146, 199] on span "Clubmaster Elegant Acero - Blanco" at bounding box center [163, 201] width 70 height 5
copy span "Clubmaster Elegant Acero - Blanco"
click at [111, 233] on icon "Next" at bounding box center [113, 236] width 6 height 6
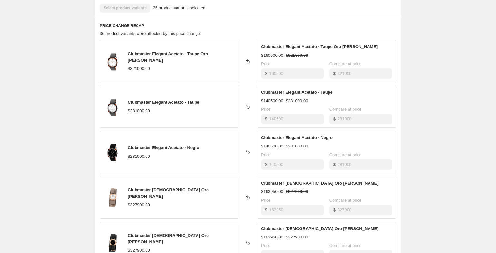
scroll to position [239, 0]
click at [169, 56] on span "Clubmaster Elegant Acetato - Taupe Oro [PERSON_NAME]" at bounding box center [168, 57] width 80 height 11
copy span "Clubmaster Elegant Acetato - Taupe Oro [PERSON_NAME]"
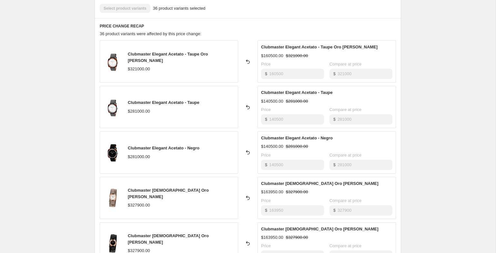
click at [134, 101] on span "Clubmaster Elegant Acetato - Taupe" at bounding box center [164, 102] width 72 height 5
copy span "Clubmaster Elegant Acetato - Taupe"
click at [141, 153] on div "Clubmaster Elegant Acetato - Negro $281000.00" at bounding box center [164, 152] width 72 height 15
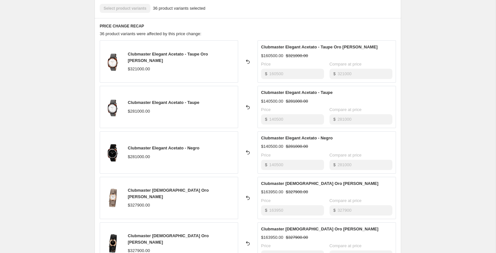
click at [141, 150] on span "Clubmaster Elegant Acetato - Negro" at bounding box center [164, 147] width 72 height 5
copy span "Clubmaster Elegant Acetato - Negro"
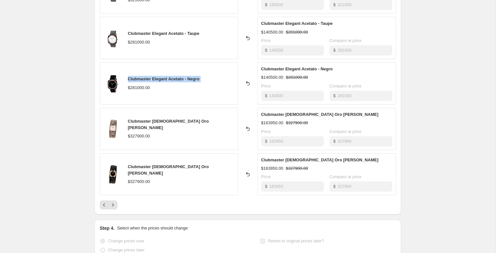
scroll to position [336, 0]
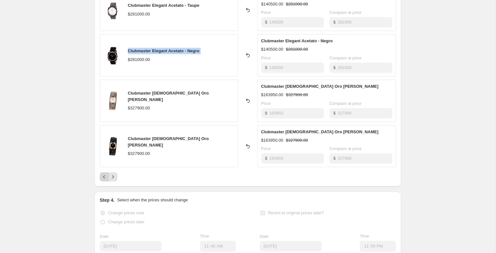
click at [104, 179] on icon "Previous" at bounding box center [104, 176] width 6 height 6
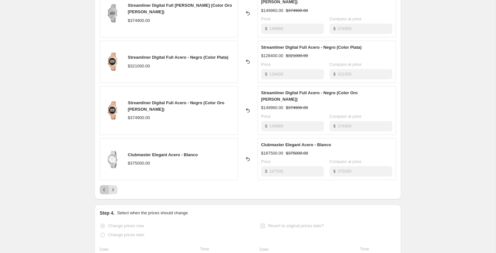
click at [100, 185] on button "Previous" at bounding box center [104, 189] width 9 height 9
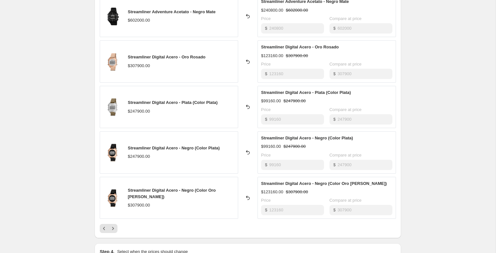
scroll to position [291, 0]
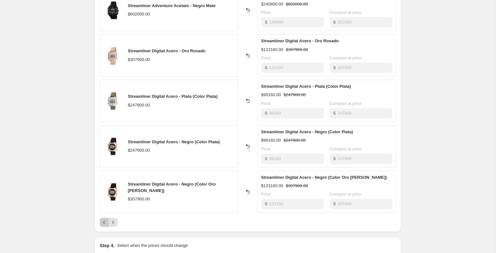
click at [104, 225] on icon "Previous" at bounding box center [104, 222] width 6 height 6
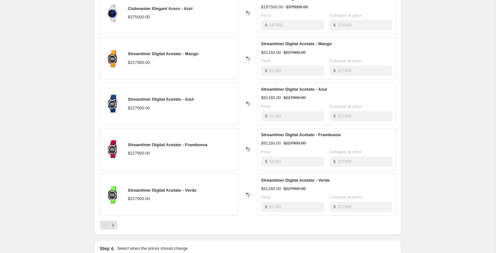
scroll to position [285, 0]
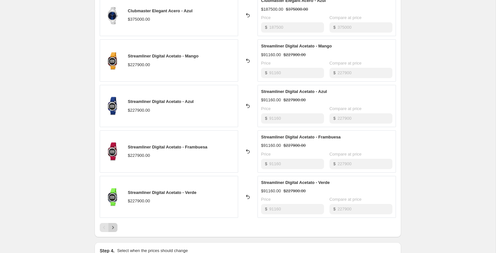
click at [117, 230] on button "Next" at bounding box center [112, 227] width 9 height 9
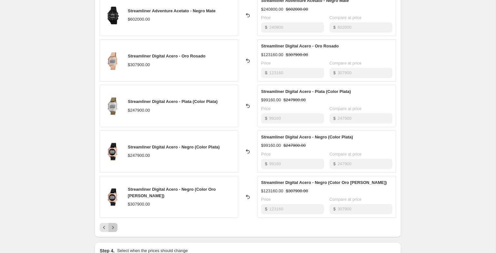
click at [117, 230] on button "Next" at bounding box center [112, 227] width 9 height 9
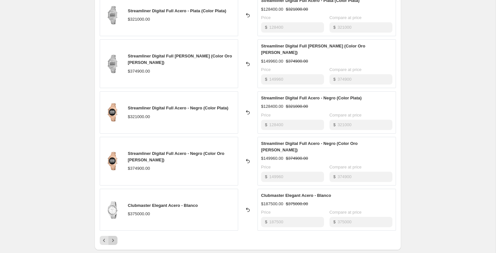
click at [117, 236] on button "Next" at bounding box center [112, 240] width 9 height 9
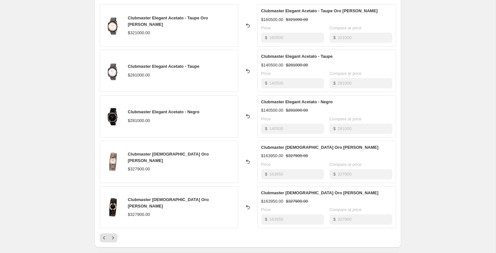
scroll to position [276, 0]
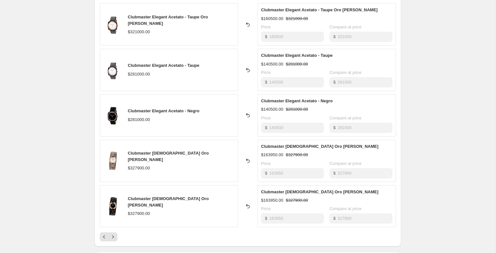
click at [142, 90] on div "Clubmaster Elegant Acetato - Taupe $281000.00" at bounding box center [169, 70] width 138 height 42
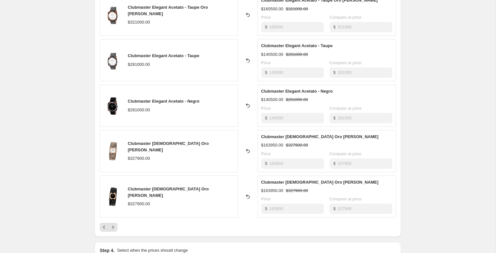
scroll to position [286, 0]
click at [103, 225] on icon "Previous" at bounding box center [104, 226] width 6 height 6
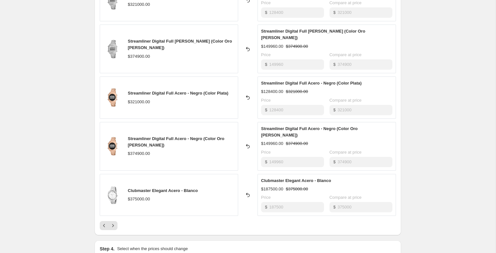
scroll to position [303, 0]
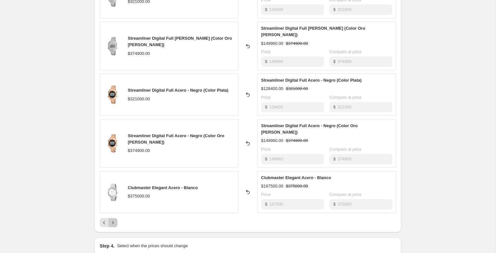
click at [115, 219] on icon "Next" at bounding box center [113, 222] width 6 height 6
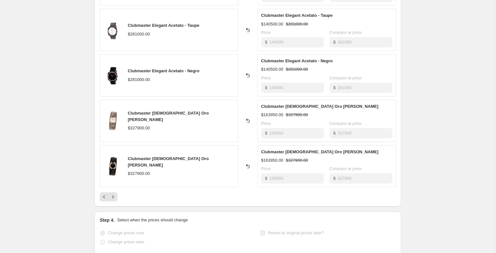
scroll to position [373, 0]
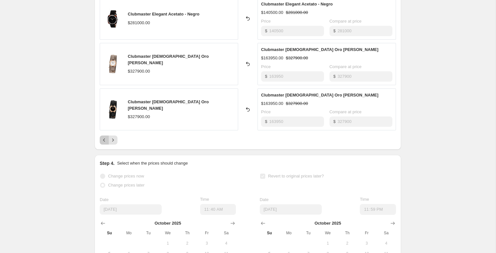
click at [102, 137] on icon "Previous" at bounding box center [104, 140] width 6 height 6
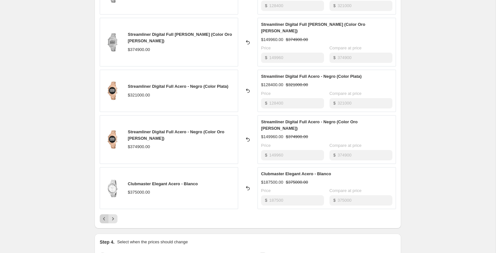
scroll to position [317, 0]
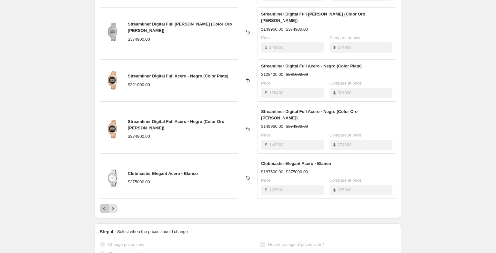
drag, startPoint x: 103, startPoint y: 198, endPoint x: 76, endPoint y: 192, distance: 27.5
click at [76, 194] on div "Copy of descuento briston. This page is ready Copy of descuento briston Complet…" at bounding box center [247, 48] width 495 height 731
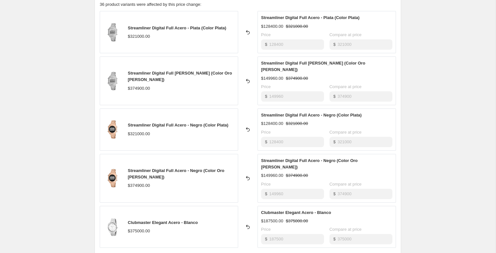
scroll to position [269, 0]
click at [103, 252] on icon "Previous" at bounding box center [104, 256] width 6 height 6
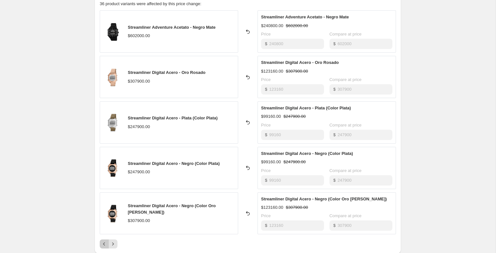
click at [103, 243] on icon "Previous" at bounding box center [104, 244] width 6 height 6
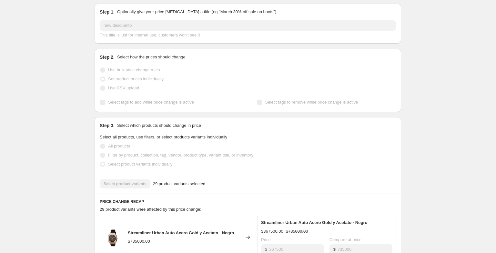
scroll to position [378, 0]
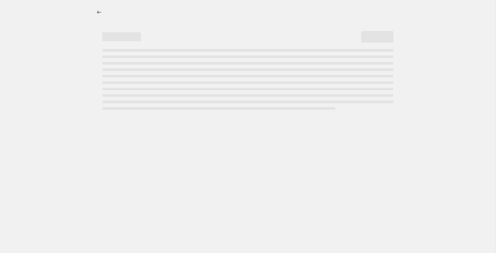
select select "percentage"
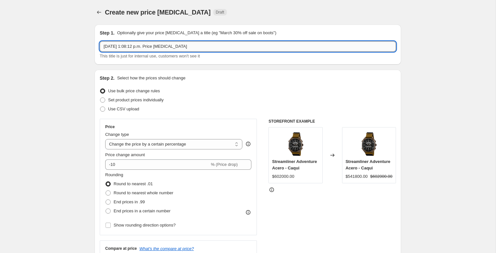
click at [147, 44] on input "[DATE] 1:08:12 p.m. Price [MEDICAL_DATA]" at bounding box center [248, 46] width 296 height 10
type input "50% [DEMOGRAPHIC_DATA]"
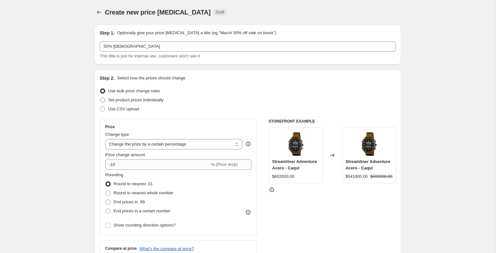
click at [122, 99] on span "Set product prices individually" at bounding box center [135, 99] width 55 height 5
click at [100, 98] on input "Set product prices individually" at bounding box center [100, 97] width 0 height 0
radio input "true"
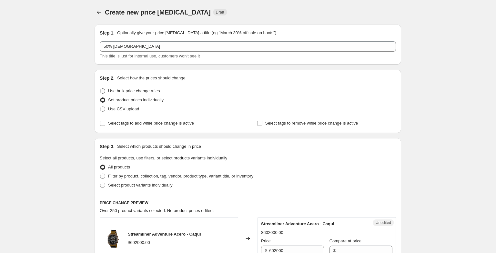
click at [117, 91] on span "Use bulk price change rules" at bounding box center [134, 90] width 52 height 5
click at [100, 89] on input "Use bulk price change rules" at bounding box center [100, 88] width 0 height 0
radio input "true"
select select "percentage"
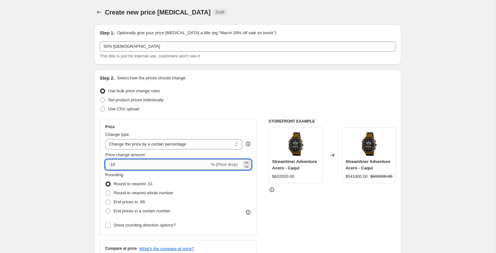
click at [141, 161] on input "-10" at bounding box center [157, 164] width 104 height 10
type input "-1"
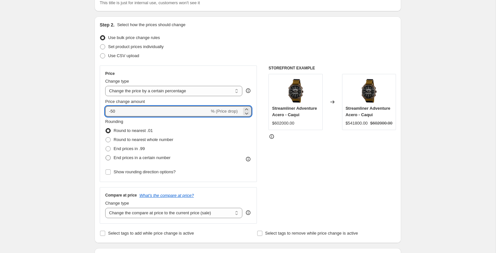
scroll to position [63, 0]
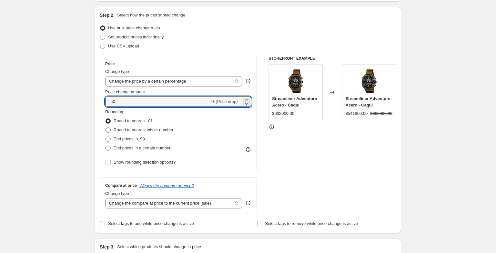
type input "-50"
click at [149, 133] on label "Round to nearest whole number" at bounding box center [139, 129] width 68 height 9
click at [106, 128] on input "Round to nearest whole number" at bounding box center [105, 127] width 0 height 0
radio input "true"
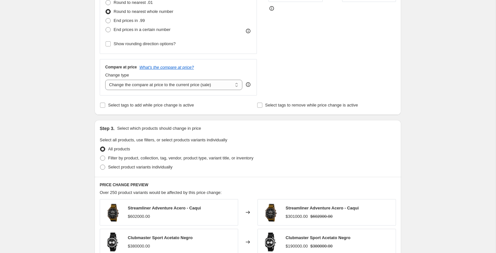
scroll to position [196, 0]
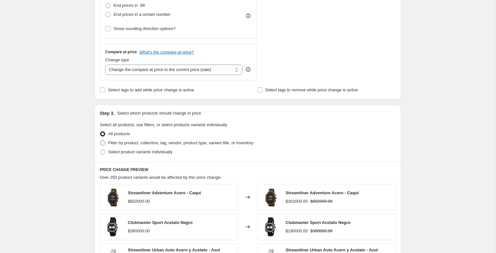
click at [144, 143] on span "Filter by product, collection, tag, vendor, product type, variant title, or inv…" at bounding box center [180, 142] width 145 height 5
click at [100, 141] on input "Filter by product, collection, tag, vendor, product type, variant title, or inv…" at bounding box center [100, 140] width 0 height 0
radio input "true"
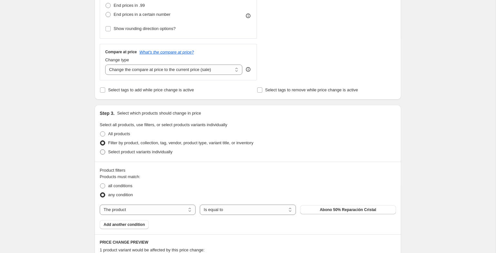
click at [141, 151] on span "Select product variants individually" at bounding box center [140, 151] width 64 height 5
click at [100, 150] on input "Select product variants individually" at bounding box center [100, 149] width 0 height 0
radio input "true"
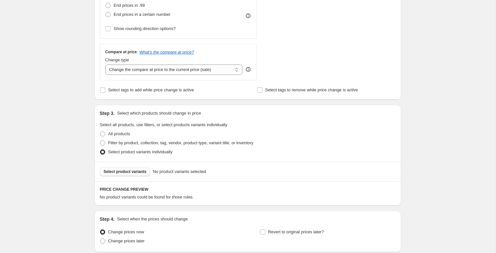
click at [135, 167] on button "Select product variants" at bounding box center [125, 171] width 51 height 9
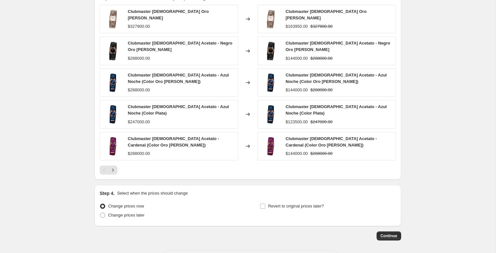
scroll to position [418, 0]
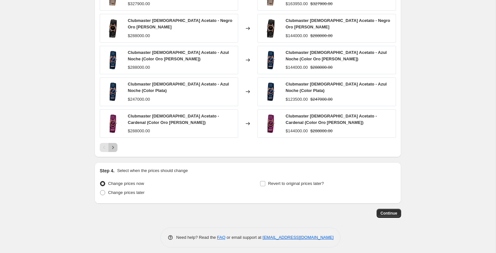
click at [113, 144] on icon "Next" at bounding box center [113, 147] width 6 height 6
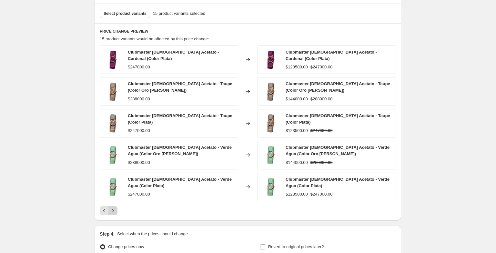
scroll to position [355, 0]
click at [113, 207] on icon "Next" at bounding box center [113, 210] width 6 height 6
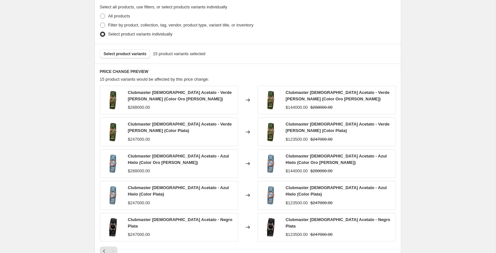
scroll to position [418, 0]
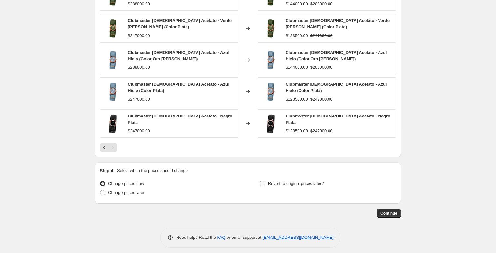
click at [301, 181] on span "Revert to original prices later?" at bounding box center [296, 183] width 56 height 5
click at [265, 181] on input "Revert to original prices later?" at bounding box center [262, 183] width 5 height 5
checkbox input "true"
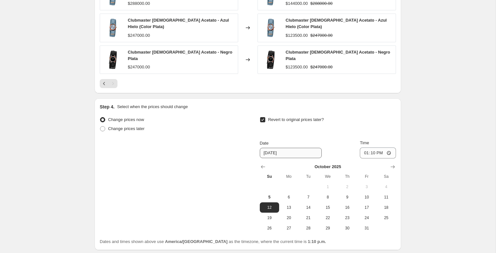
scroll to position [483, 0]
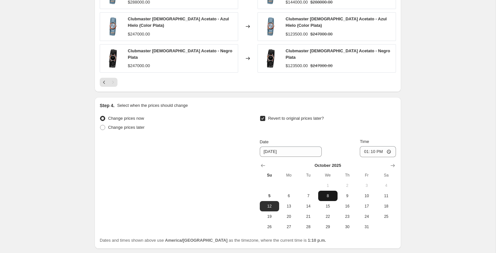
click at [326, 191] on button "8" at bounding box center [327, 196] width 19 height 10
type input "[DATE]"
click at [362, 146] on input "13:10" at bounding box center [378, 151] width 36 height 11
type input "23:59"
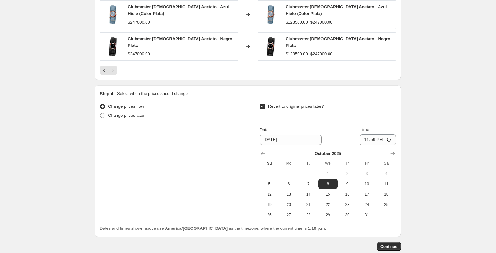
scroll to position [500, 0]
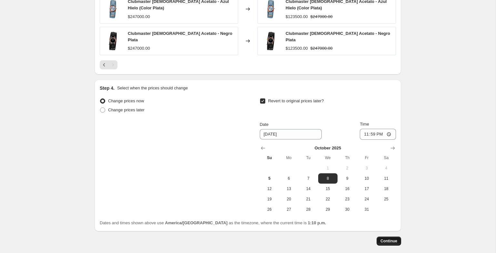
click at [390, 236] on button "Continue" at bounding box center [388, 240] width 25 height 9
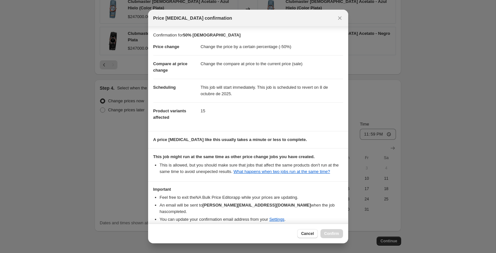
scroll to position [32, 0]
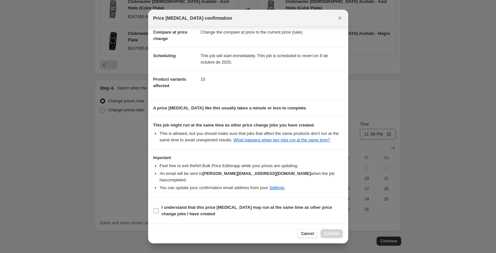
click at [222, 209] on b "I understand that this price [MEDICAL_DATA] may run at the same time as other p…" at bounding box center [247, 210] width 170 height 11
click at [159, 209] on input "I understand that this price [MEDICAL_DATA] may run at the same time as other p…" at bounding box center [155, 210] width 5 height 5
checkbox input "true"
click at [327, 233] on span "Confirm" at bounding box center [331, 233] width 15 height 5
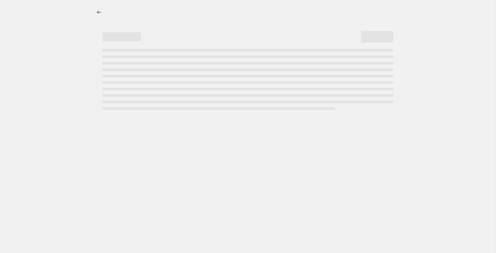
select select "percentage"
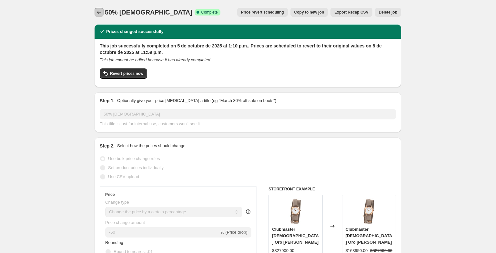
click at [100, 12] on icon "Price change jobs" at bounding box center [99, 12] width 6 height 6
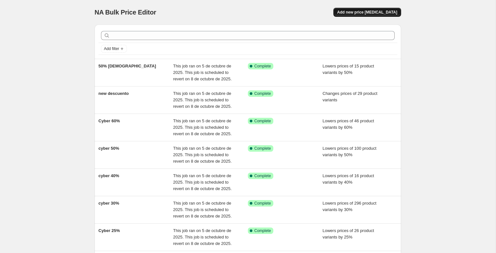
click at [370, 13] on span "Add new price [MEDICAL_DATA]" at bounding box center [367, 12] width 60 height 5
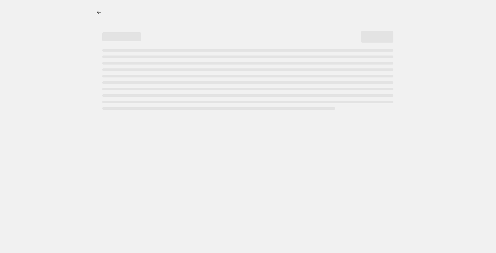
select select "percentage"
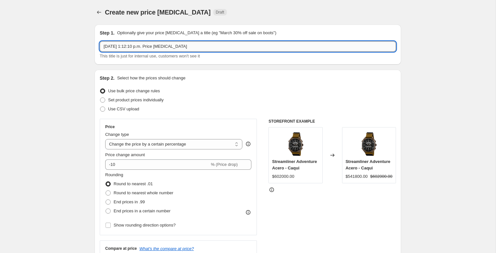
click at [306, 47] on input "[DATE] 1:12:10 p.m. Price [MEDICAL_DATA]" at bounding box center [248, 46] width 296 height 10
type input "Descuento cyber briston"
click at [111, 103] on span "Set product prices individually" at bounding box center [135, 100] width 55 height 6
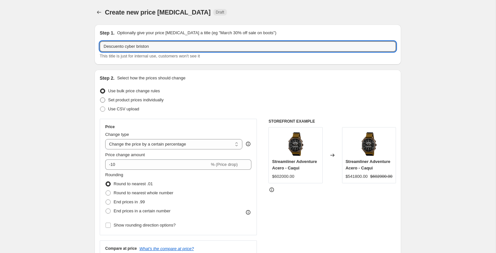
click at [100, 98] on input "Set product prices individually" at bounding box center [100, 97] width 0 height 0
radio input "true"
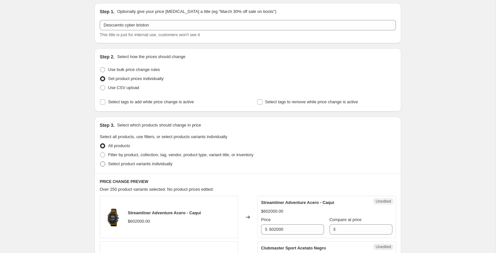
scroll to position [22, 0]
click at [151, 161] on span "Select product variants individually" at bounding box center [140, 163] width 64 height 5
click at [100, 161] on input "Select product variants individually" at bounding box center [100, 161] width 0 height 0
radio input "true"
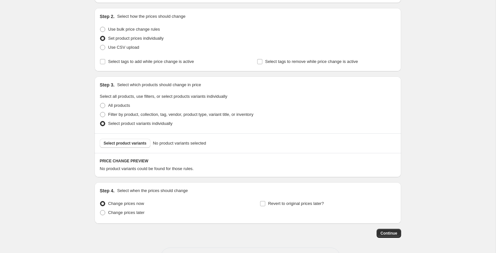
scroll to position [63, 0]
click at [128, 141] on span "Select product variants" at bounding box center [125, 142] width 43 height 5
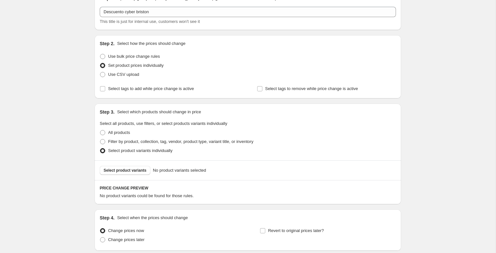
scroll to position [40, 0]
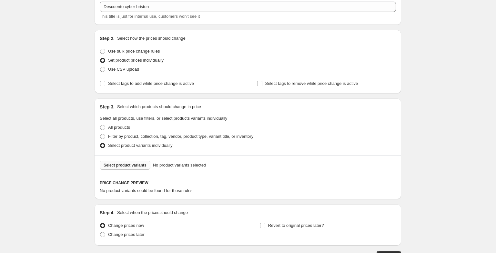
click at [133, 166] on span "Select product variants" at bounding box center [125, 165] width 43 height 5
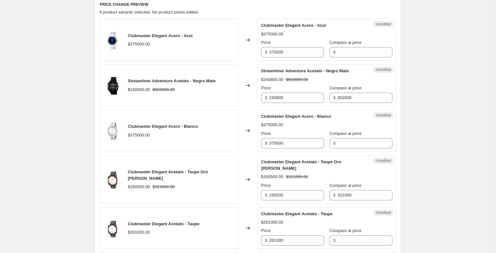
scroll to position [220, 0]
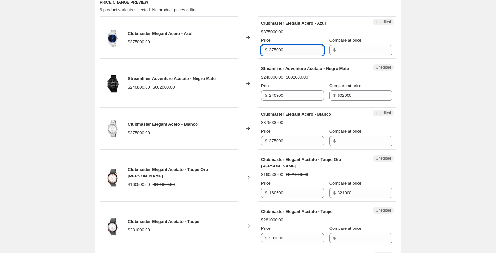
click at [287, 51] on input "375000" at bounding box center [296, 50] width 55 height 10
click at [361, 54] on input "Compare at price" at bounding box center [364, 50] width 55 height 10
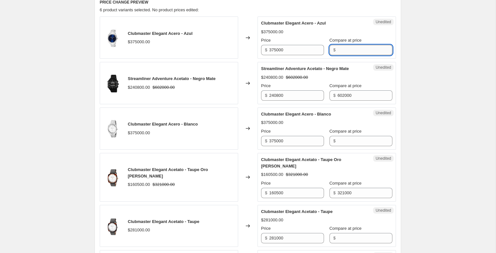
paste input "375000"
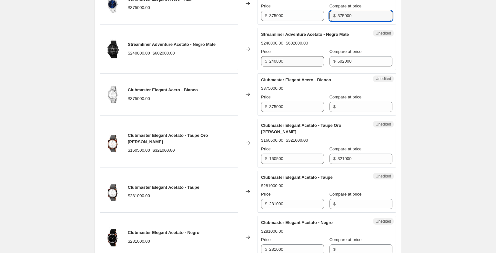
scroll to position [255, 0]
type input "375000"
click at [299, 109] on input "375000" at bounding box center [296, 106] width 55 height 10
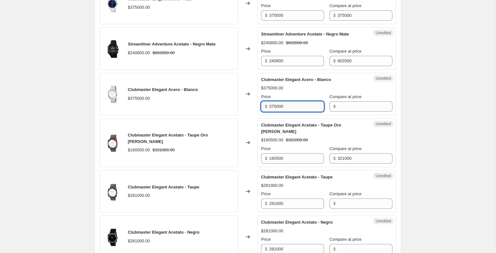
click at [299, 109] on input "375000" at bounding box center [296, 106] width 55 height 10
click at [358, 106] on input "Compare at price" at bounding box center [364, 106] width 55 height 10
paste input "375000"
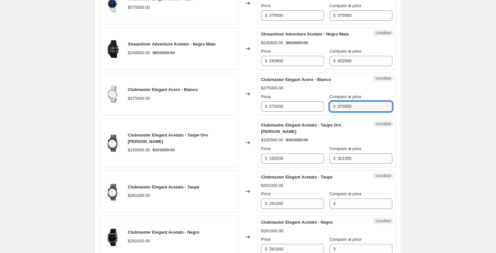
type input "375000"
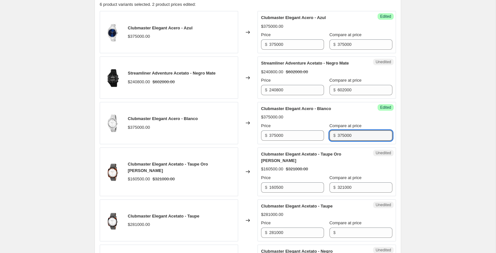
scroll to position [212, 0]
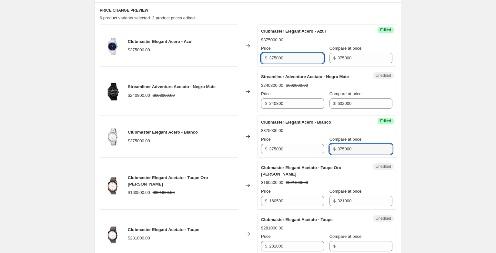
click at [297, 58] on input "375000" at bounding box center [296, 58] width 55 height 10
paste input "1875"
type input "187500"
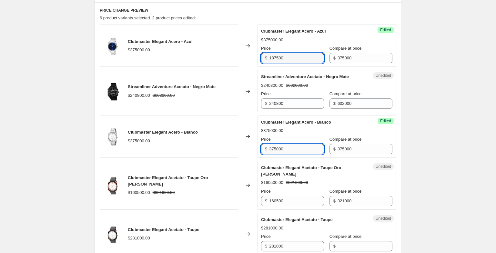
click at [301, 148] on input "375000" at bounding box center [296, 149] width 55 height 10
paste input "1875"
type input "187500"
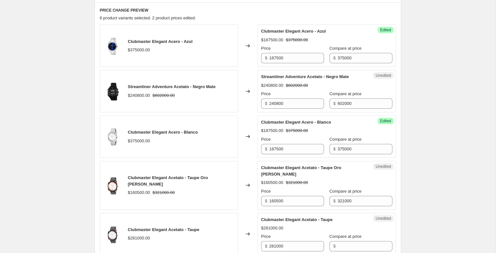
click at [300, 135] on div "Clubmaster Elegant [PERSON_NAME] $187500.00 $375000.00 Price $ 187500 Compare a…" at bounding box center [326, 136] width 131 height 35
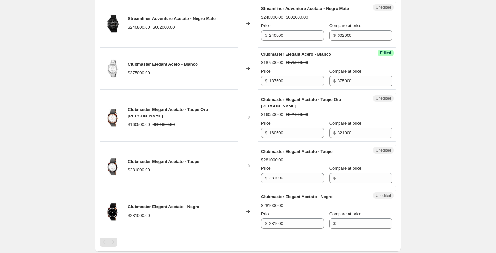
scroll to position [281, 0]
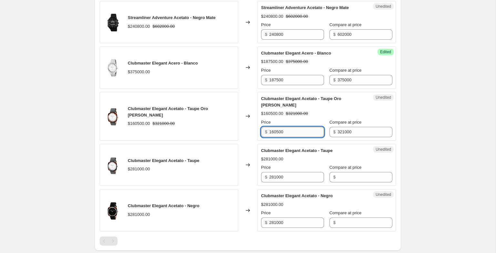
click at [300, 135] on input "160500" at bounding box center [296, 132] width 55 height 10
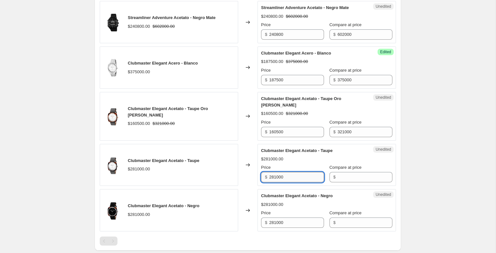
click at [301, 176] on input "281000" at bounding box center [296, 177] width 55 height 10
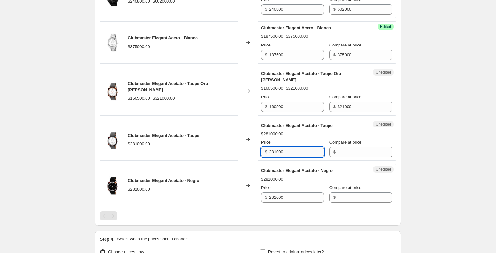
scroll to position [304, 0]
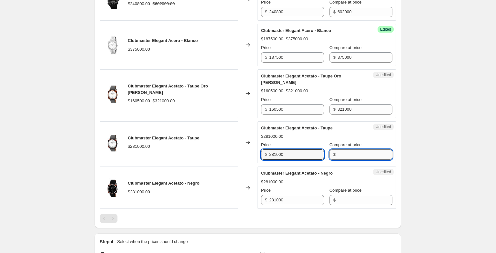
click at [345, 153] on input "Compare at price" at bounding box center [364, 154] width 55 height 10
paste input "281000"
type input "281000"
click at [289, 158] on input "281000" at bounding box center [296, 154] width 55 height 10
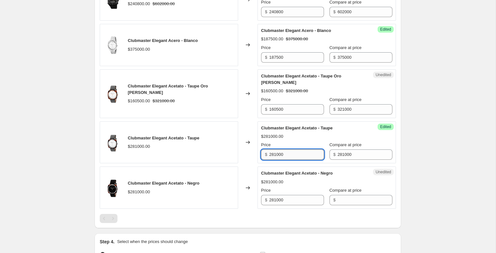
click at [289, 158] on input "281000" at bounding box center [296, 154] width 55 height 10
paste input "1405"
type input "140500"
click at [247, 155] on div "Changed to" at bounding box center [247, 142] width 19 height 42
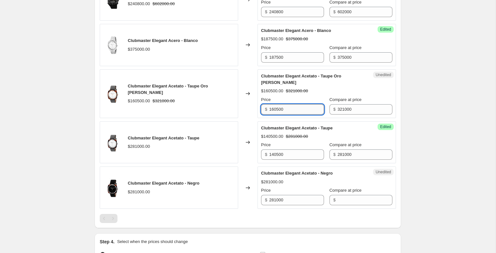
click at [294, 111] on input "160500" at bounding box center [296, 109] width 55 height 10
click at [286, 111] on input "160500" at bounding box center [296, 109] width 55 height 10
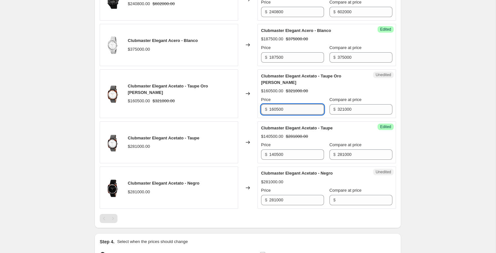
click at [286, 111] on input "160500" at bounding box center [296, 109] width 55 height 10
click at [281, 89] on div "$160500.00" at bounding box center [272, 91] width 22 height 6
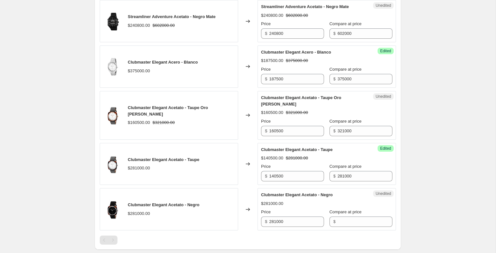
scroll to position [279, 0]
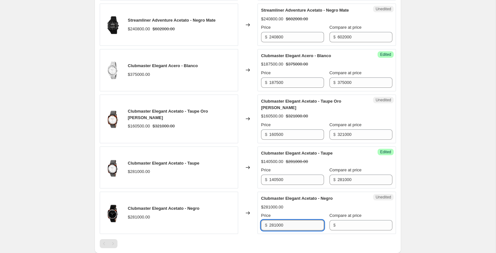
click at [302, 223] on input "281000" at bounding box center [296, 225] width 55 height 10
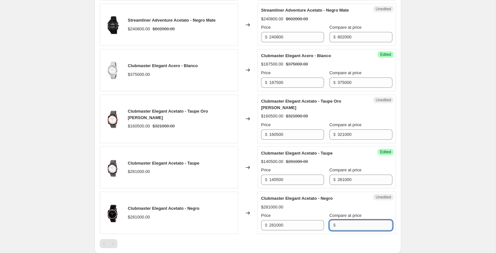
click at [356, 227] on input "Compare at price" at bounding box center [364, 225] width 55 height 10
paste input "281000"
type input "281000"
click at [282, 167] on div "Price" at bounding box center [292, 170] width 63 height 6
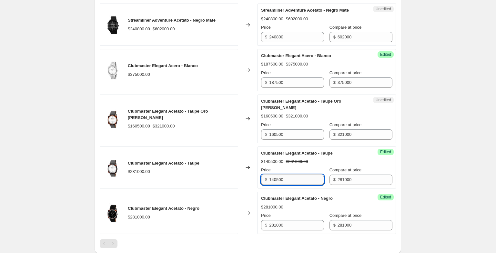
click at [283, 174] on input "140500" at bounding box center [296, 179] width 55 height 10
click at [291, 226] on input "281000" at bounding box center [296, 225] width 55 height 10
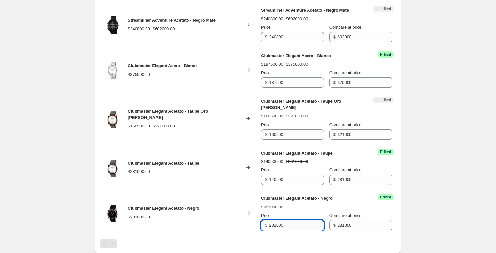
click at [291, 226] on input "281000" at bounding box center [296, 225] width 55 height 10
paste input "1405"
type input "140500"
click at [291, 206] on div "$281000.00" at bounding box center [326, 207] width 131 height 6
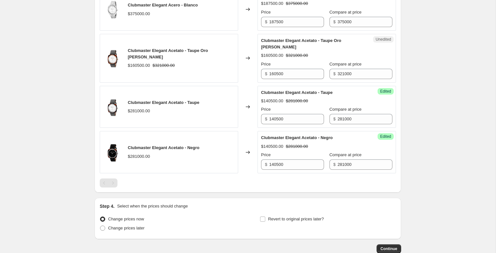
scroll to position [339, 0]
click at [266, 220] on label "Revert to original prices later?" at bounding box center [292, 219] width 64 height 9
click at [265, 220] on input "Revert to original prices later?" at bounding box center [262, 219] width 5 height 5
checkbox input "true"
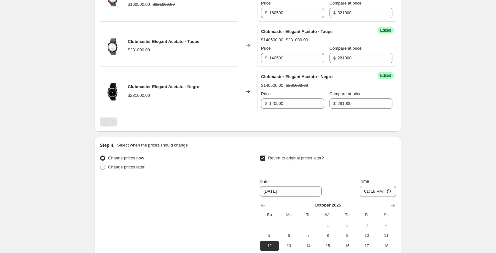
scroll to position [402, 0]
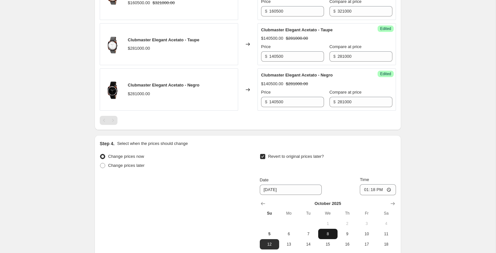
click at [331, 234] on span "8" at bounding box center [328, 233] width 14 height 5
type input "[DATE]"
click at [363, 187] on input "13:18" at bounding box center [378, 189] width 36 height 11
type input "23:59"
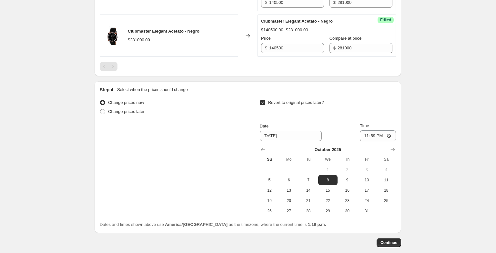
scroll to position [459, 0]
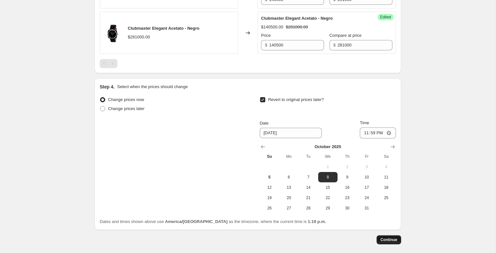
click at [389, 239] on span "Continue" at bounding box center [388, 239] width 17 height 5
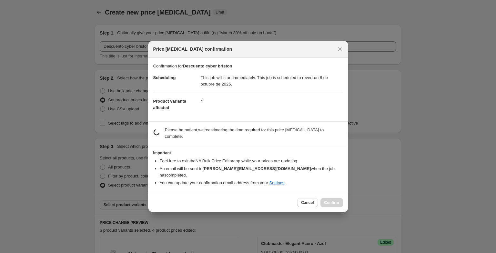
scroll to position [0, 0]
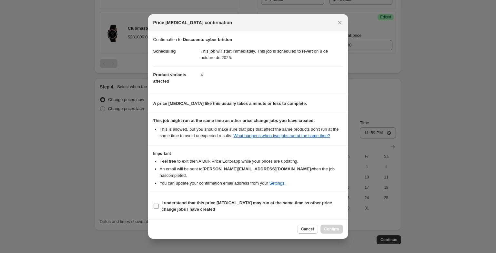
click at [284, 207] on span "I understand that this price [MEDICAL_DATA] may run at the same time as other p…" at bounding box center [252, 206] width 181 height 13
click at [159, 207] on input "I understand that this price [MEDICAL_DATA] may run at the same time as other p…" at bounding box center [155, 205] width 5 height 5
checkbox input "true"
click at [338, 227] on span "Confirm" at bounding box center [331, 228] width 15 height 5
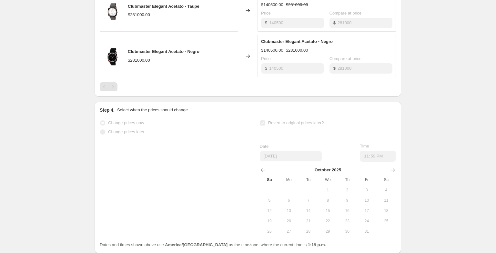
scroll to position [0, 0]
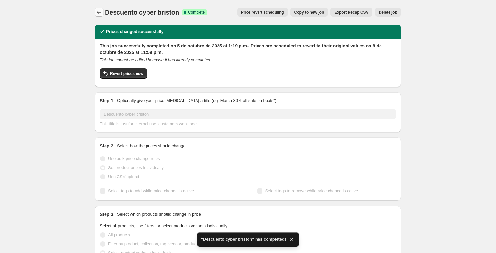
click at [98, 14] on icon "Price change jobs" at bounding box center [99, 12] width 6 height 6
